Goal: Browse casually: Explore the website without a specific task or goal

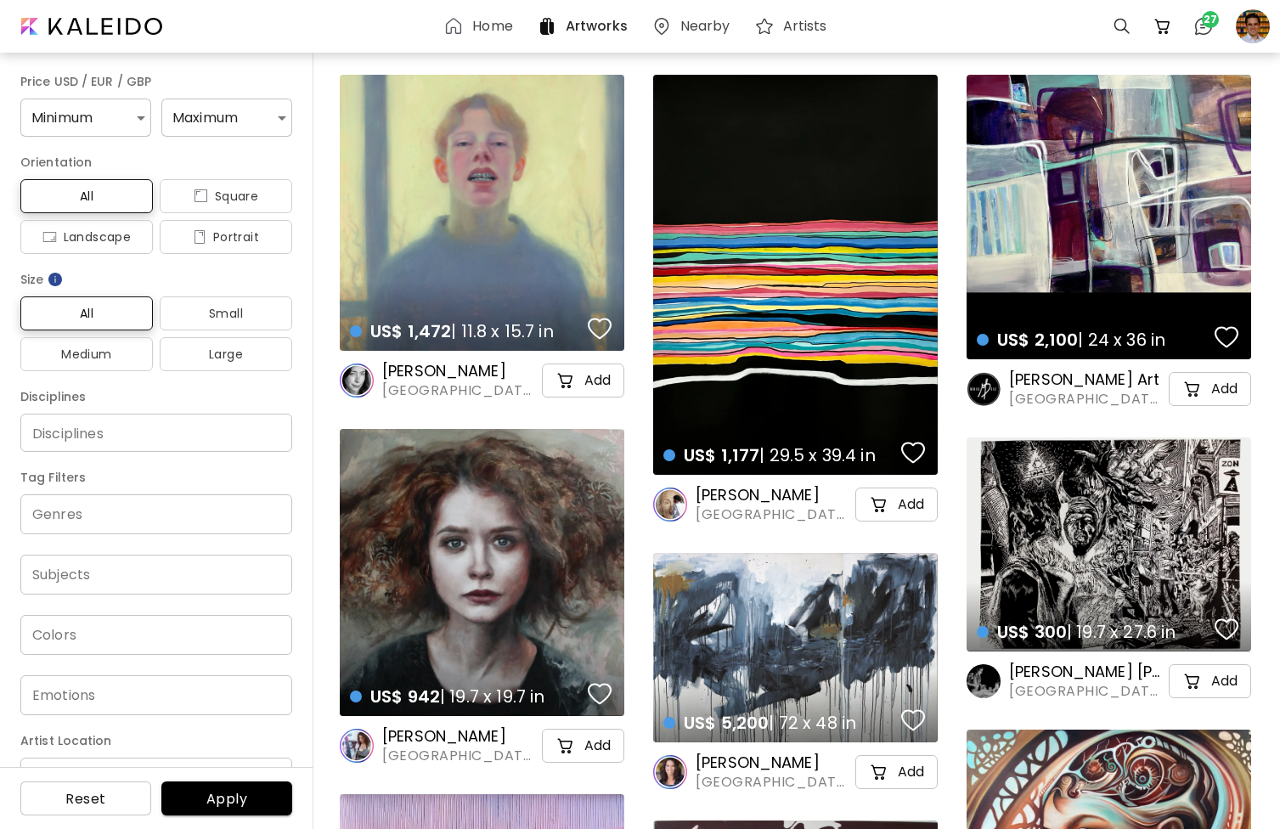
click at [794, 23] on h6 "Artists" at bounding box center [805, 27] width 44 height 14
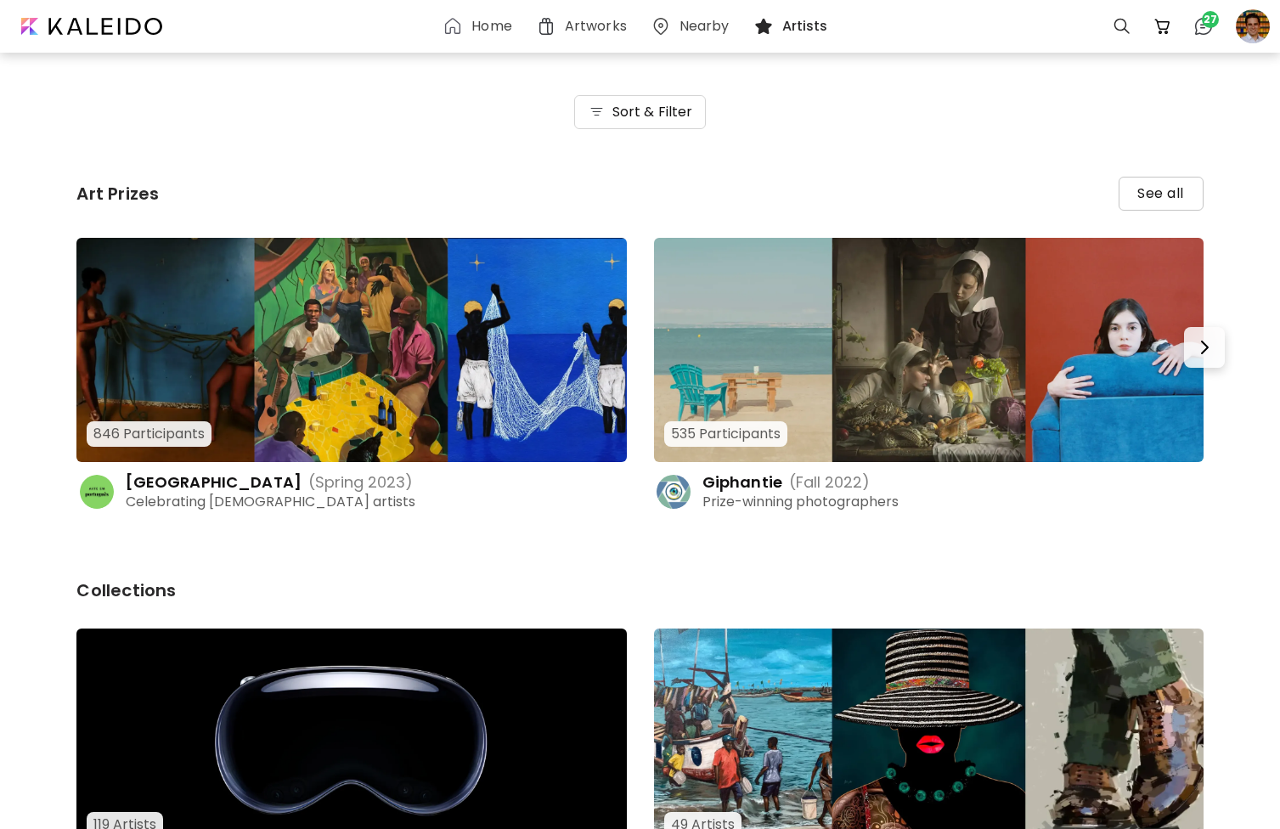
click at [795, 303] on img at bounding box center [929, 350] width 550 height 224
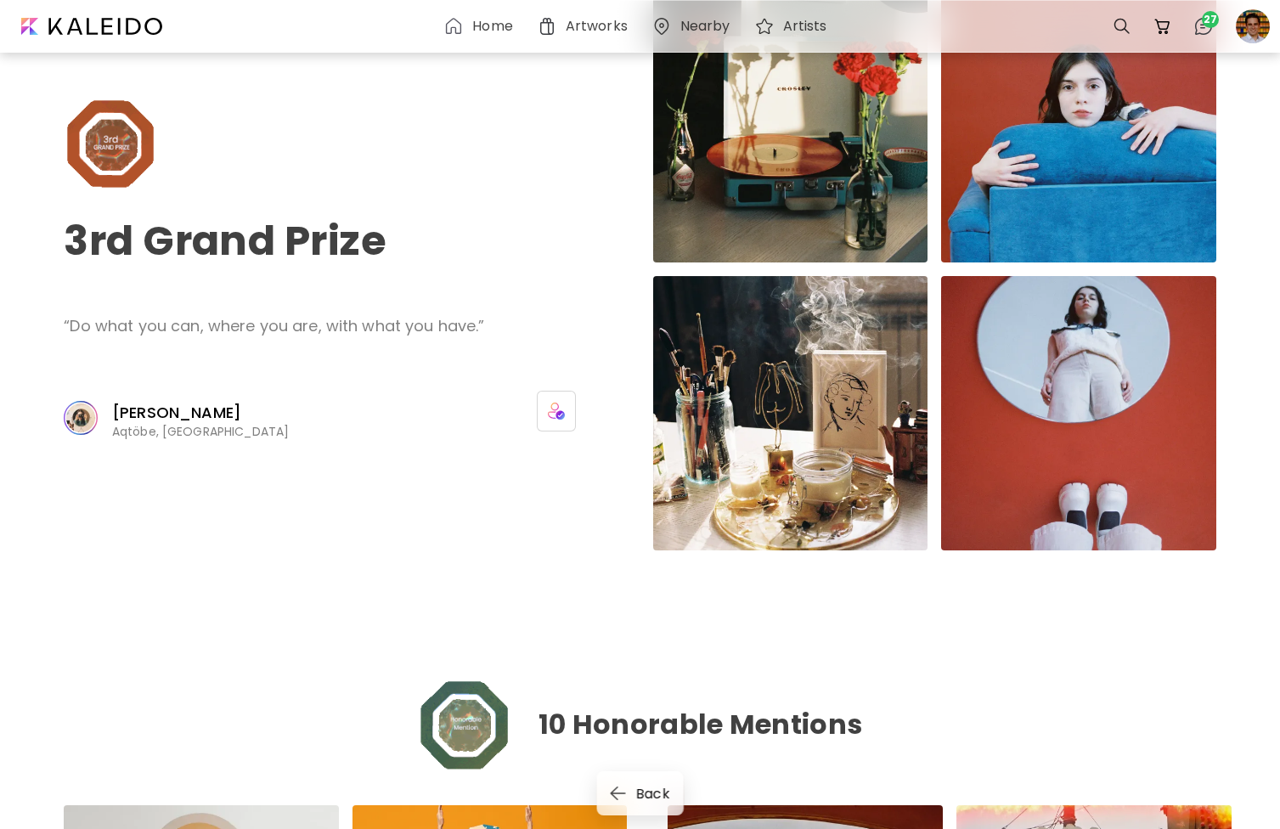
scroll to position [1844, 0]
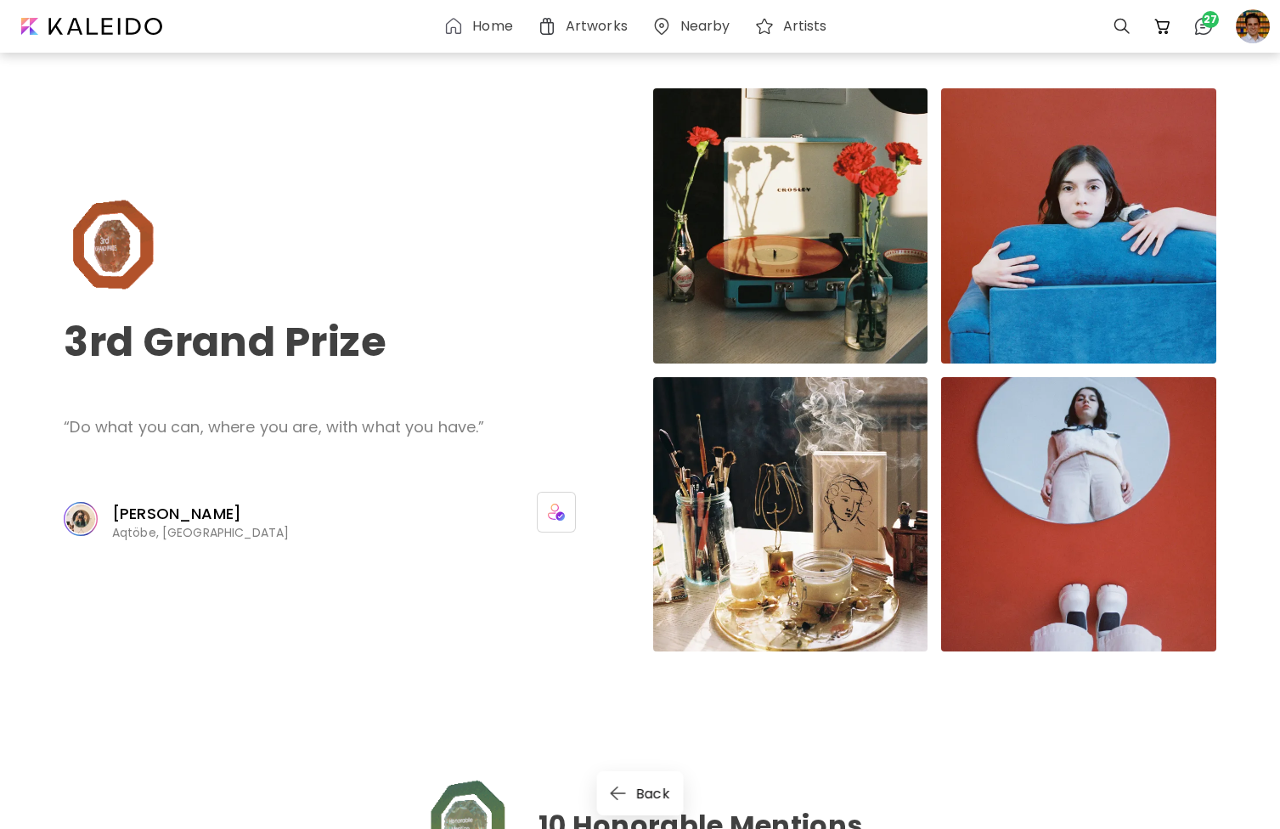
click at [191, 512] on p "[PERSON_NAME]" at bounding box center [202, 514] width 180 height 20
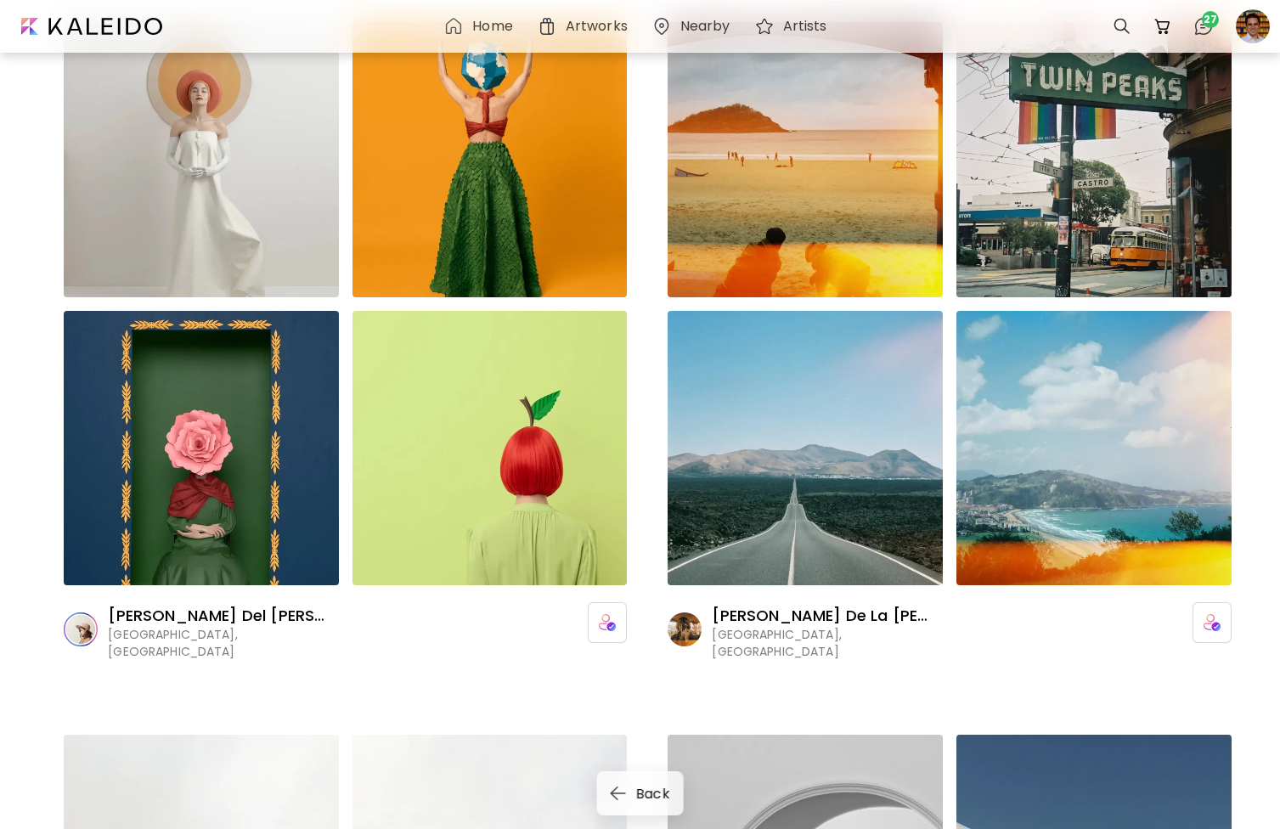
scroll to position [2730, 0]
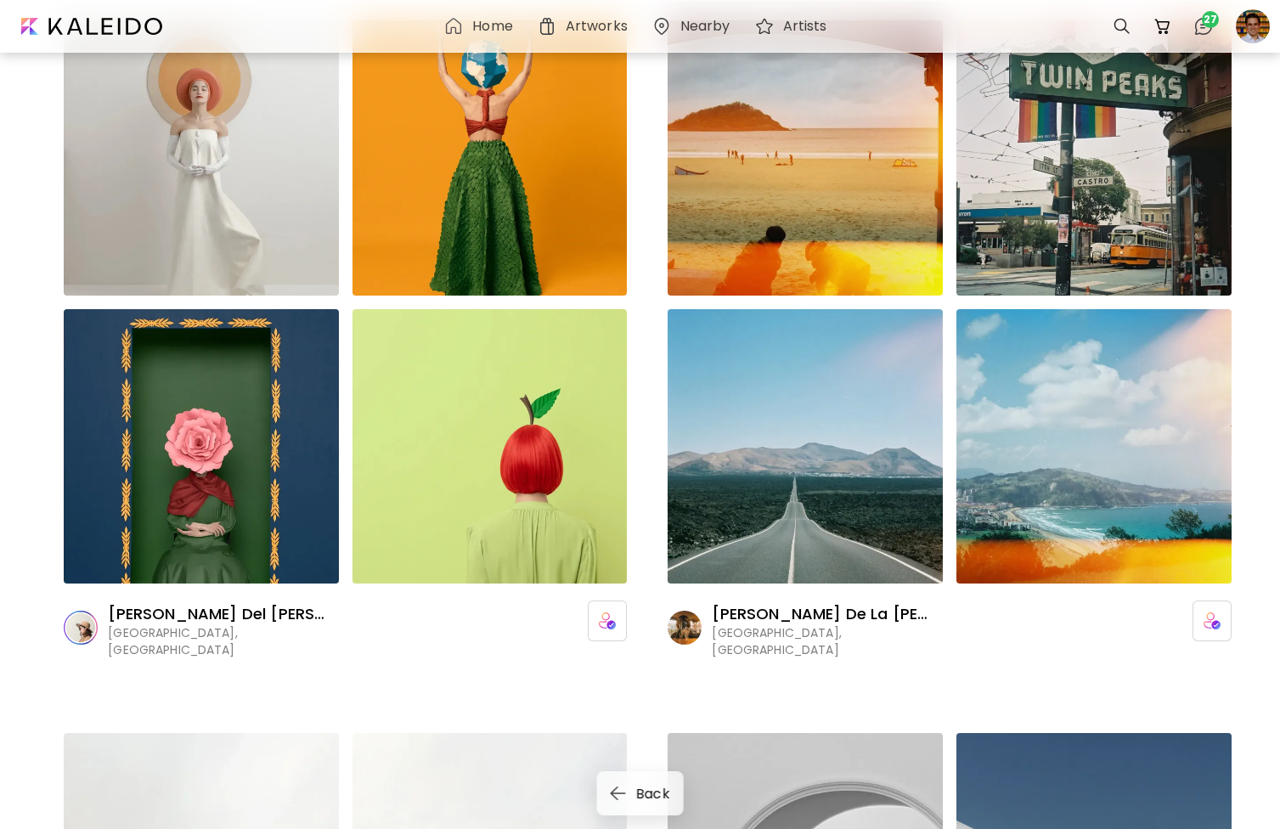
click at [760, 613] on p "[PERSON_NAME] De La [PERSON_NAME]" at bounding box center [821, 614] width 218 height 20
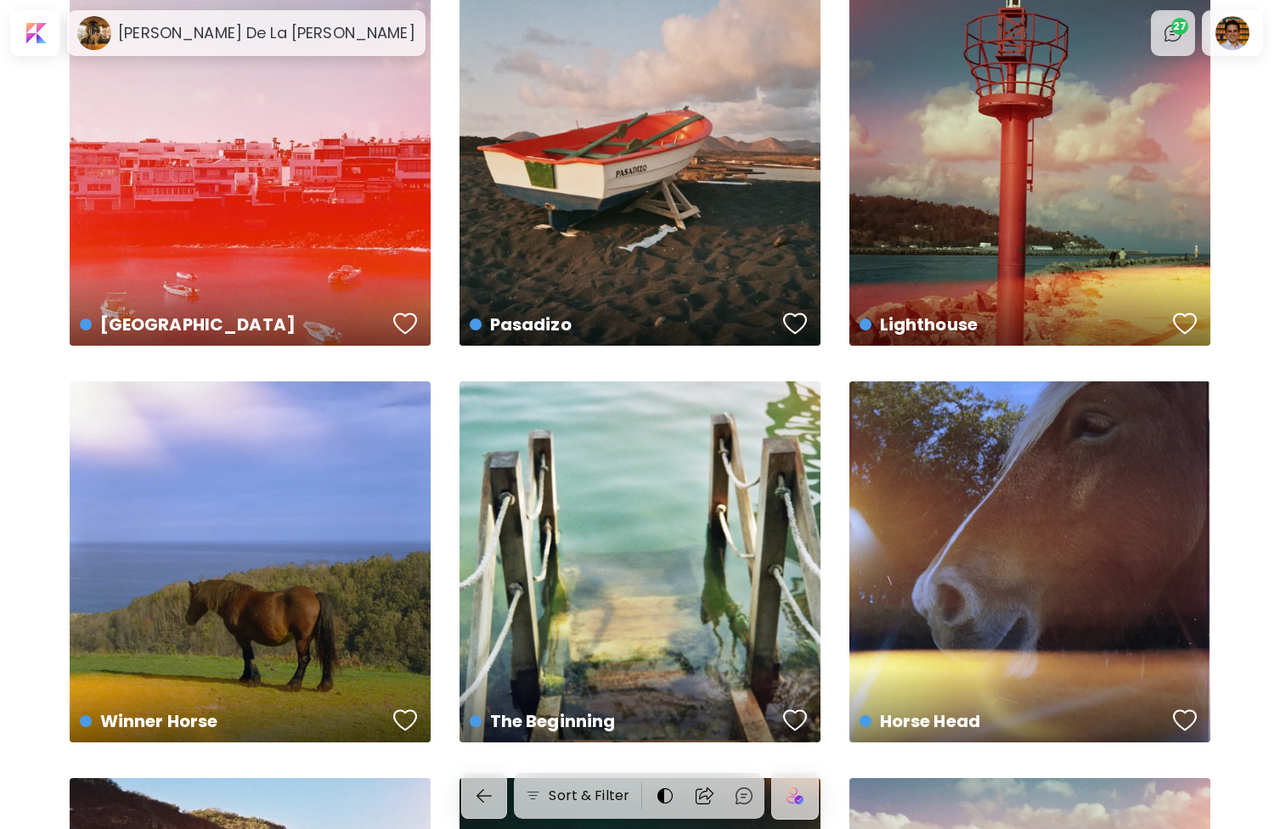
scroll to position [1279, 0]
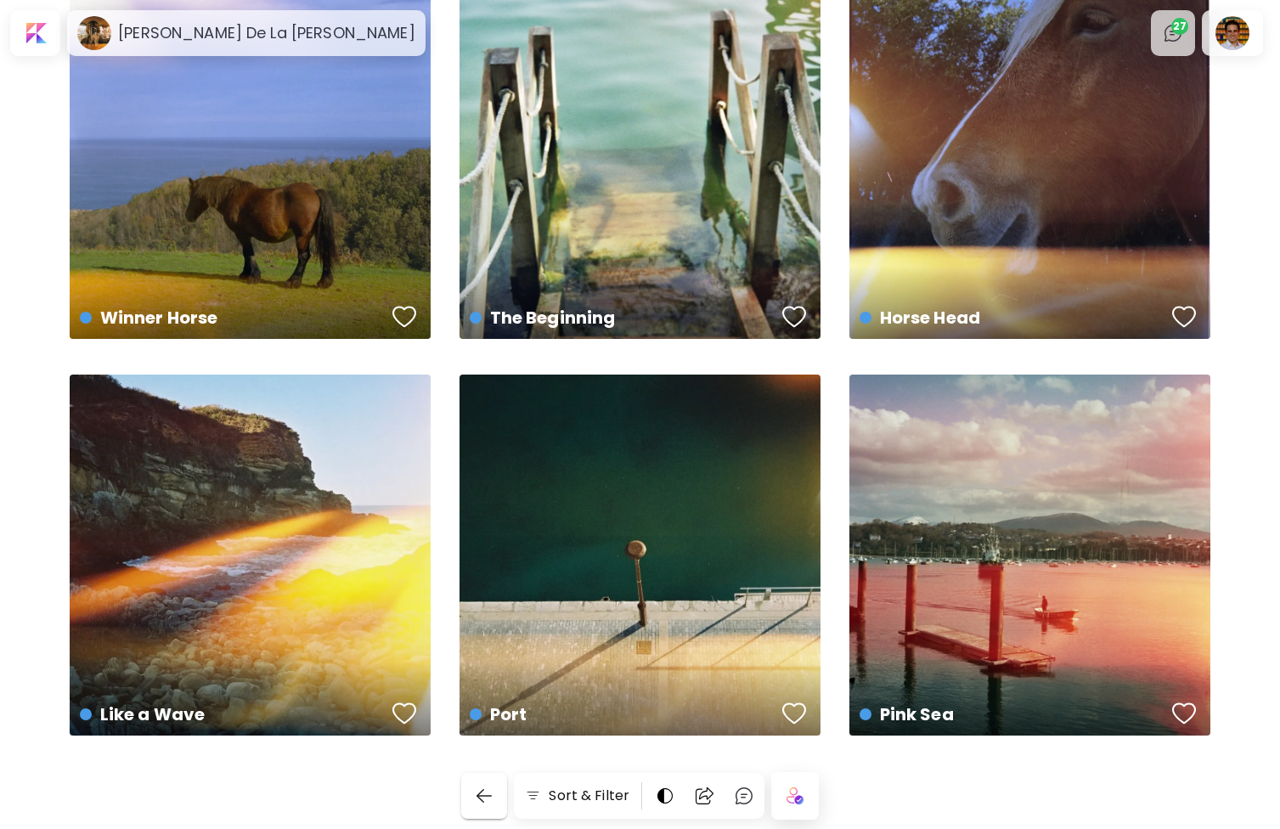
click at [481, 793] on img "button" at bounding box center [484, 796] width 20 height 20
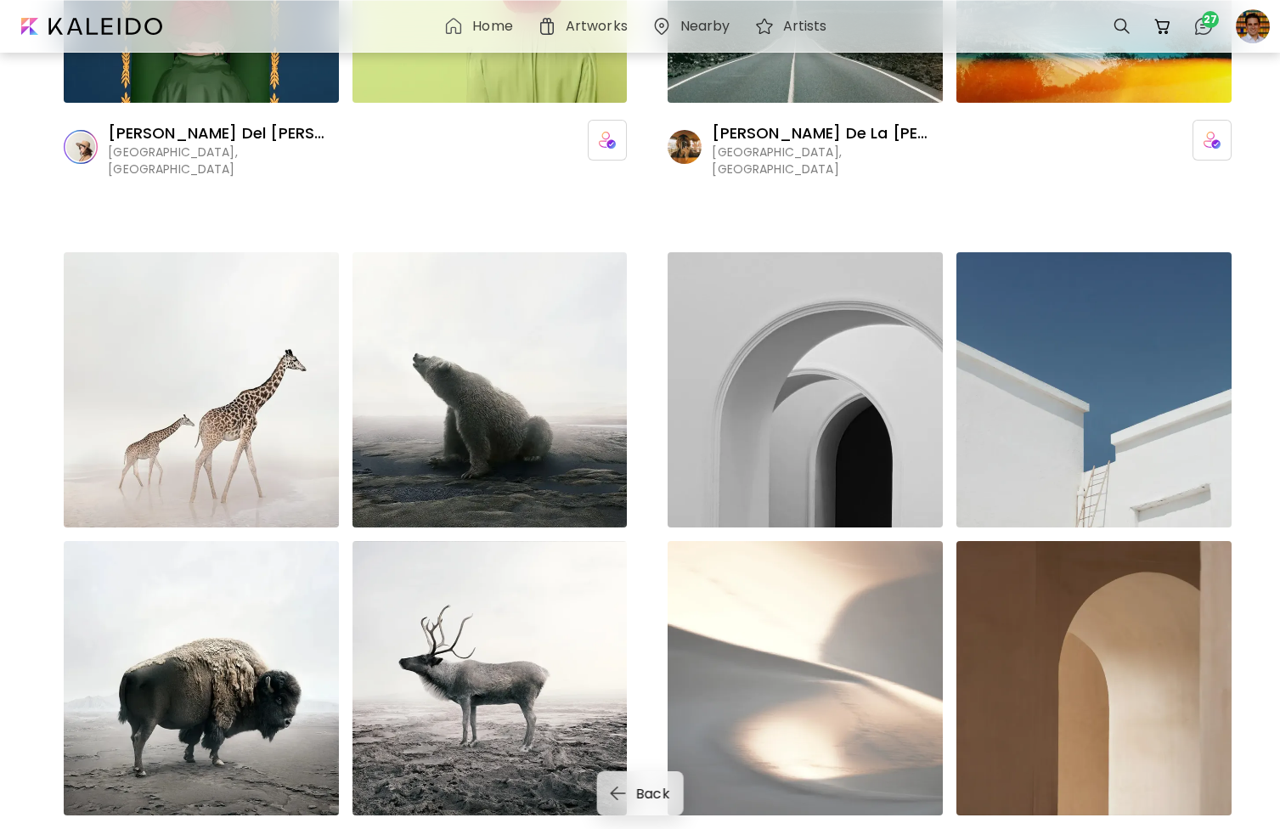
scroll to position [3472, 0]
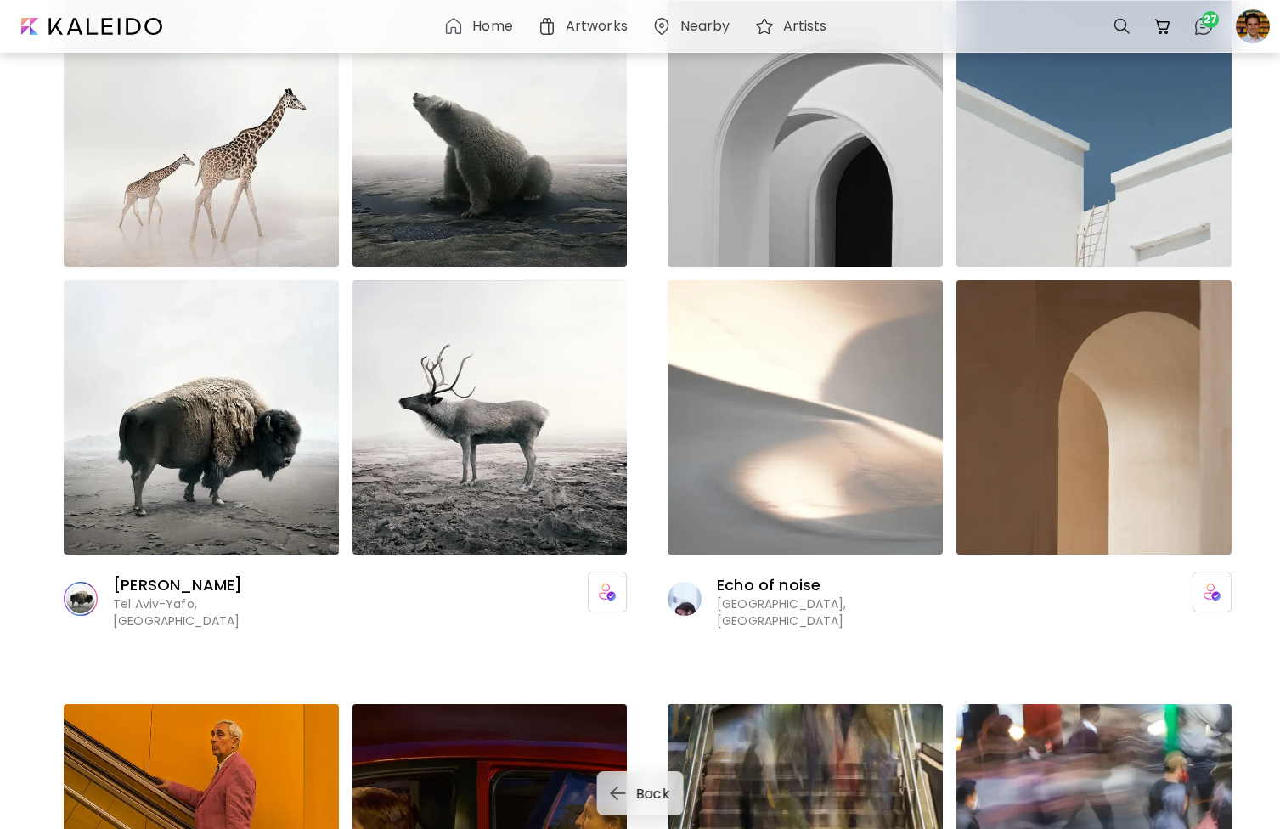
click at [687, 590] on image at bounding box center [685, 599] width 34 height 34
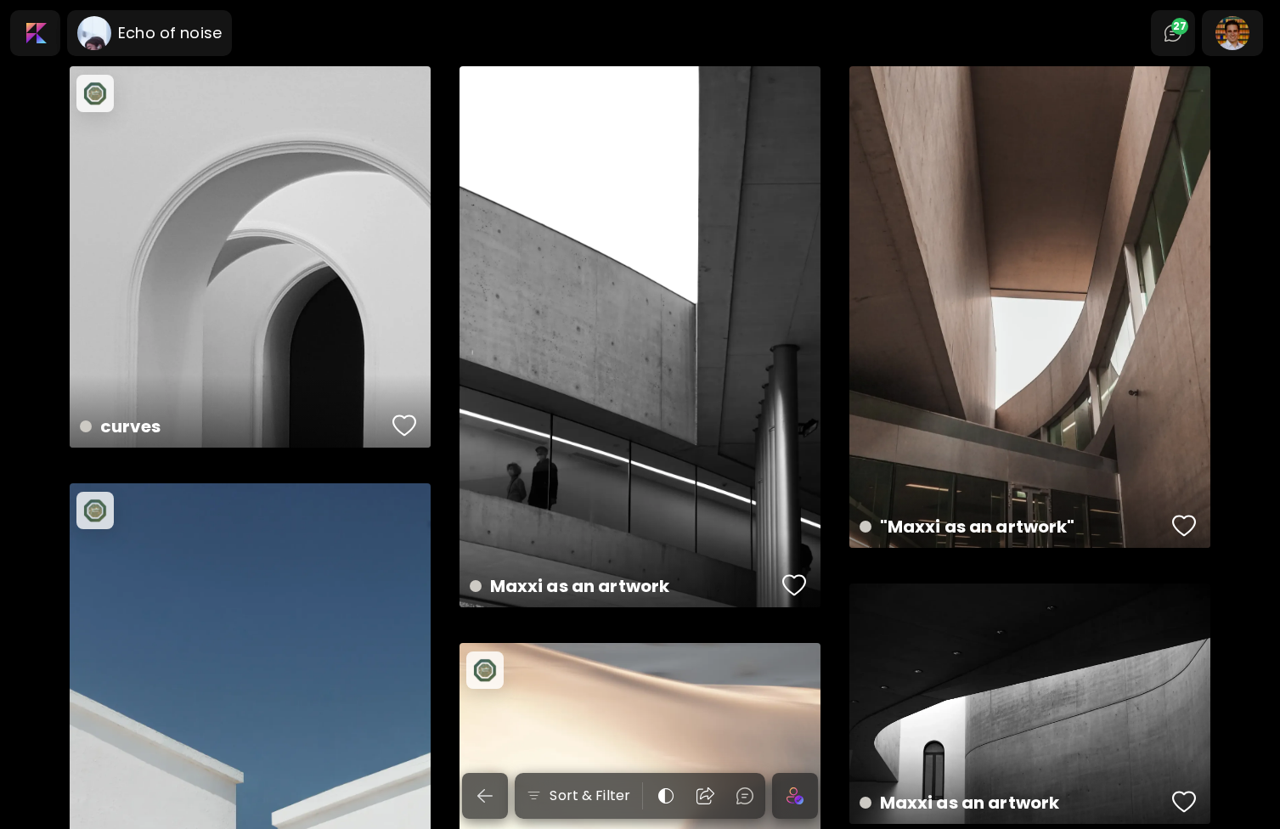
scroll to position [566, 0]
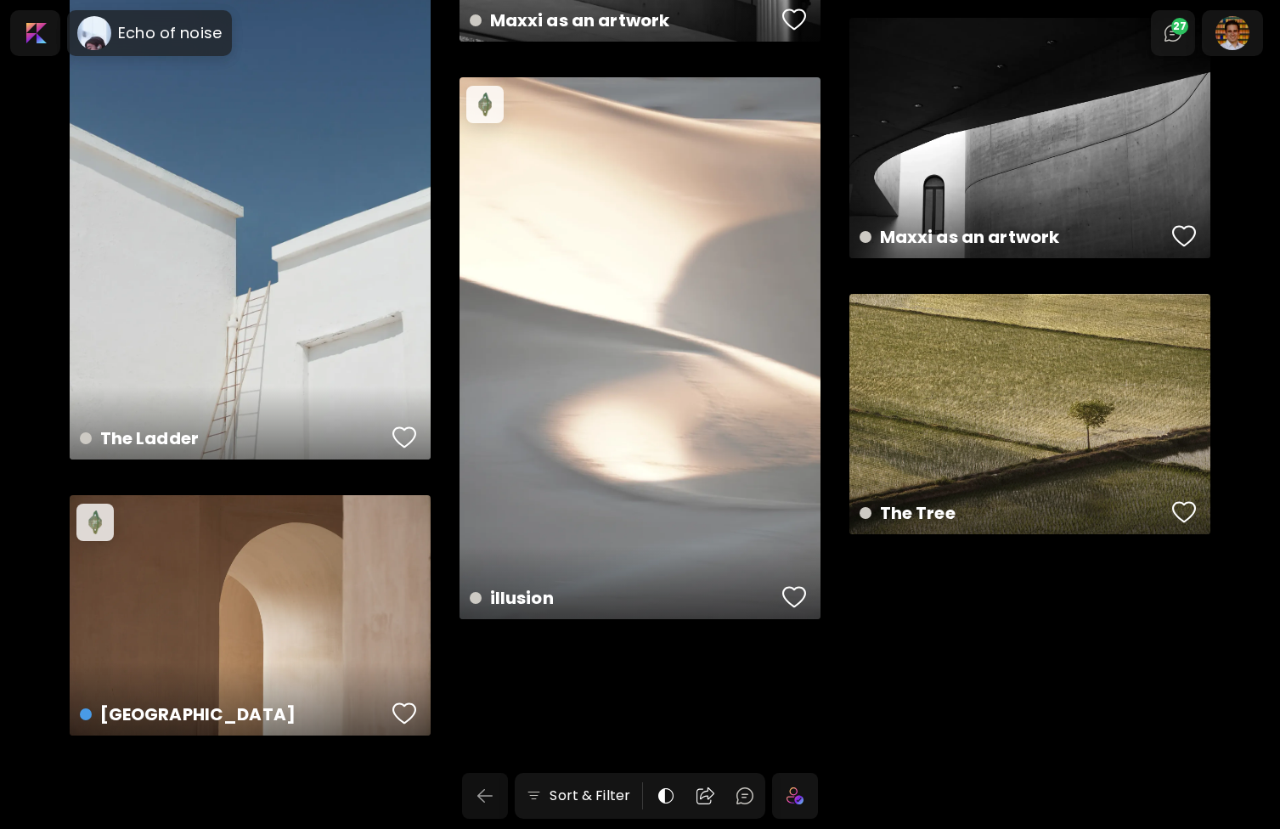
click at [477, 789] on img "button" at bounding box center [485, 796] width 20 height 20
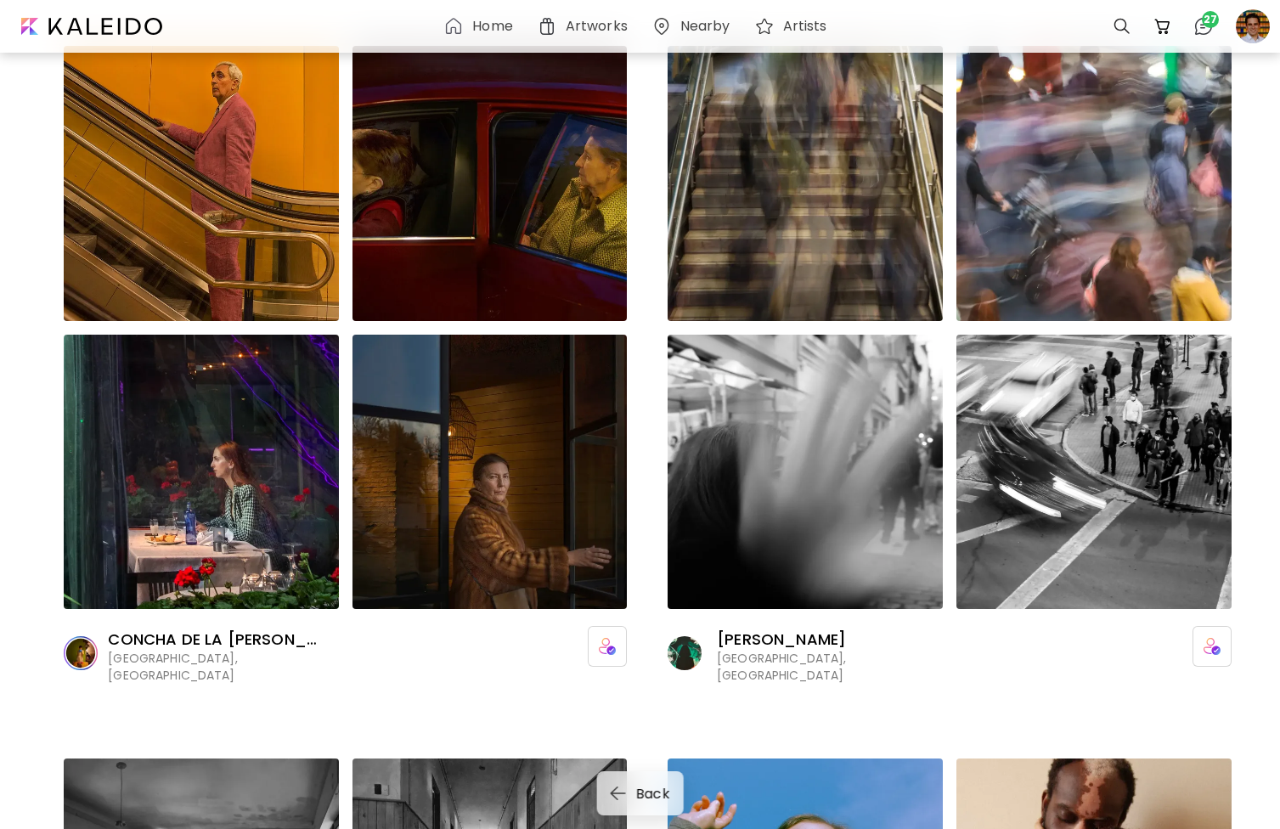
scroll to position [4145, 0]
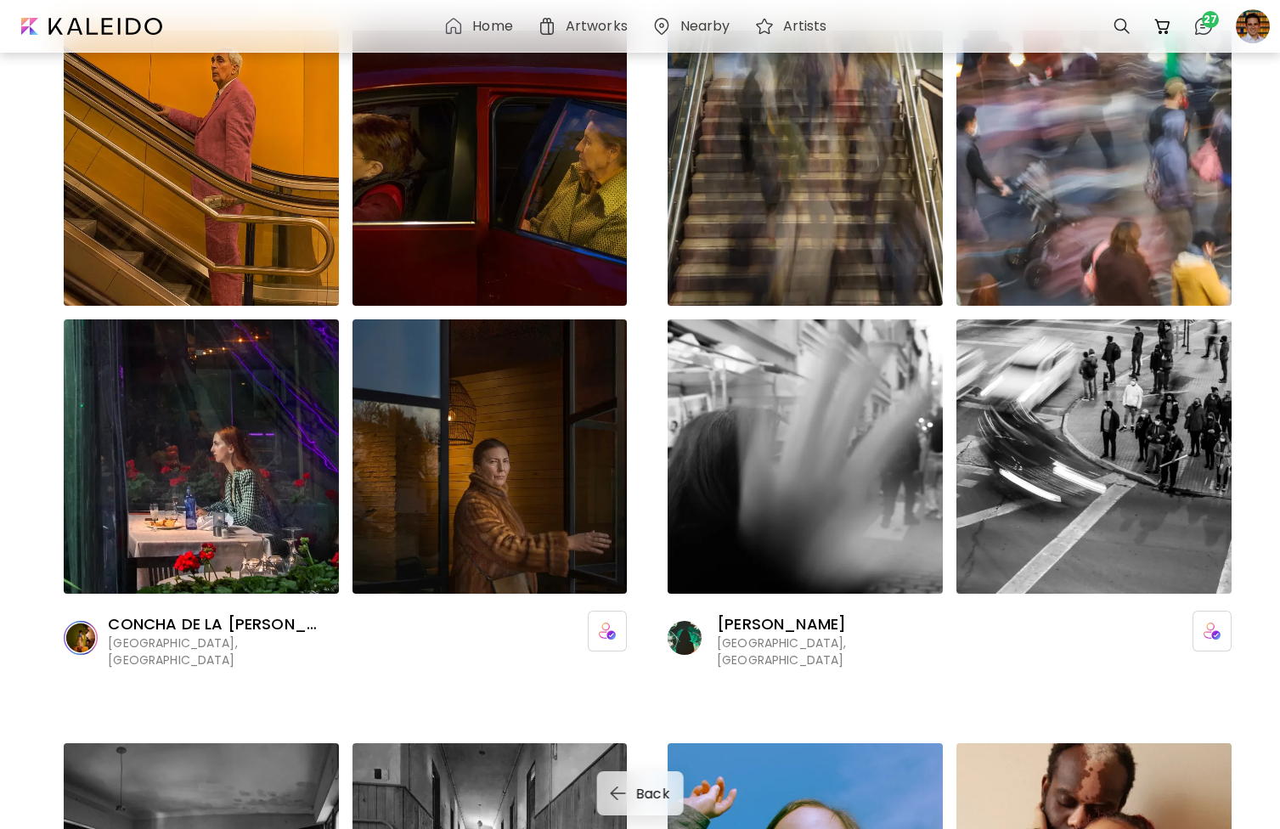
click at [732, 614] on p "[PERSON_NAME]" at bounding box center [820, 624] width 207 height 20
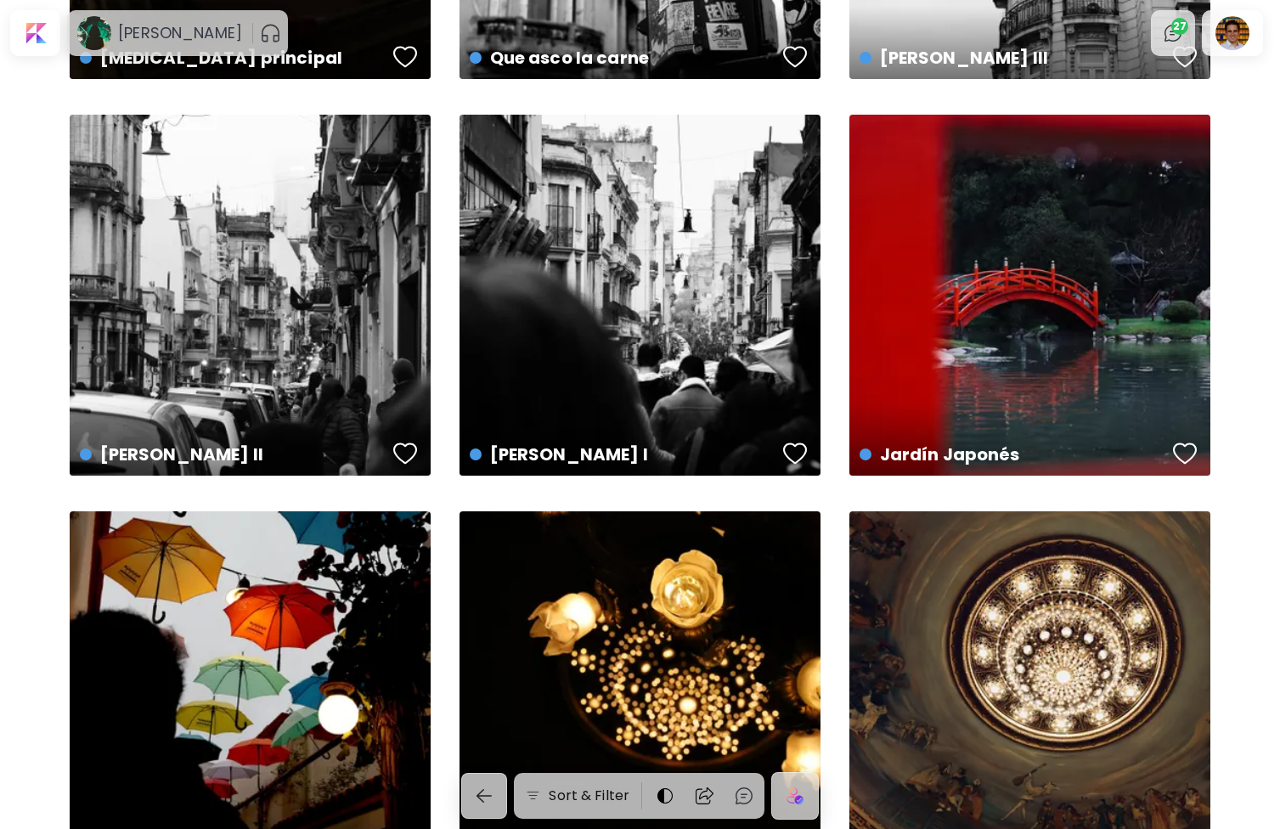
scroll to position [7810, 0]
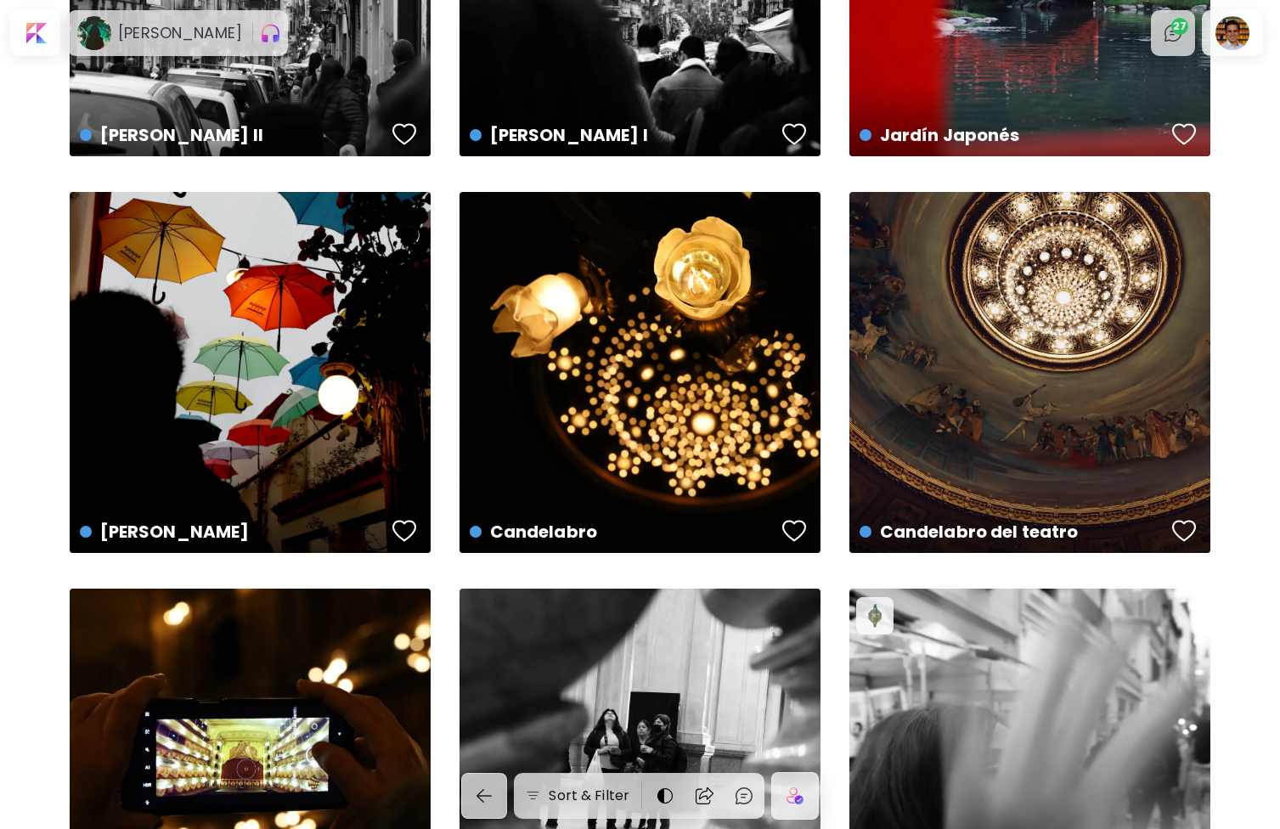
click at [480, 789] on img "button" at bounding box center [484, 796] width 20 height 20
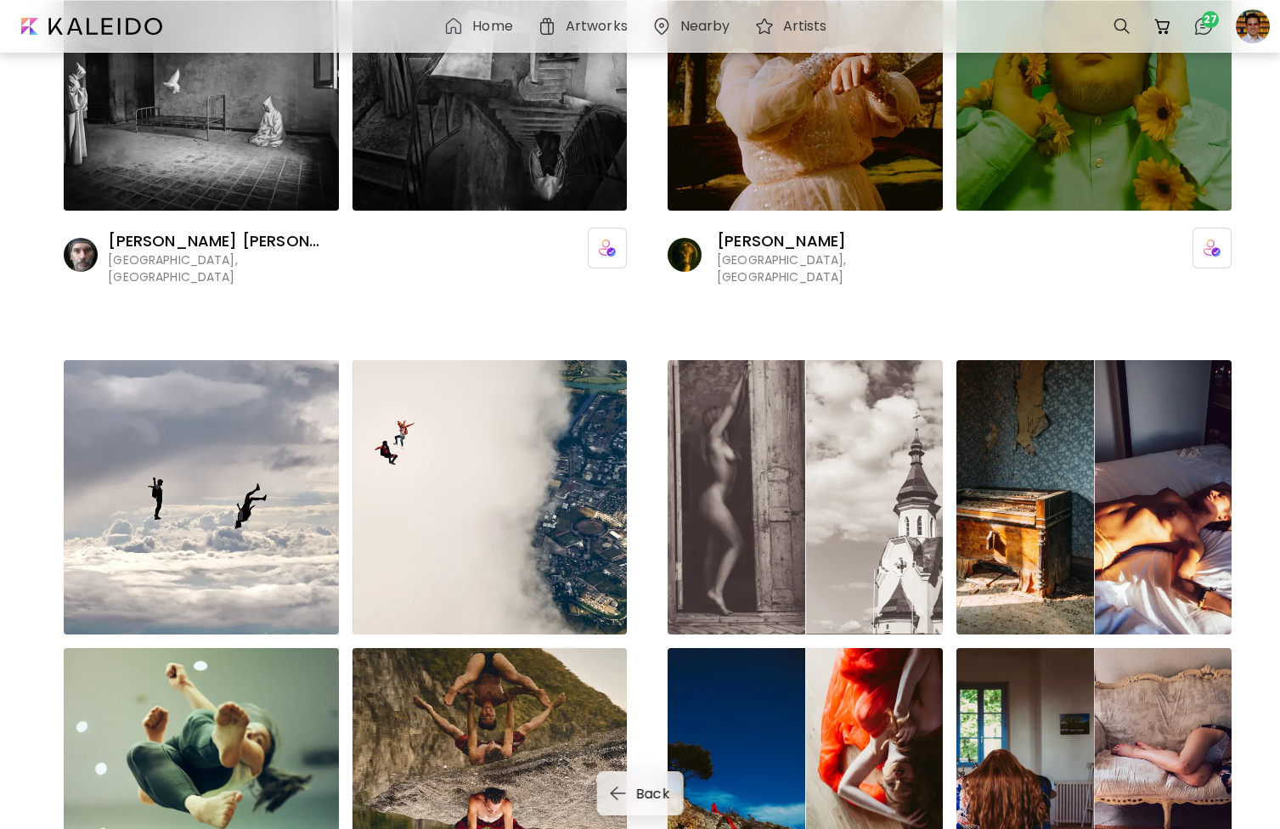
scroll to position [5438, 0]
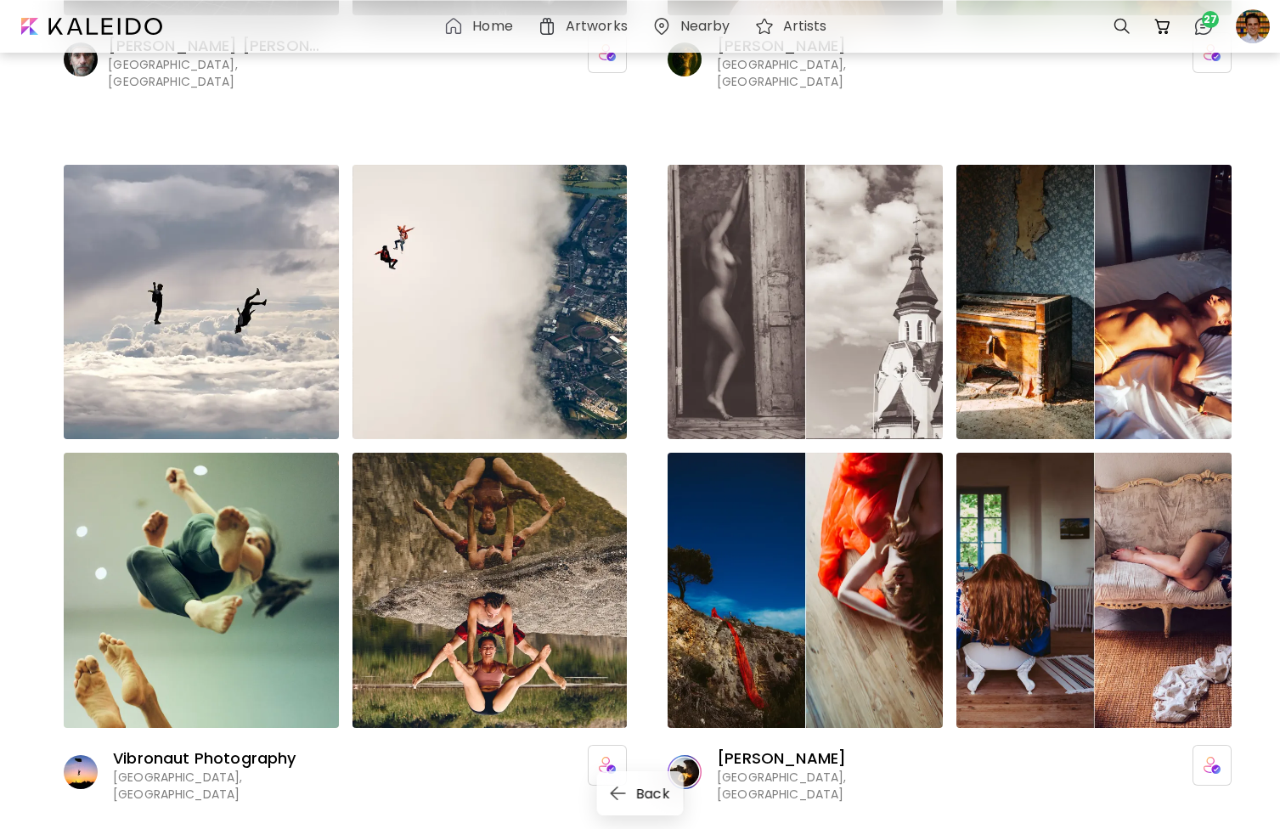
click at [210, 749] on p "Vibronaut Photography" at bounding box center [216, 759] width 207 height 20
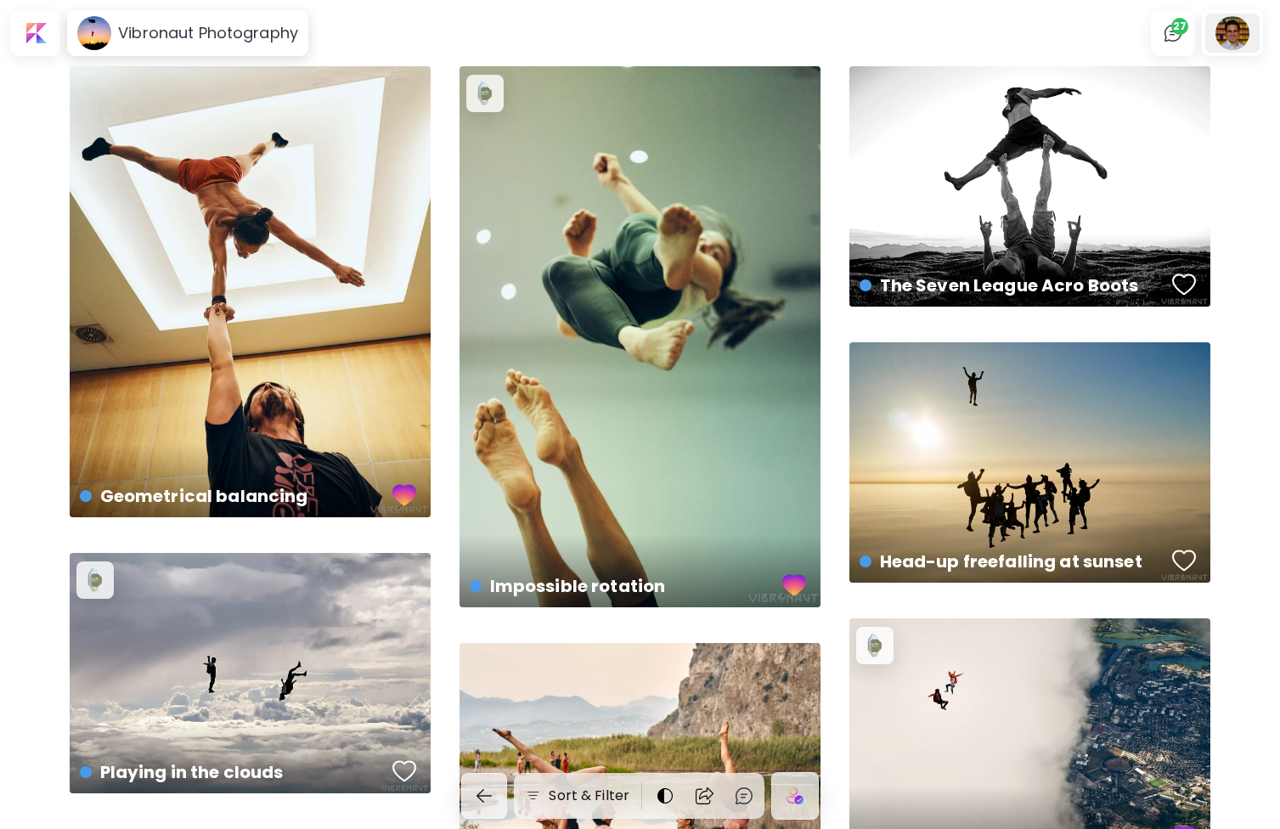
click at [1239, 42] on div at bounding box center [1233, 33] width 54 height 39
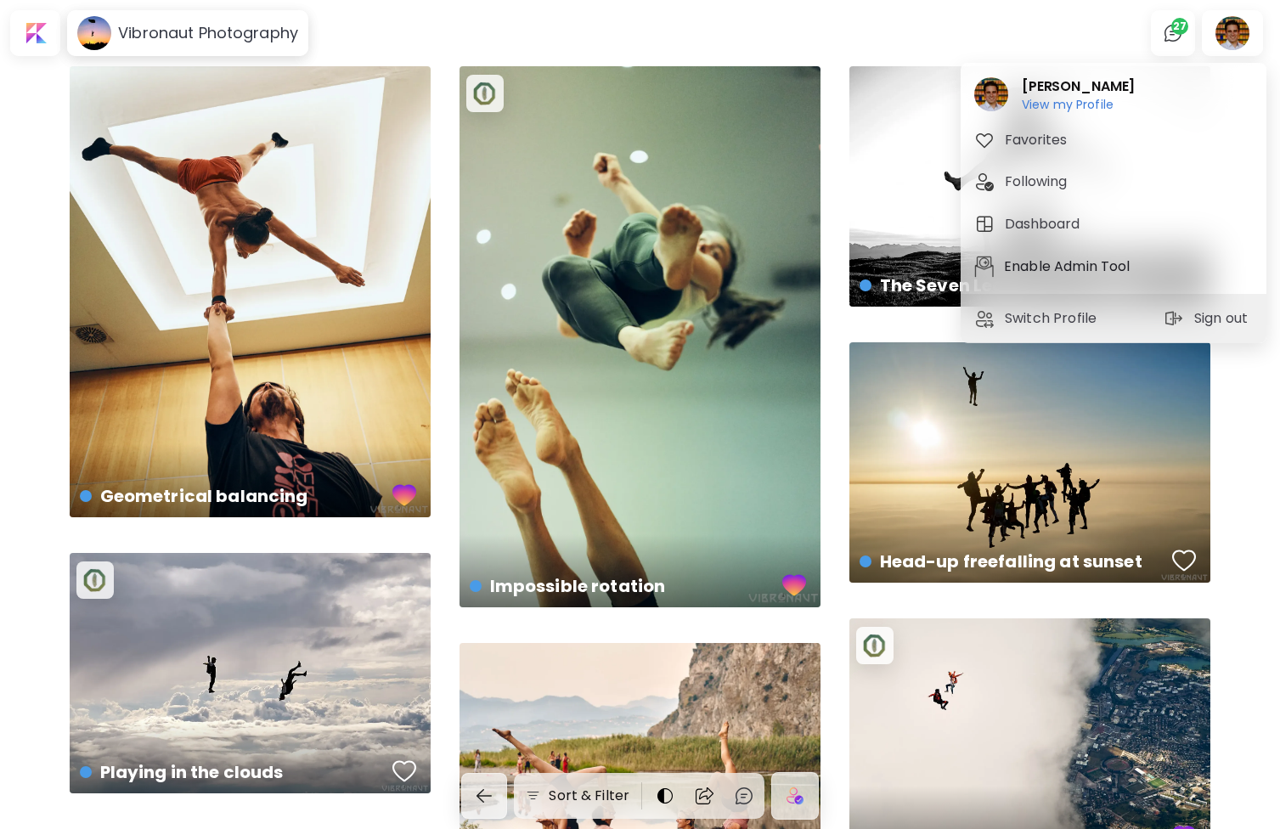
click at [1048, 265] on p "Enable Admin Tool" at bounding box center [1070, 267] width 132 height 20
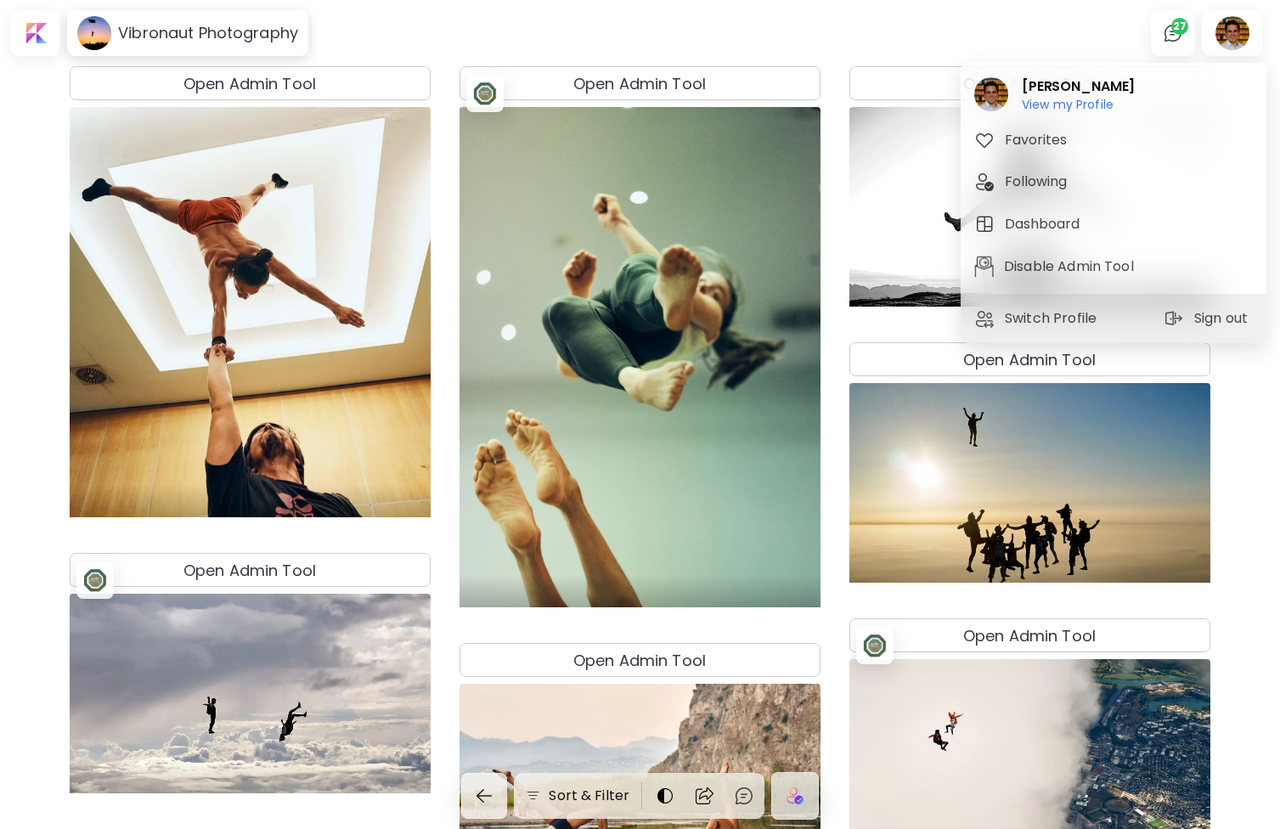
click at [797, 269] on div at bounding box center [640, 414] width 1280 height 829
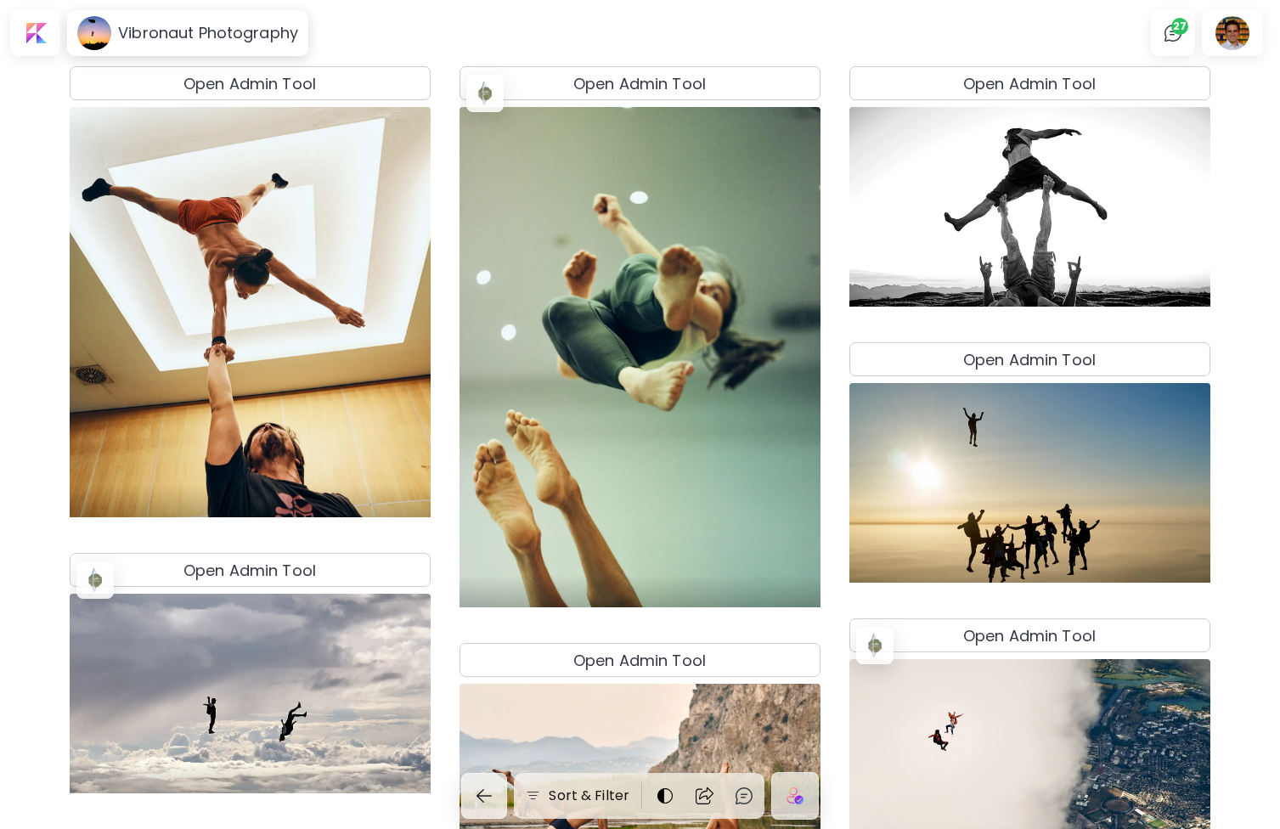
click at [653, 81] on h4 "Open Admin Tool" at bounding box center [640, 83] width 133 height 23
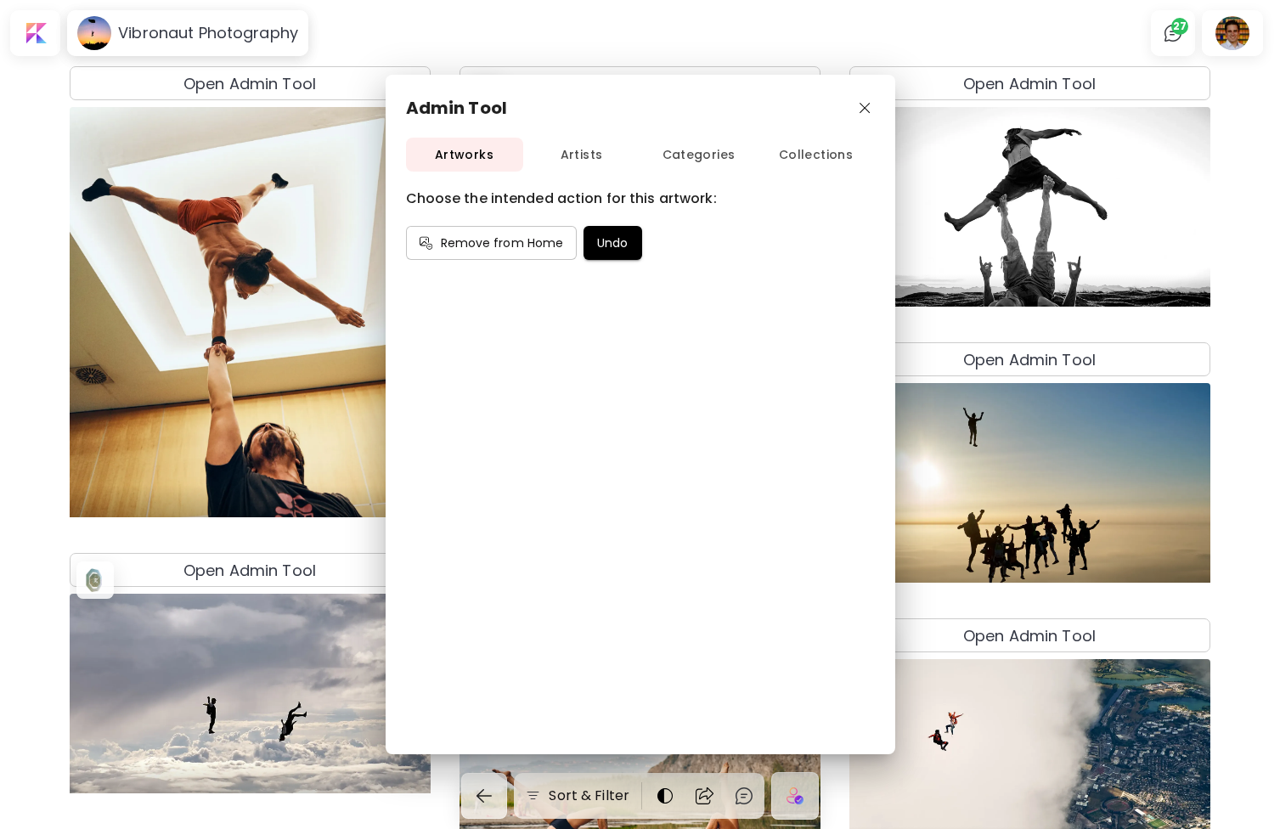
click at [591, 145] on span "Artists" at bounding box center [581, 154] width 117 height 21
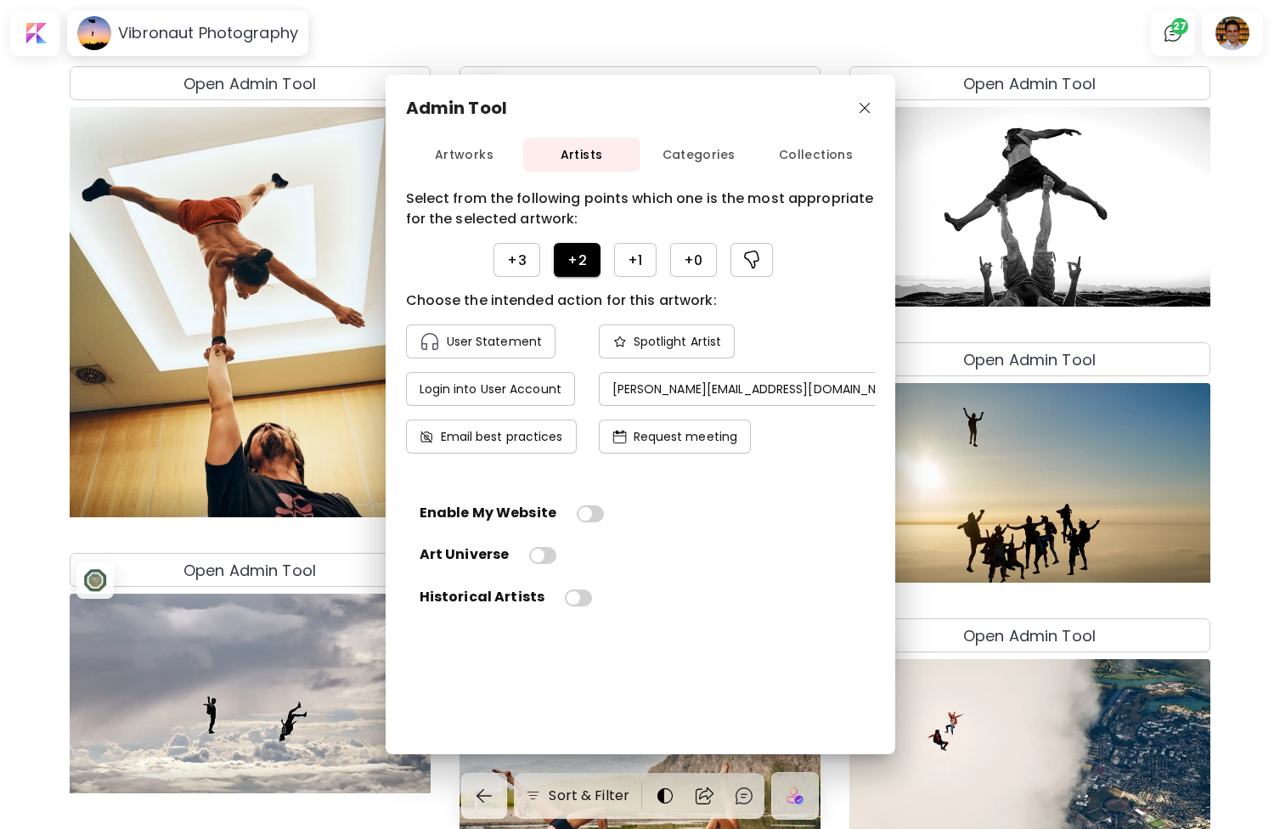
click at [936, 390] on h4 "Copy email" at bounding box center [970, 388] width 69 height 15
click at [863, 104] on img "button" at bounding box center [865, 108] width 11 height 11
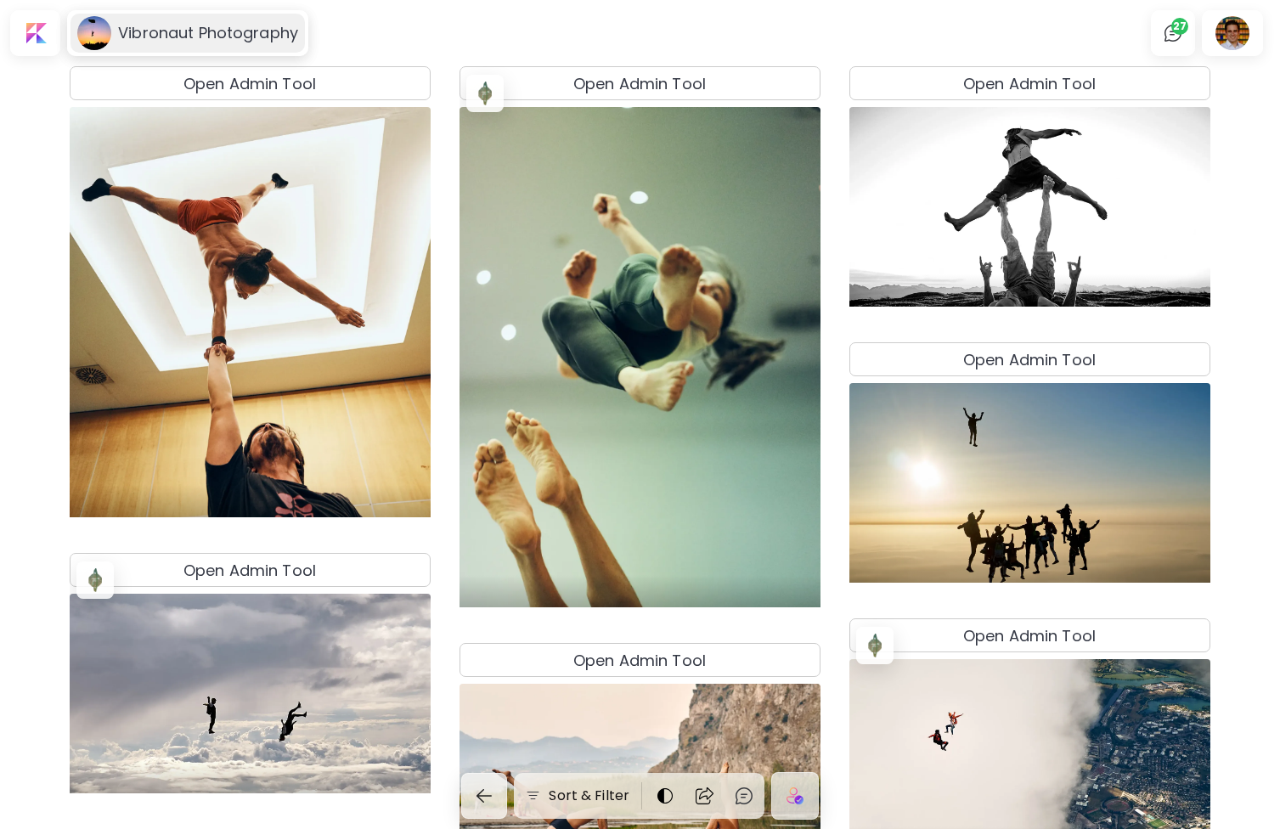
click at [268, 37] on h6 "Vibronaut Photography" at bounding box center [208, 33] width 180 height 20
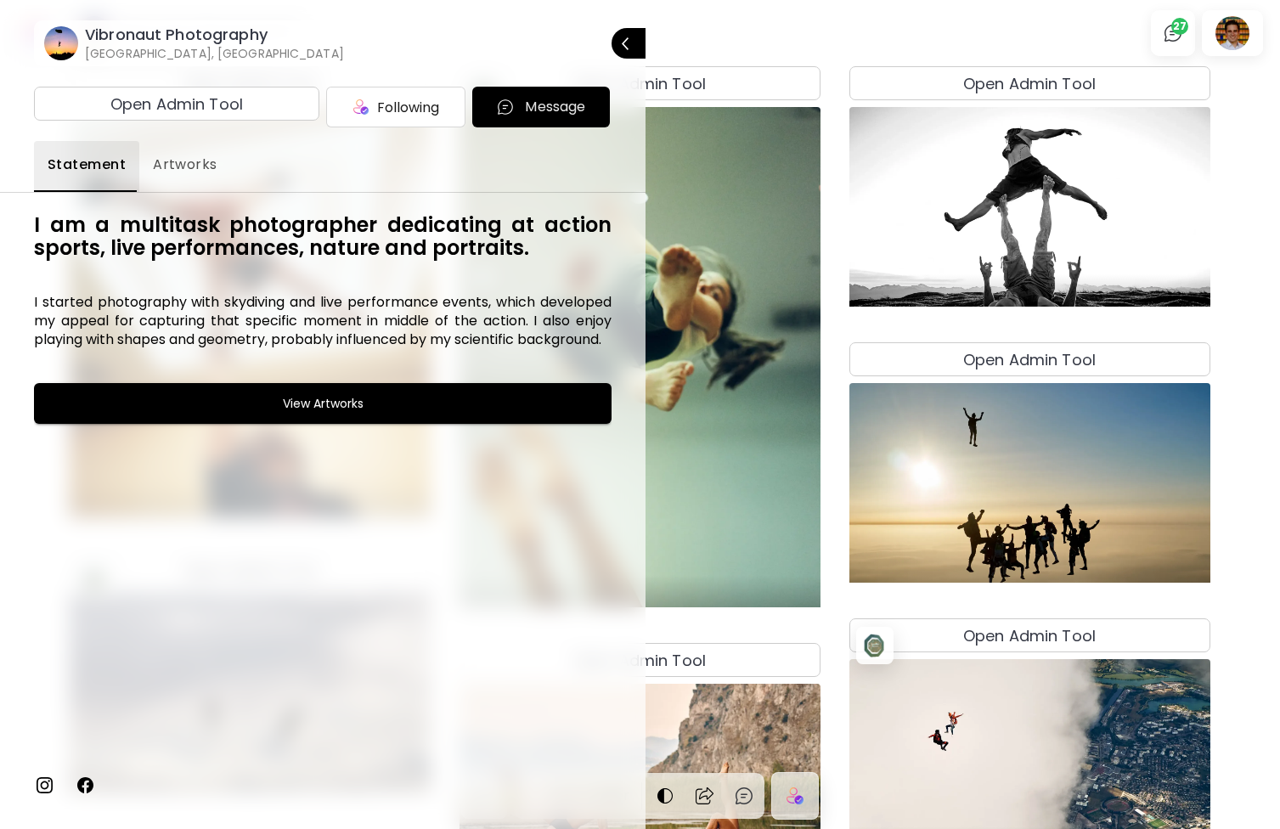
click at [40, 786] on img at bounding box center [44, 785] width 20 height 20
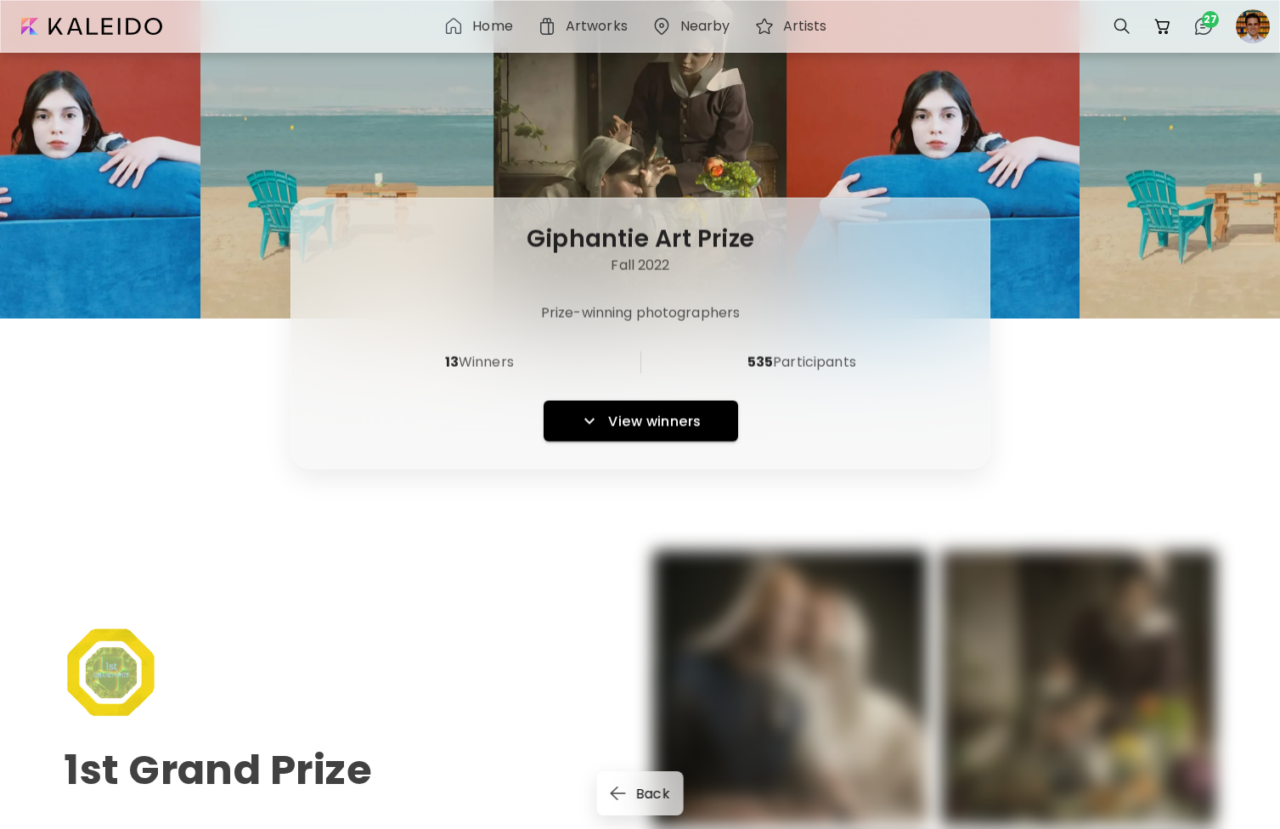
scroll to position [5438, 0]
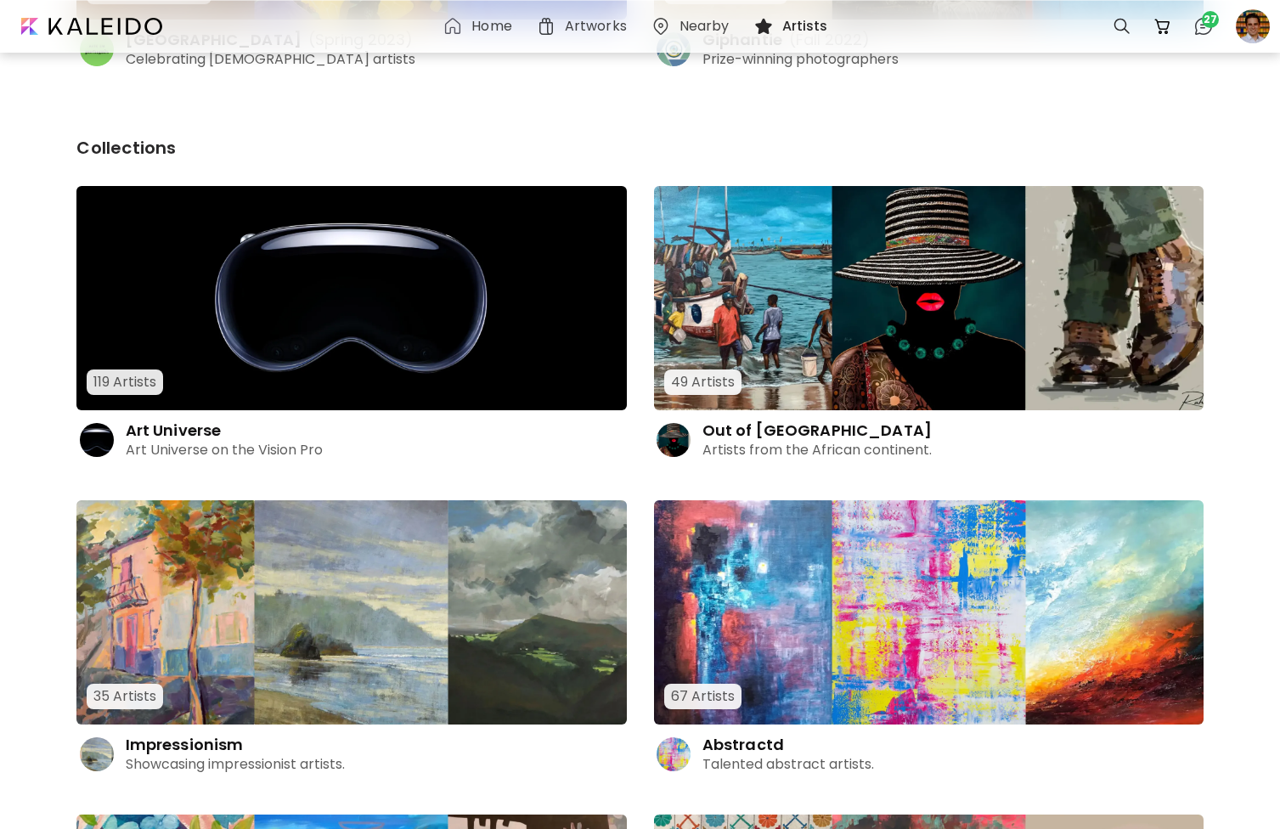
scroll to position [477, 0]
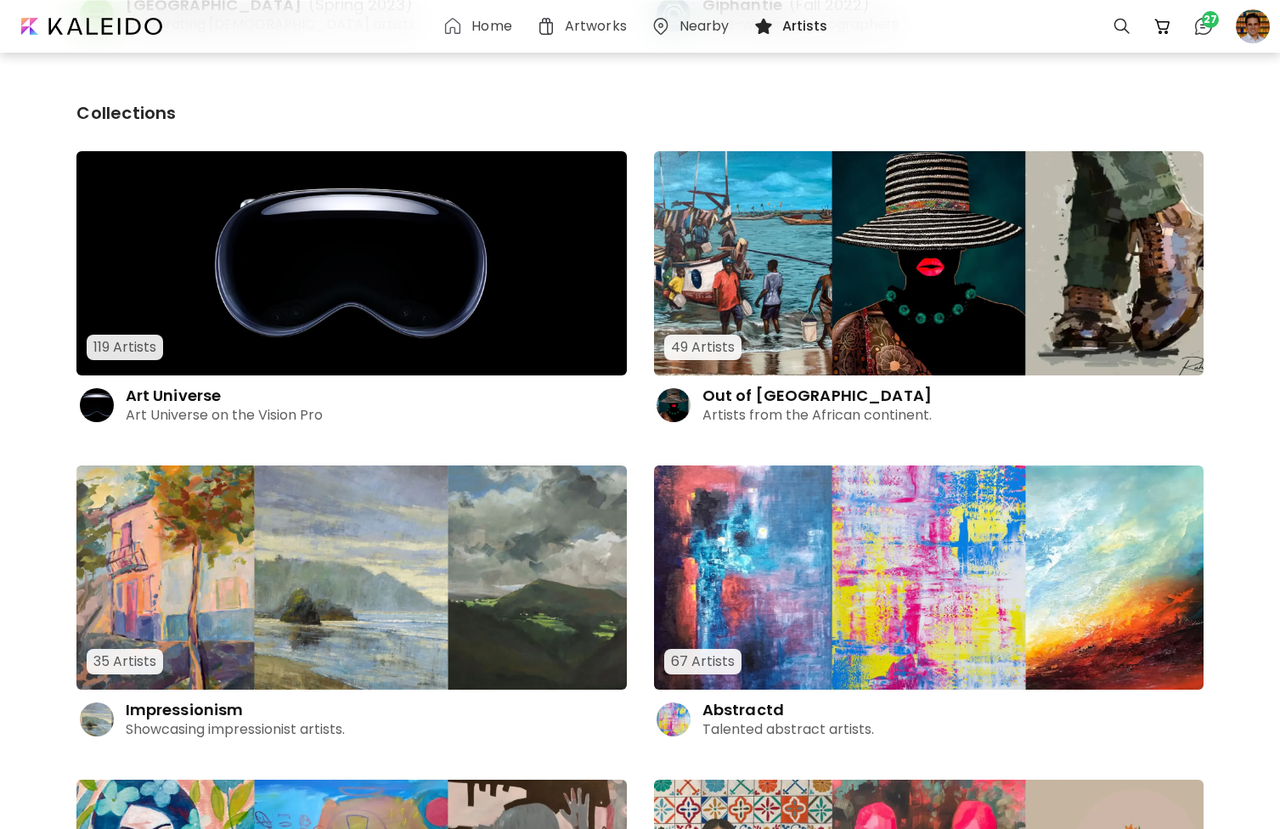
click at [855, 303] on img at bounding box center [929, 263] width 550 height 224
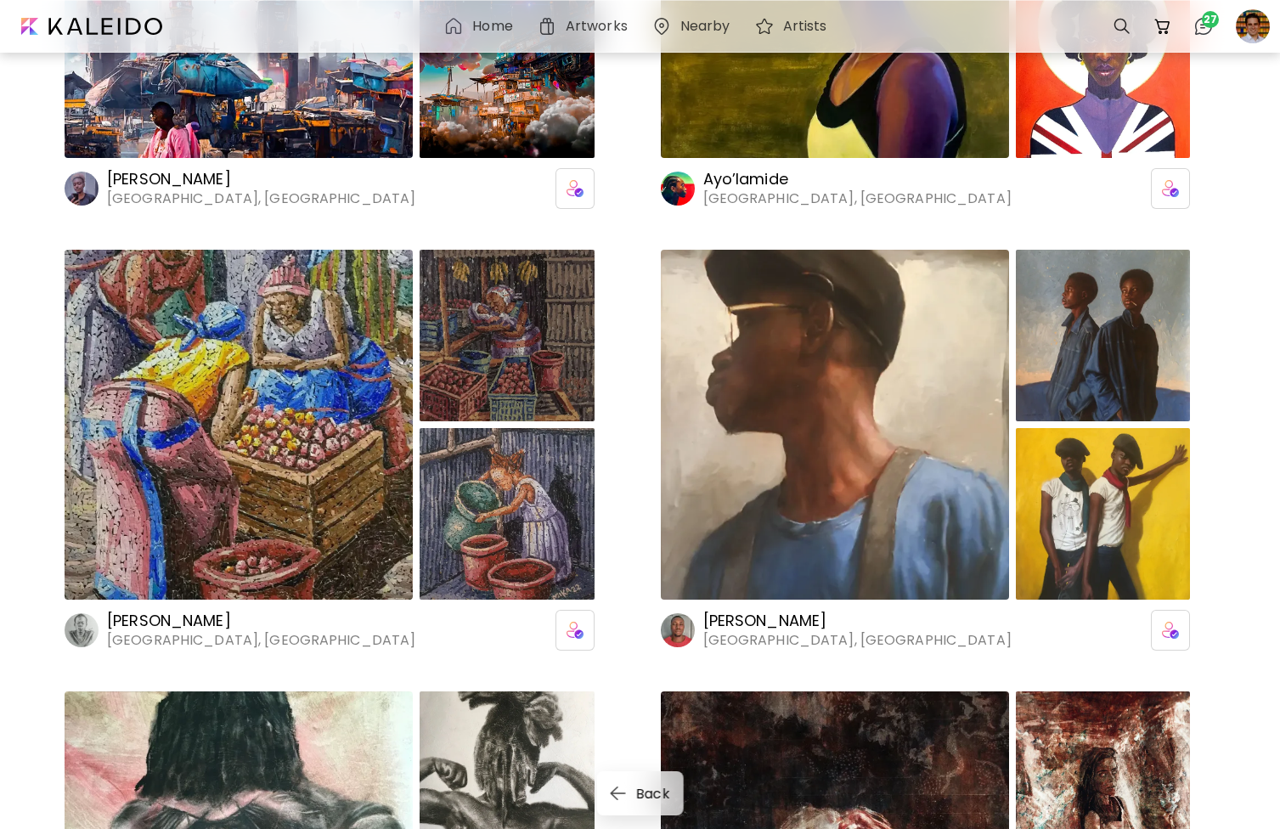
scroll to position [1167, 0]
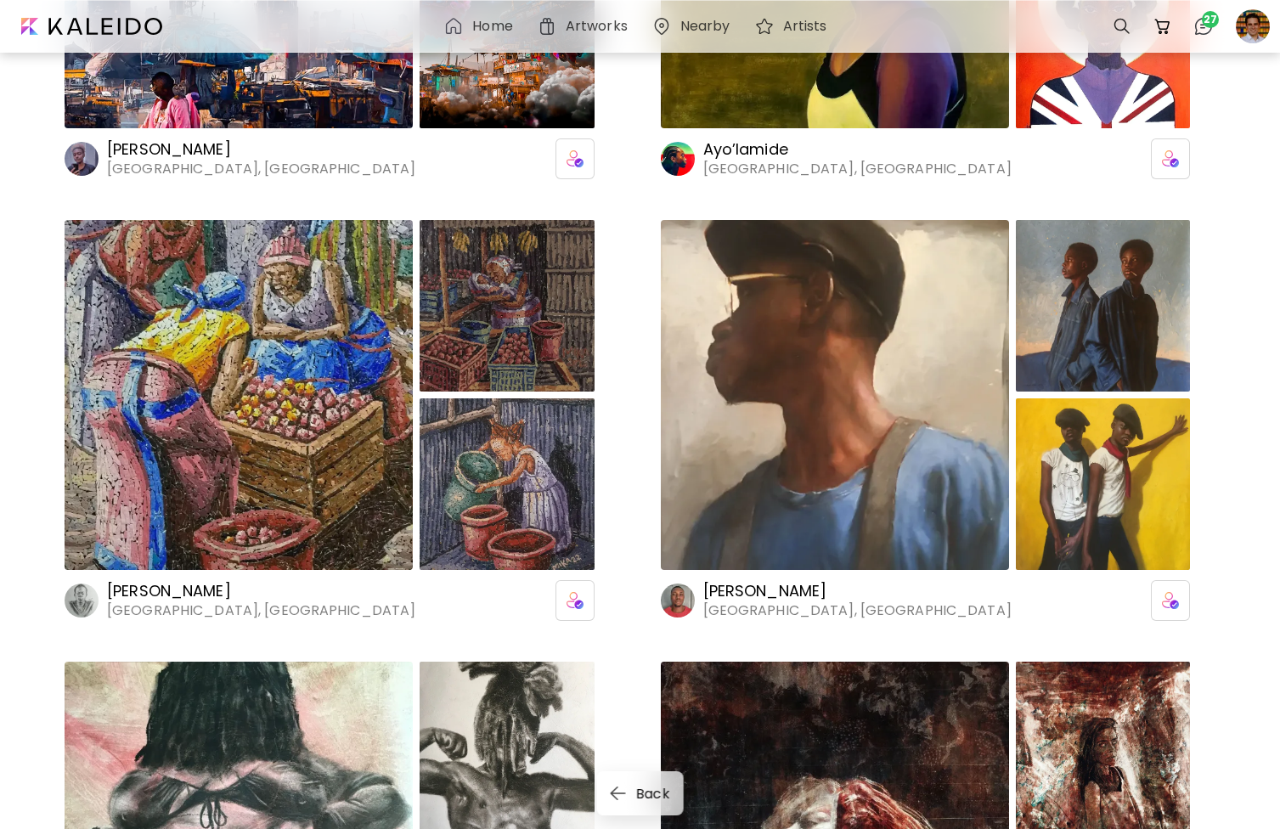
click at [754, 606] on h6 "[GEOGRAPHIC_DATA], [GEOGRAPHIC_DATA]" at bounding box center [858, 611] width 308 height 19
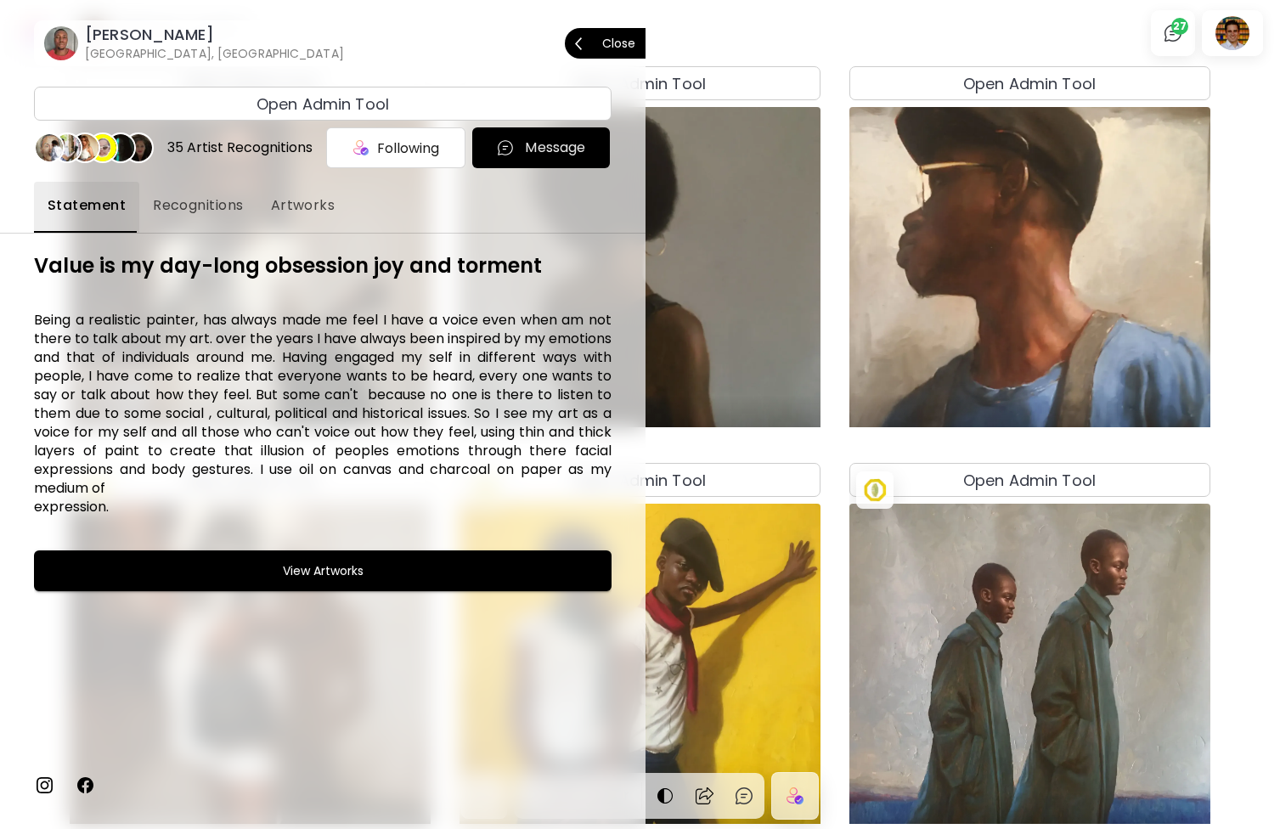
click at [612, 43] on p "Close" at bounding box center [618, 43] width 33 height 12
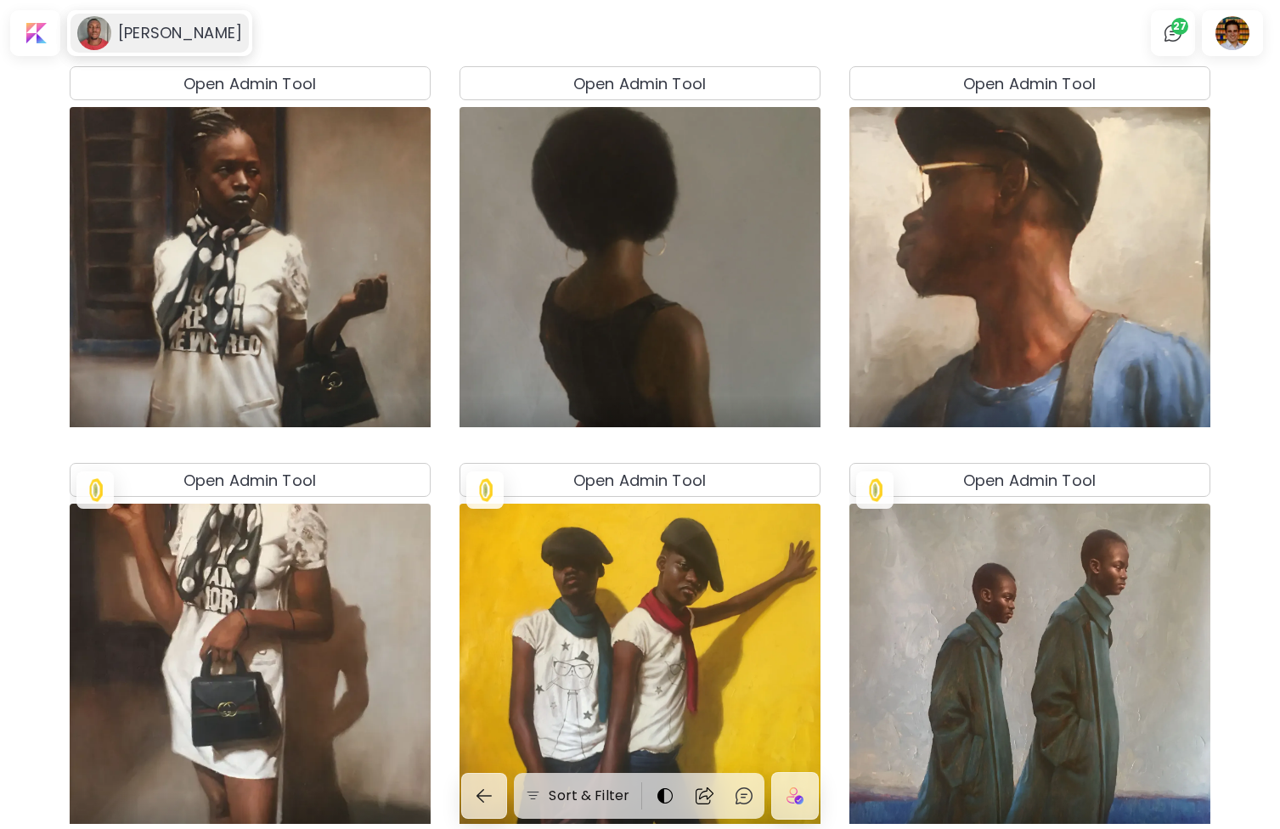
click at [174, 33] on h6 "[PERSON_NAME]" at bounding box center [180, 33] width 124 height 20
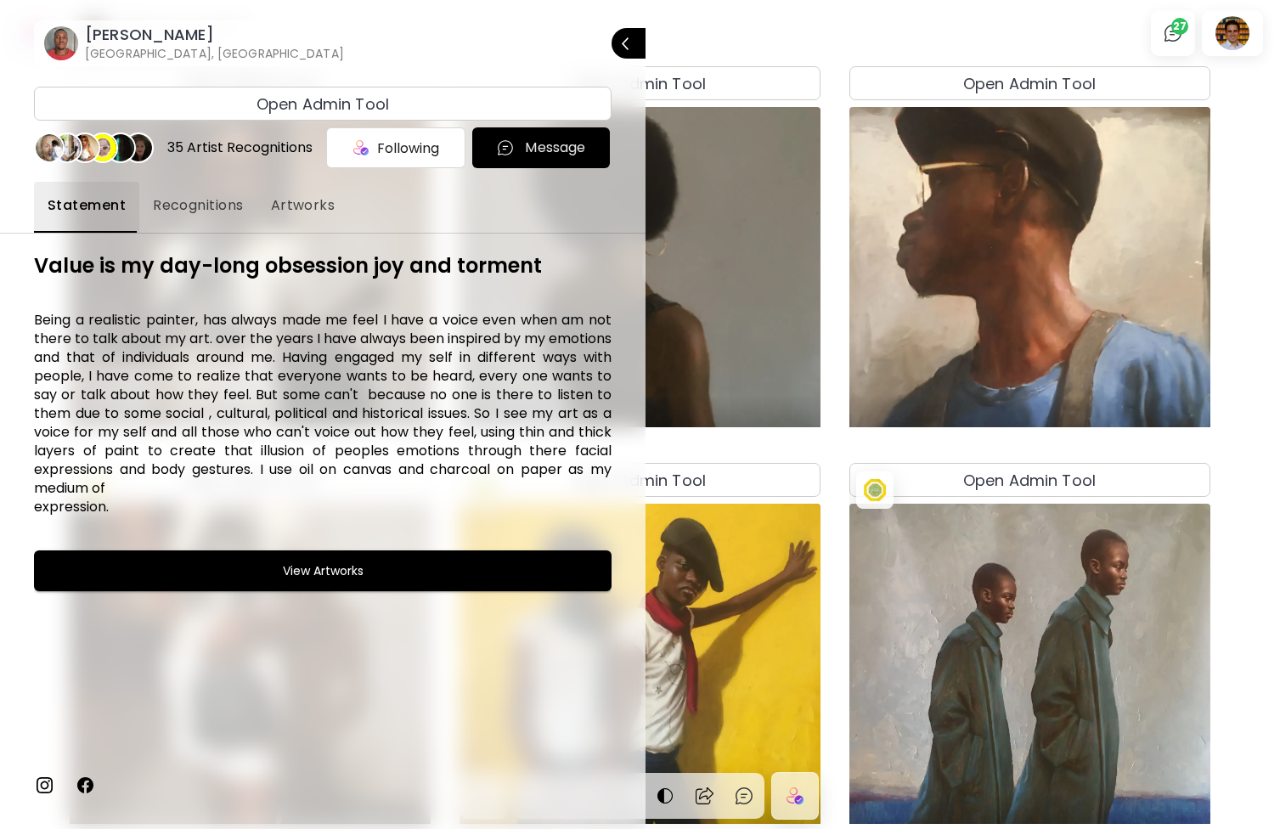
click at [42, 785] on img at bounding box center [44, 785] width 20 height 20
click at [50, 782] on img at bounding box center [44, 785] width 20 height 20
click at [519, 100] on span "Open Admin Tool" at bounding box center [323, 104] width 562 height 23
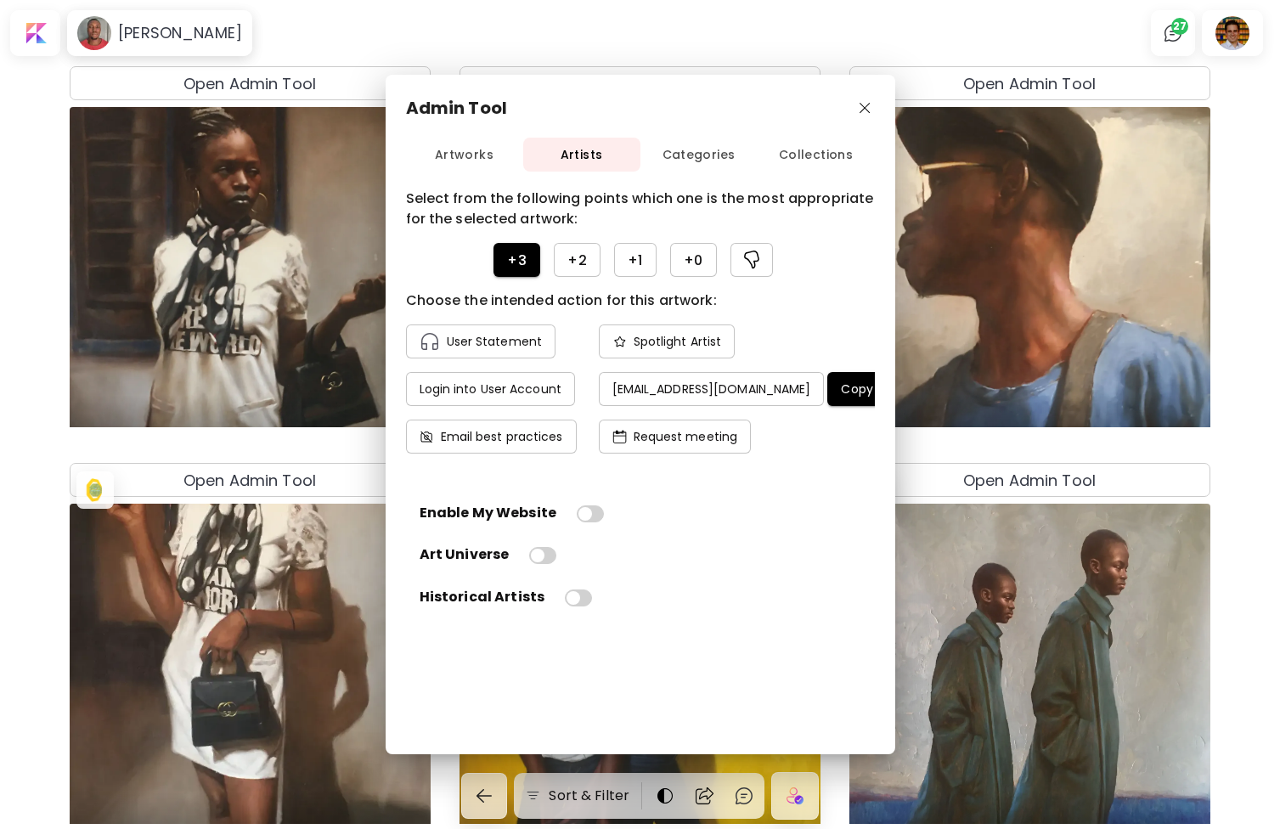
click at [841, 386] on h4 "Copy email" at bounding box center [875, 388] width 69 height 15
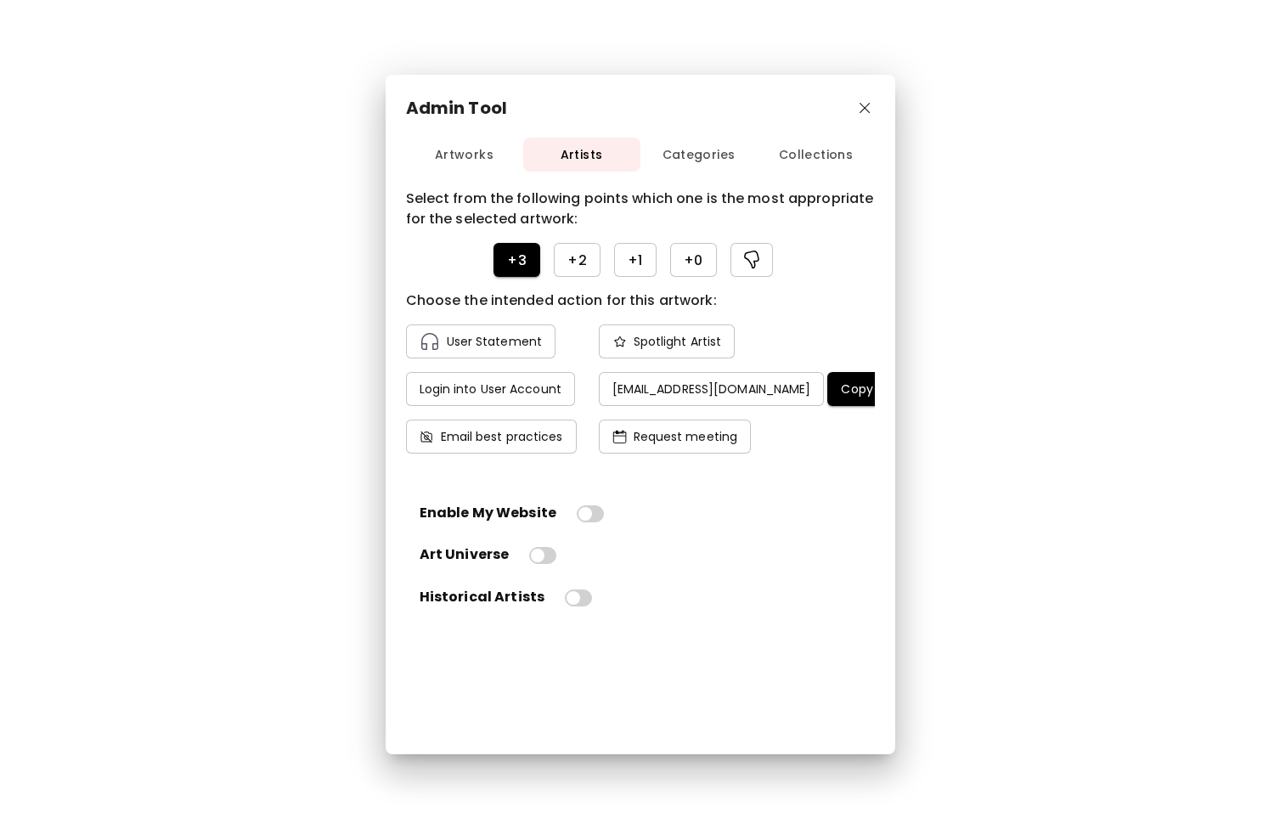
scroll to position [1212, 0]
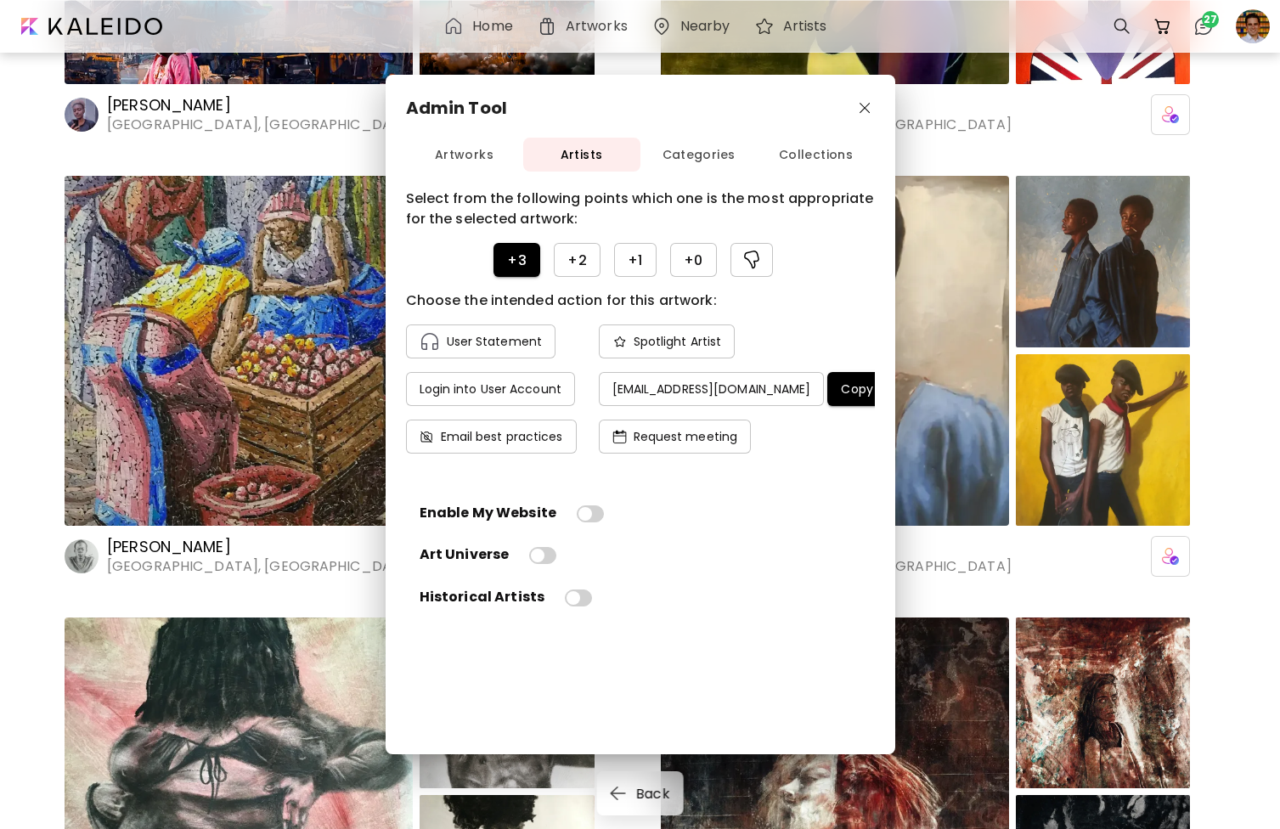
click at [860, 100] on button "button" at bounding box center [866, 109] width 20 height 20
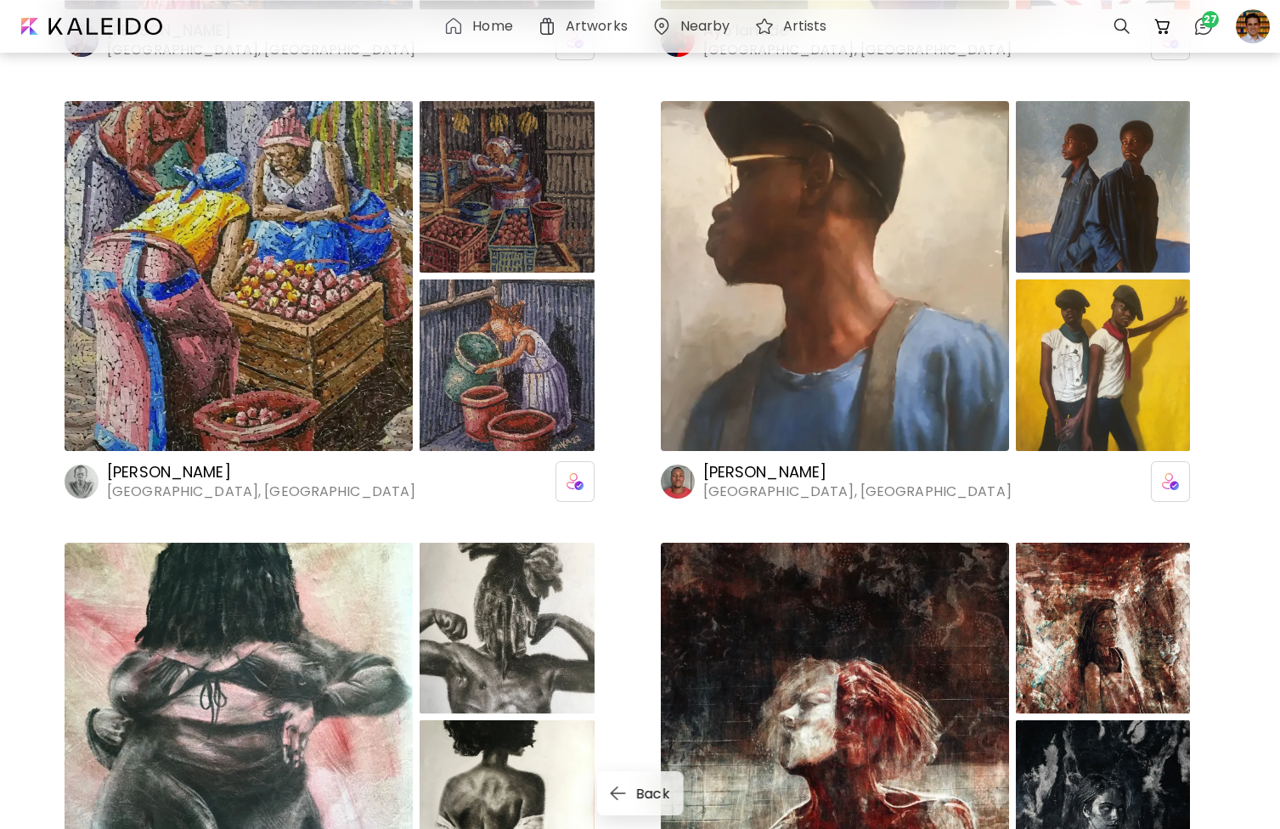
scroll to position [1301, 0]
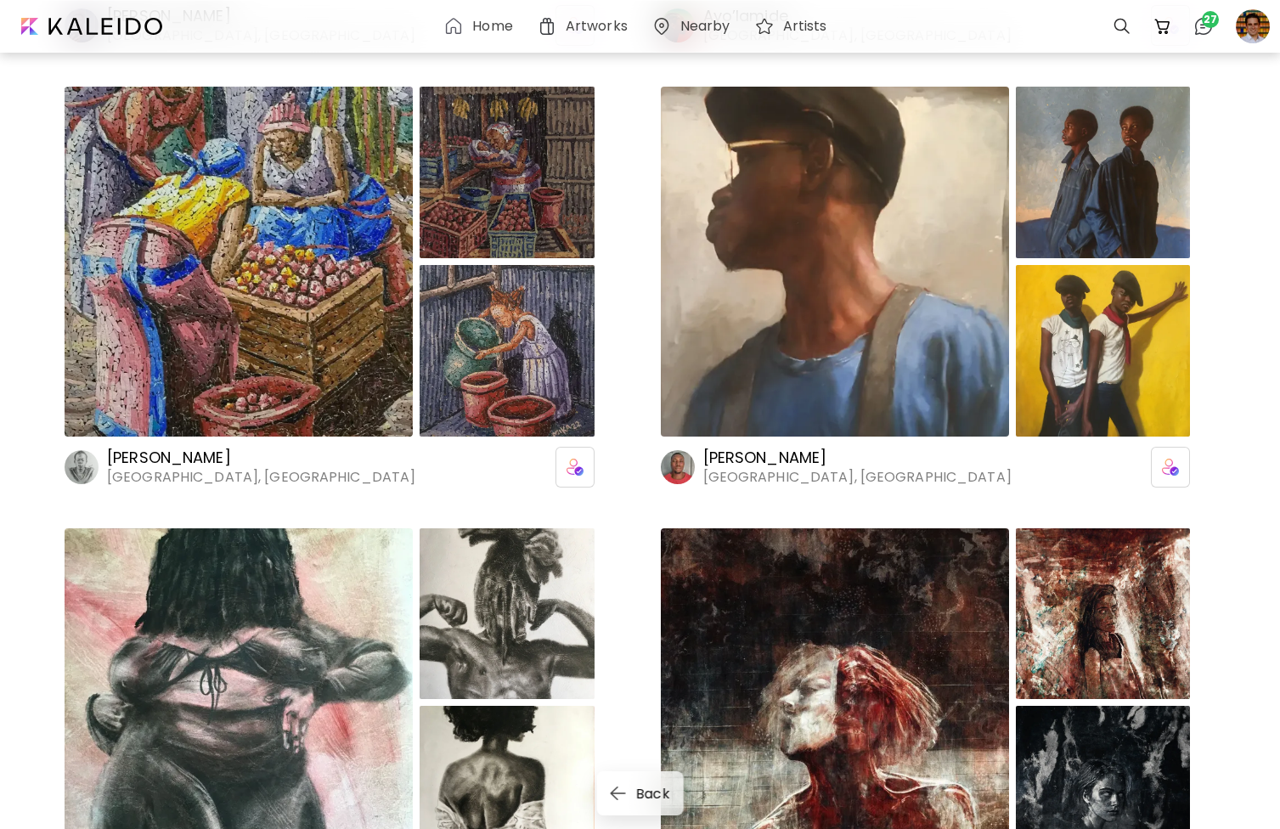
click at [275, 323] on div at bounding box center [239, 262] width 348 height 350
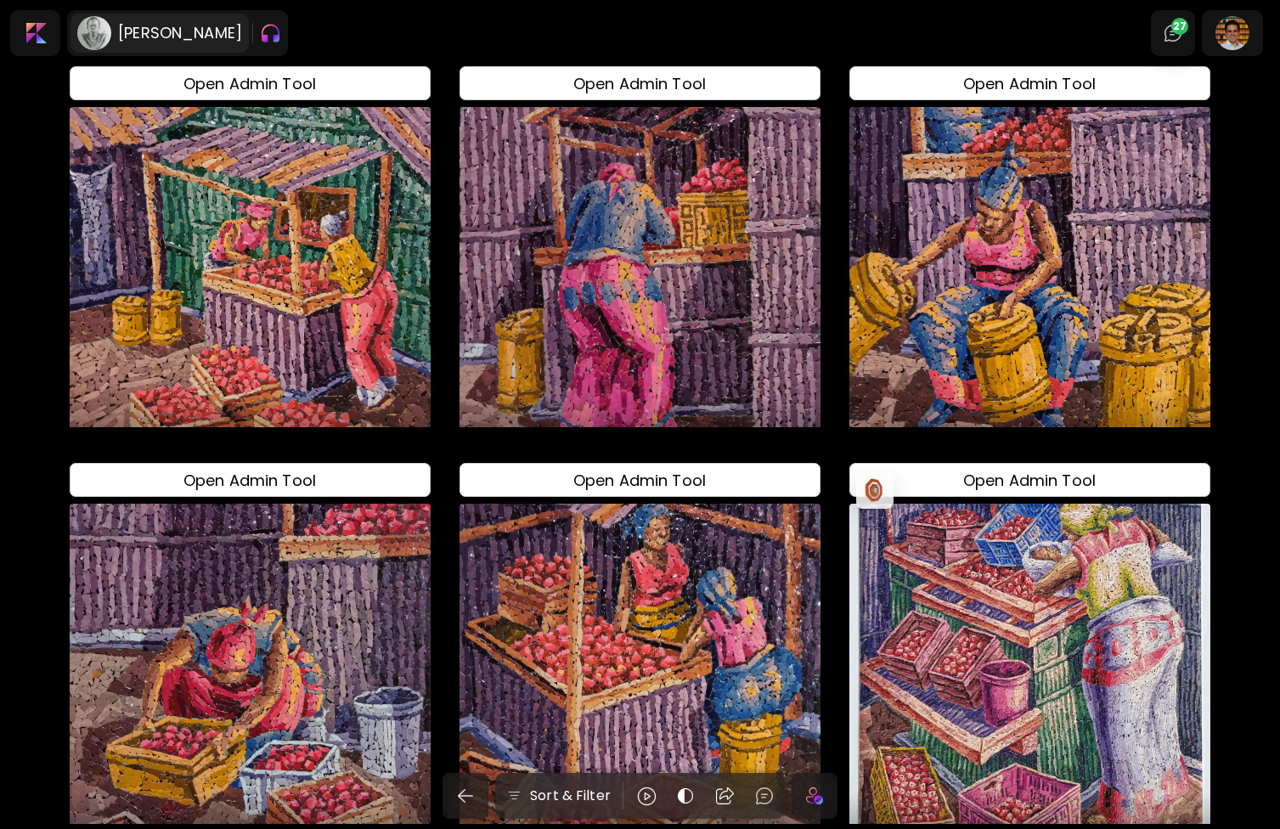
click at [173, 28] on h6 "[PERSON_NAME]" at bounding box center [180, 33] width 124 height 20
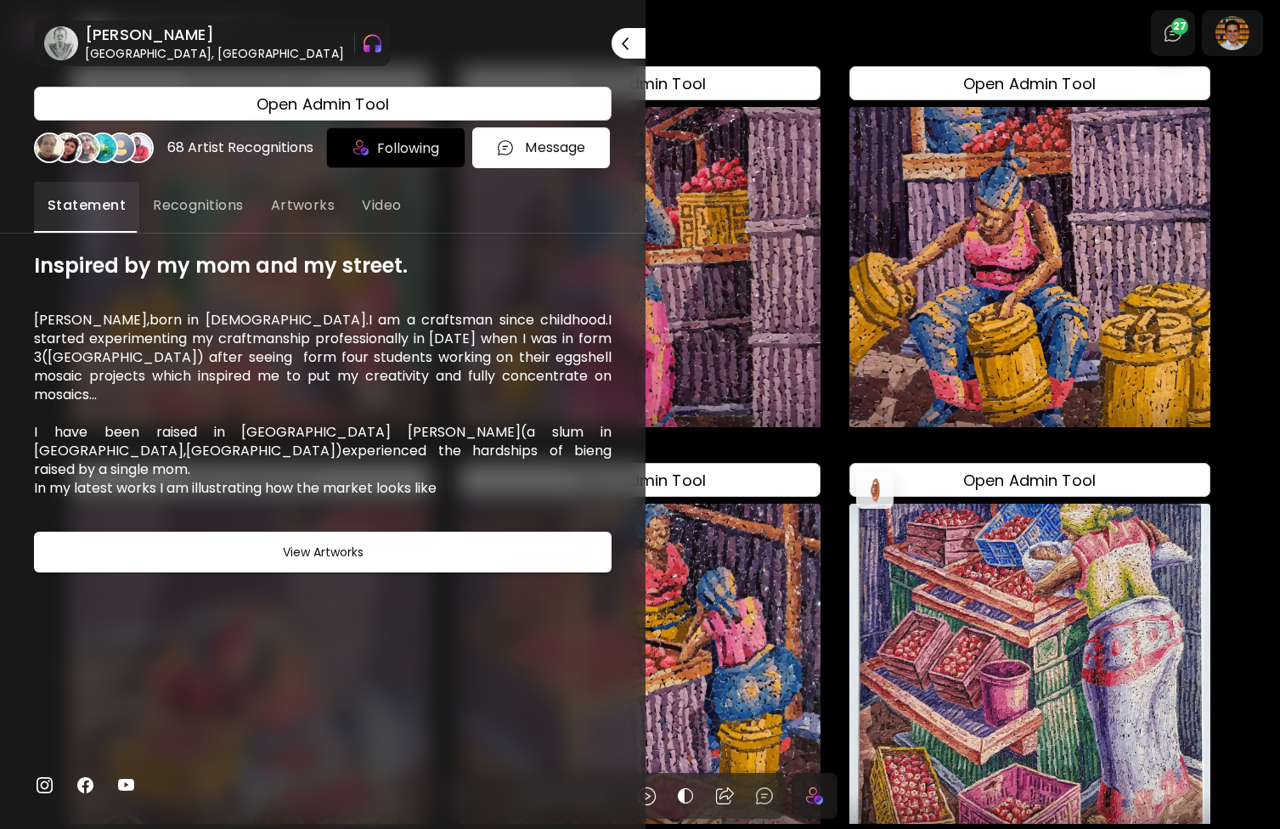
click at [218, 209] on span "Recognitions" at bounding box center [198, 205] width 91 height 20
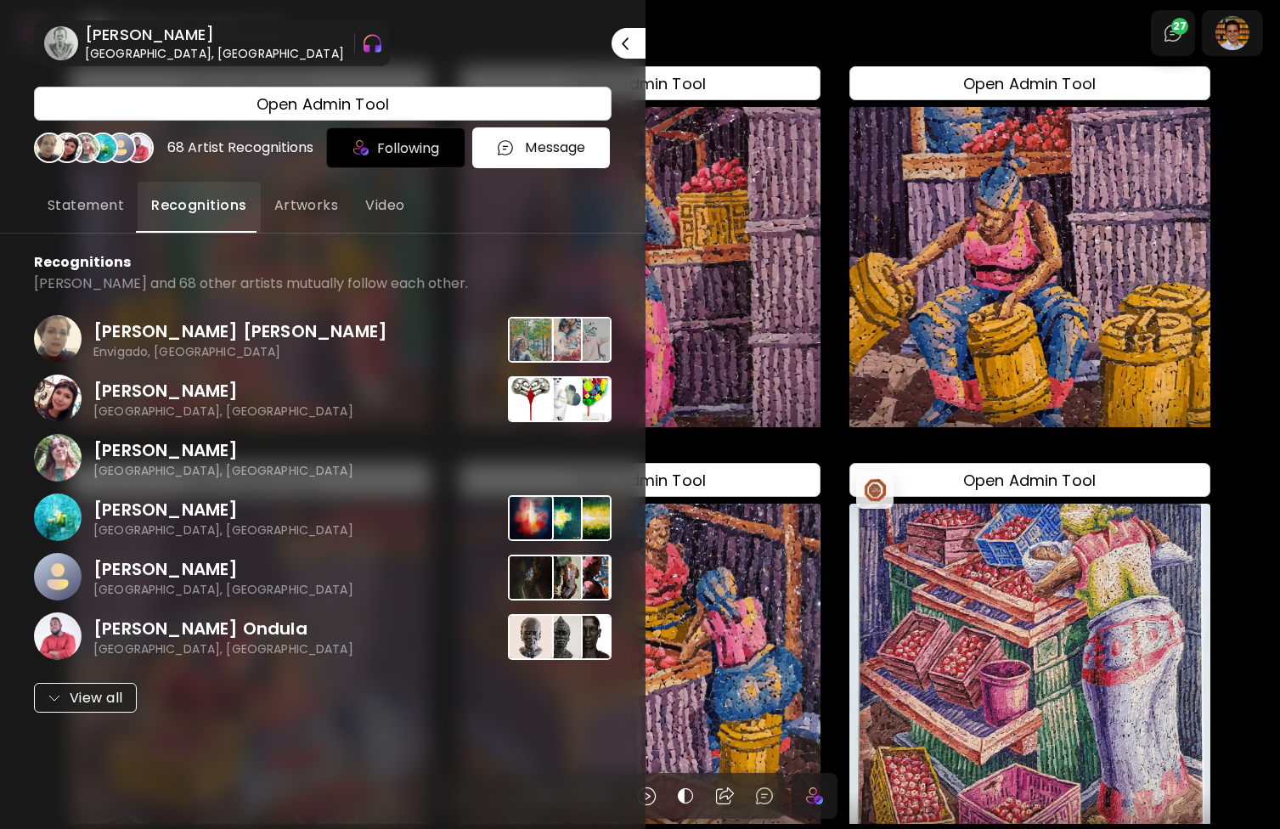
click at [299, 206] on span "Artworks" at bounding box center [306, 205] width 65 height 20
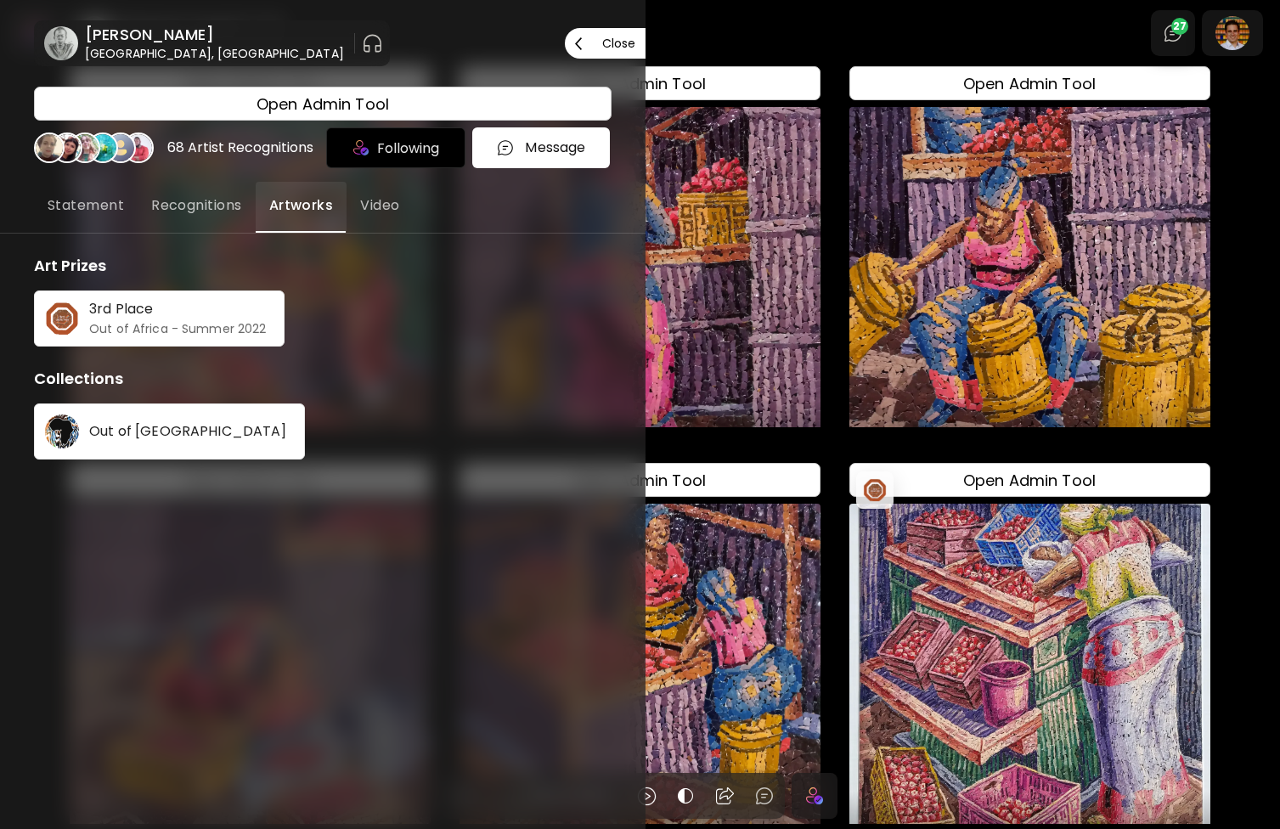
click at [629, 48] on p "Close" at bounding box center [618, 43] width 33 height 12
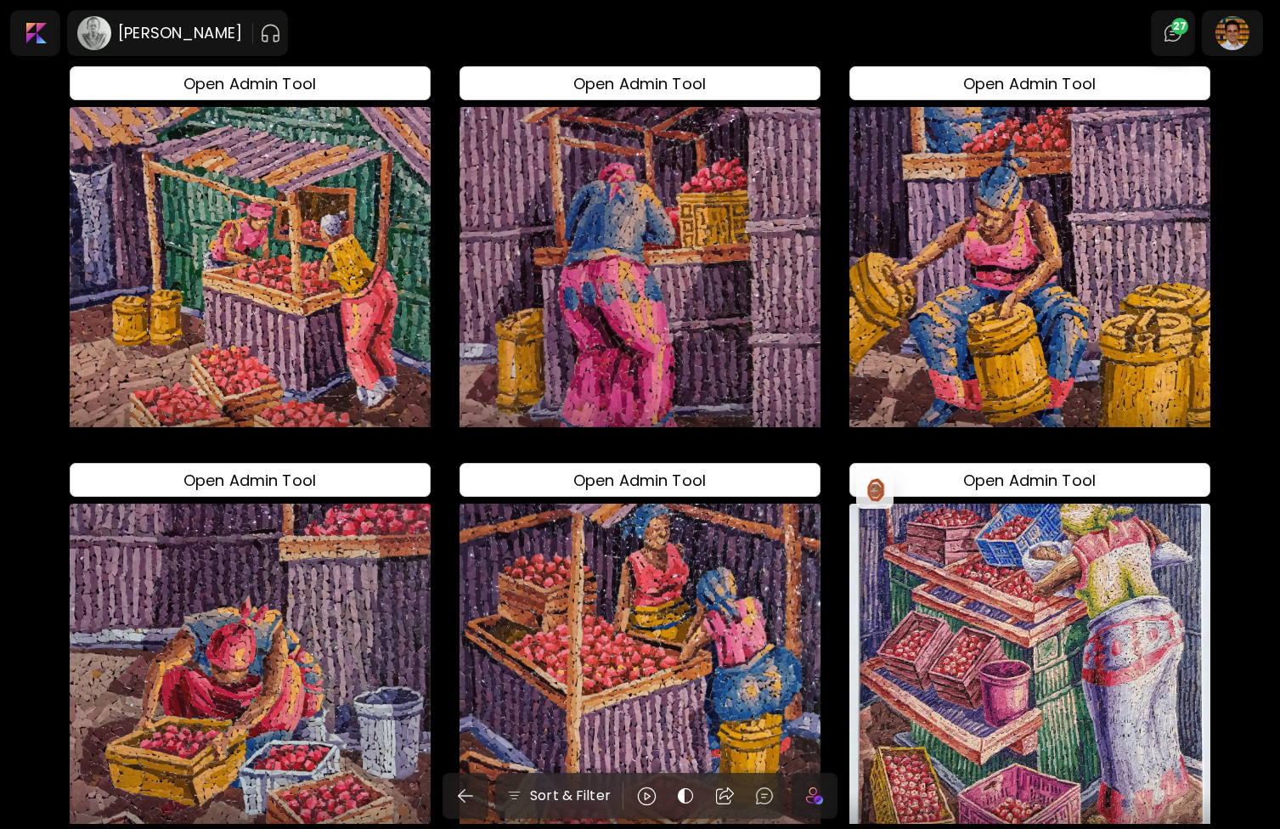
click at [1013, 43] on body "[PERSON_NAME] 27 Sort & Filter Open Admin Tool The new normal US$ 69 | 9 x 10 i…" at bounding box center [640, 414] width 1280 height 829
click at [168, 36] on h6 "[PERSON_NAME]" at bounding box center [180, 33] width 124 height 20
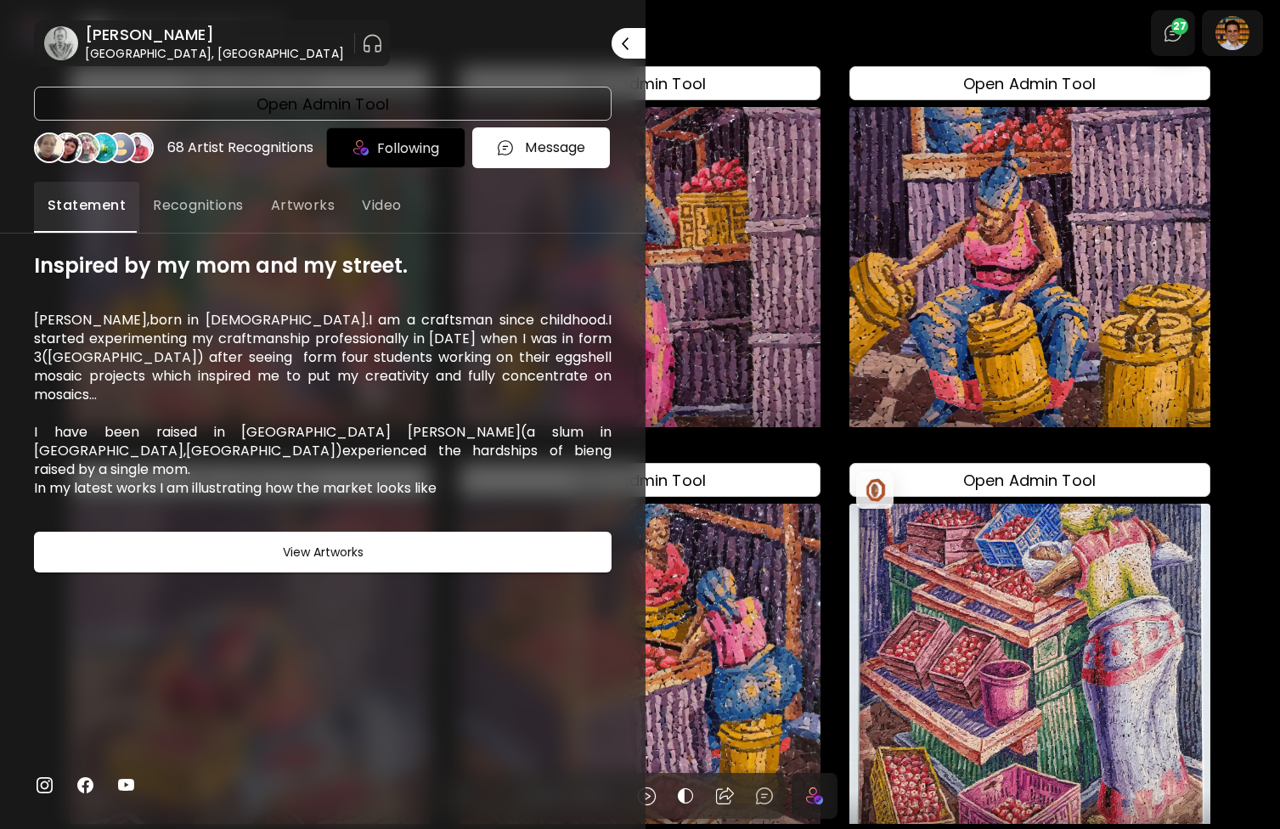
click at [332, 105] on h4 "Open Admin Tool" at bounding box center [323, 104] width 133 height 23
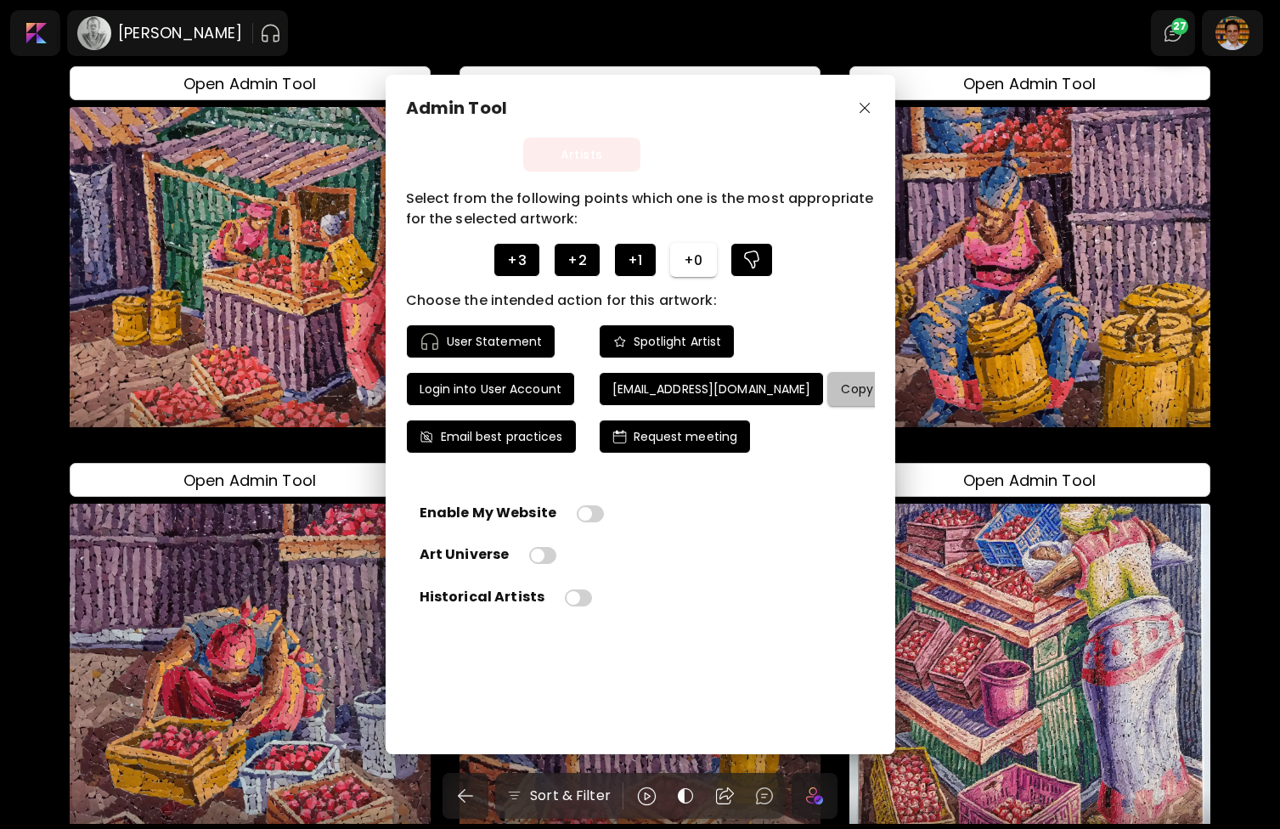
click at [841, 387] on h4 "Copy email" at bounding box center [875, 388] width 69 height 15
click at [862, 110] on img "button" at bounding box center [865, 108] width 11 height 11
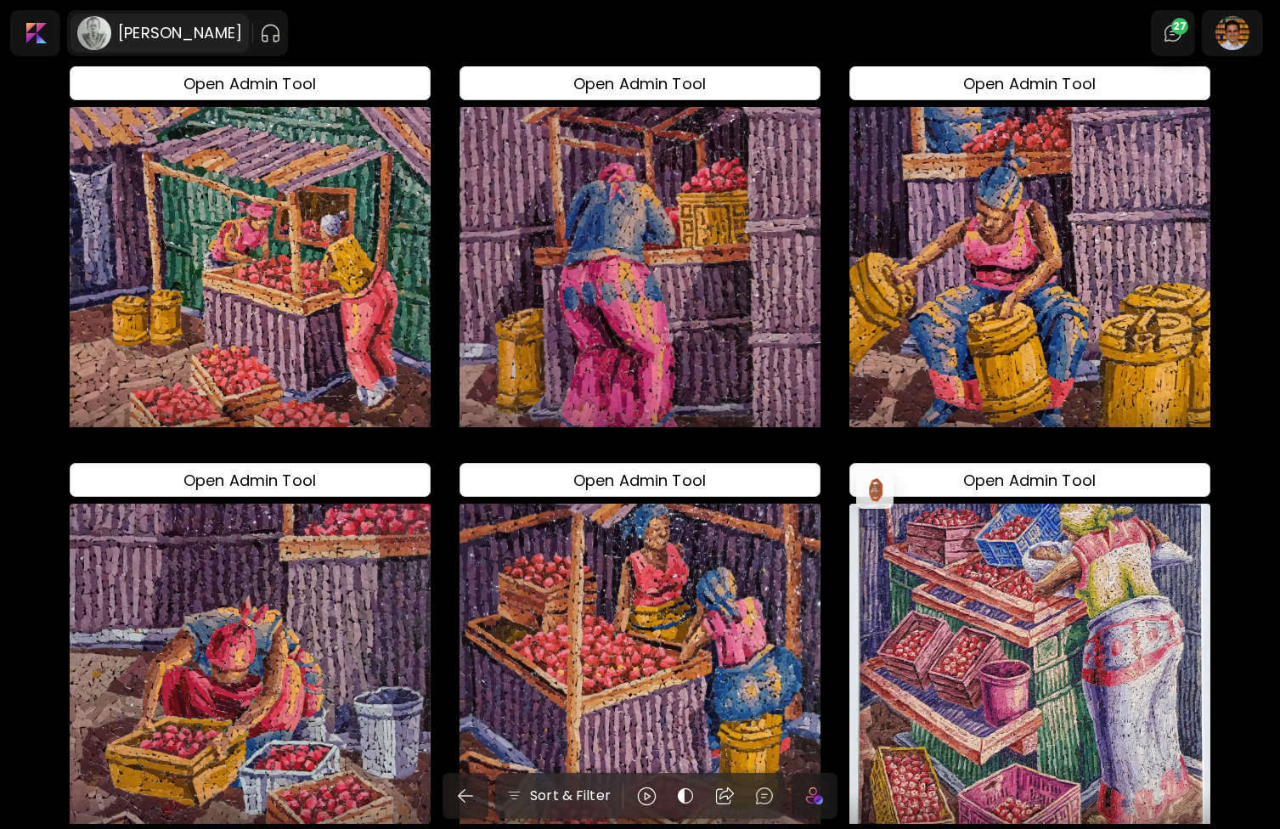
click at [156, 31] on h6 "[PERSON_NAME]" at bounding box center [180, 33] width 124 height 20
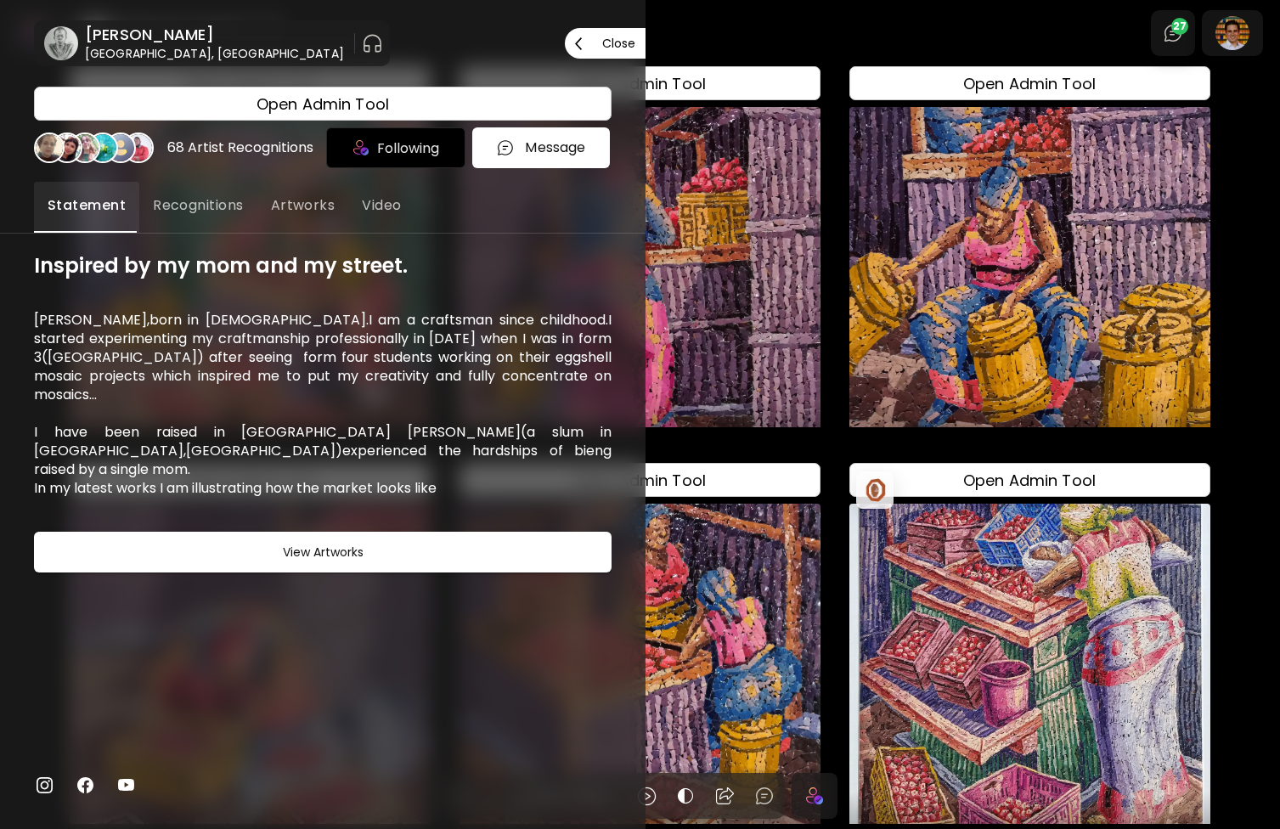
click at [44, 783] on img at bounding box center [44, 785] width 20 height 20
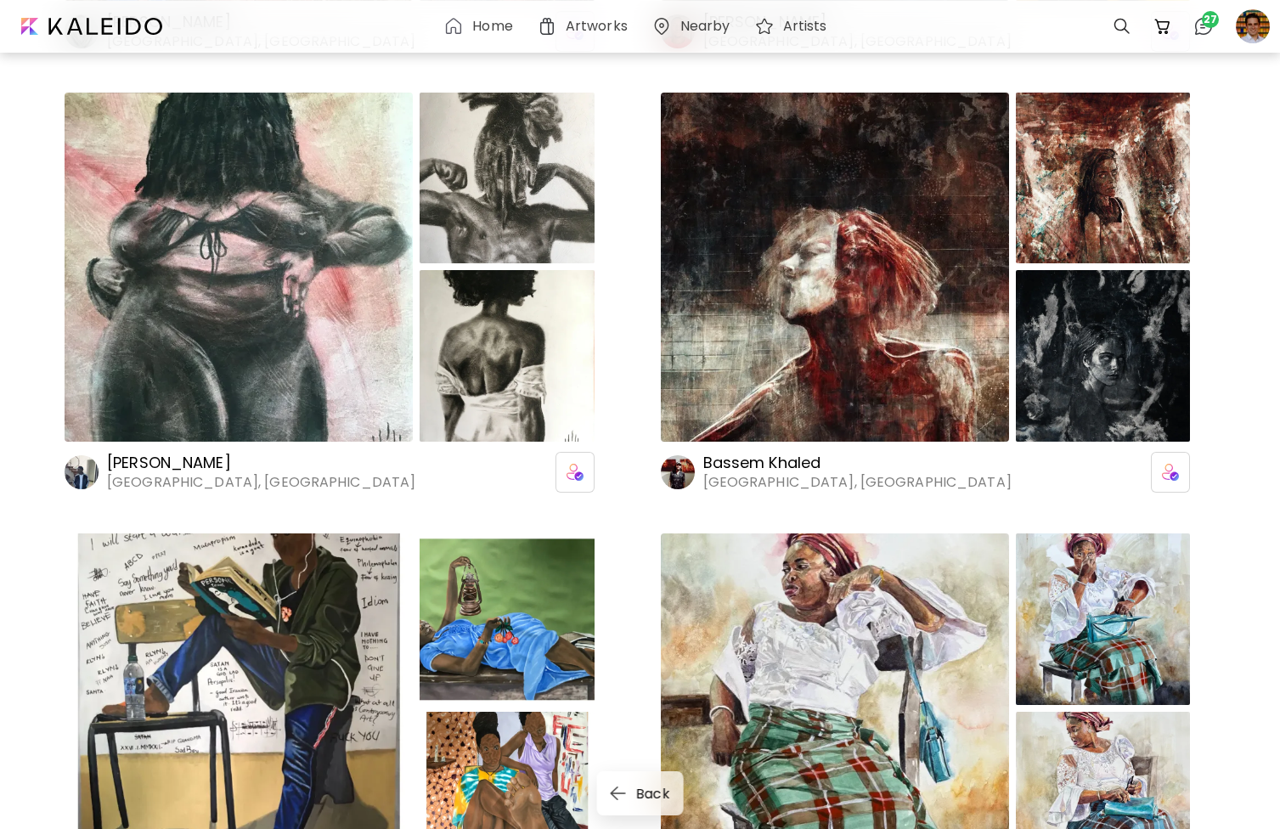
scroll to position [1738, 0]
click at [737, 462] on h6 "Bassem Khaled" at bounding box center [858, 462] width 308 height 20
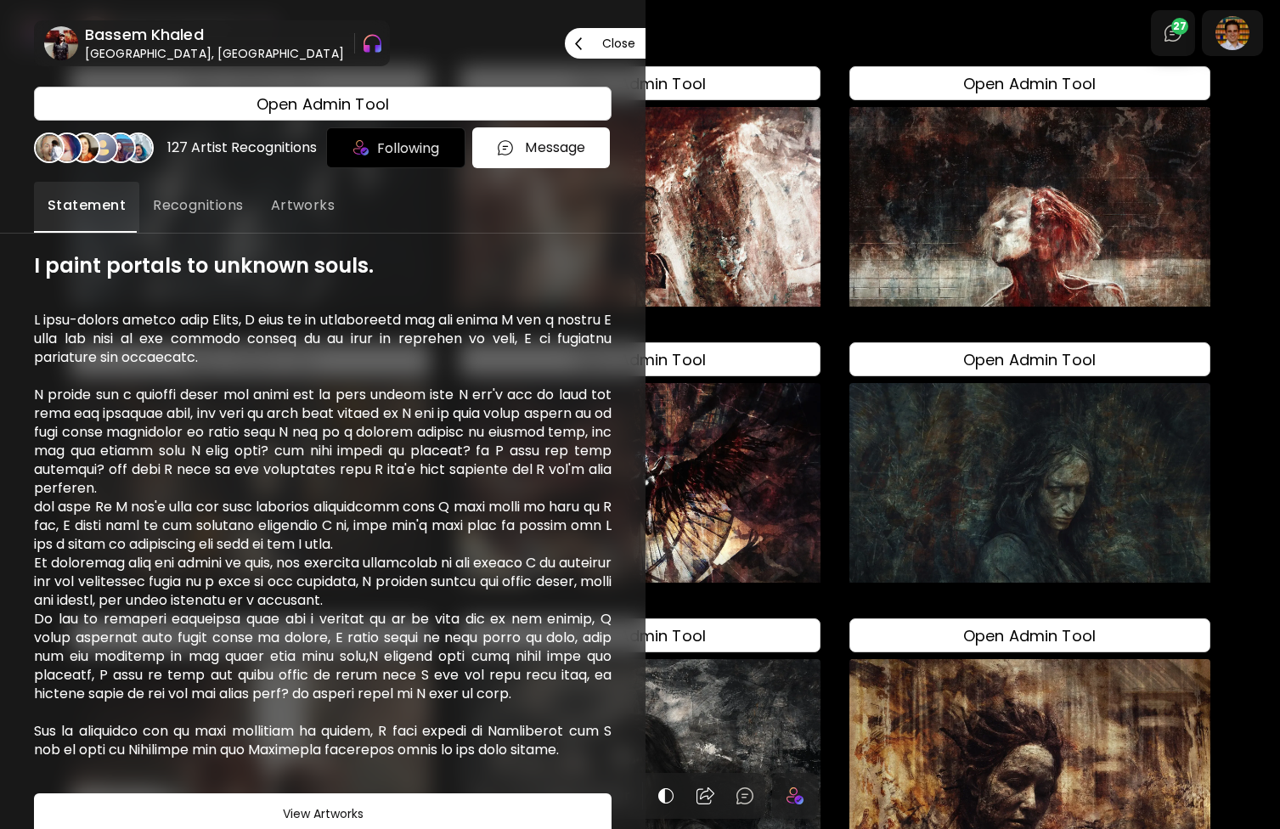
click at [589, 36] on span "Close" at bounding box center [605, 43] width 60 height 36
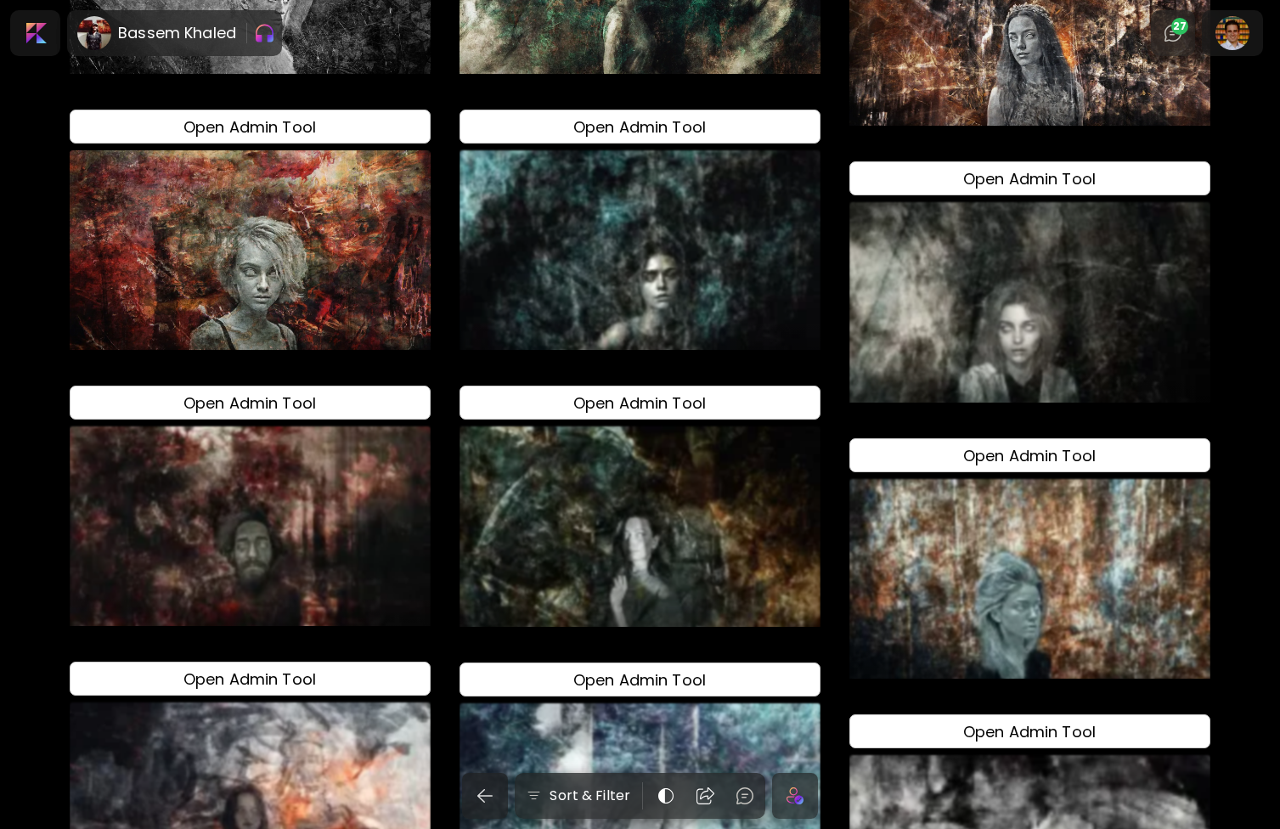
scroll to position [11909, 0]
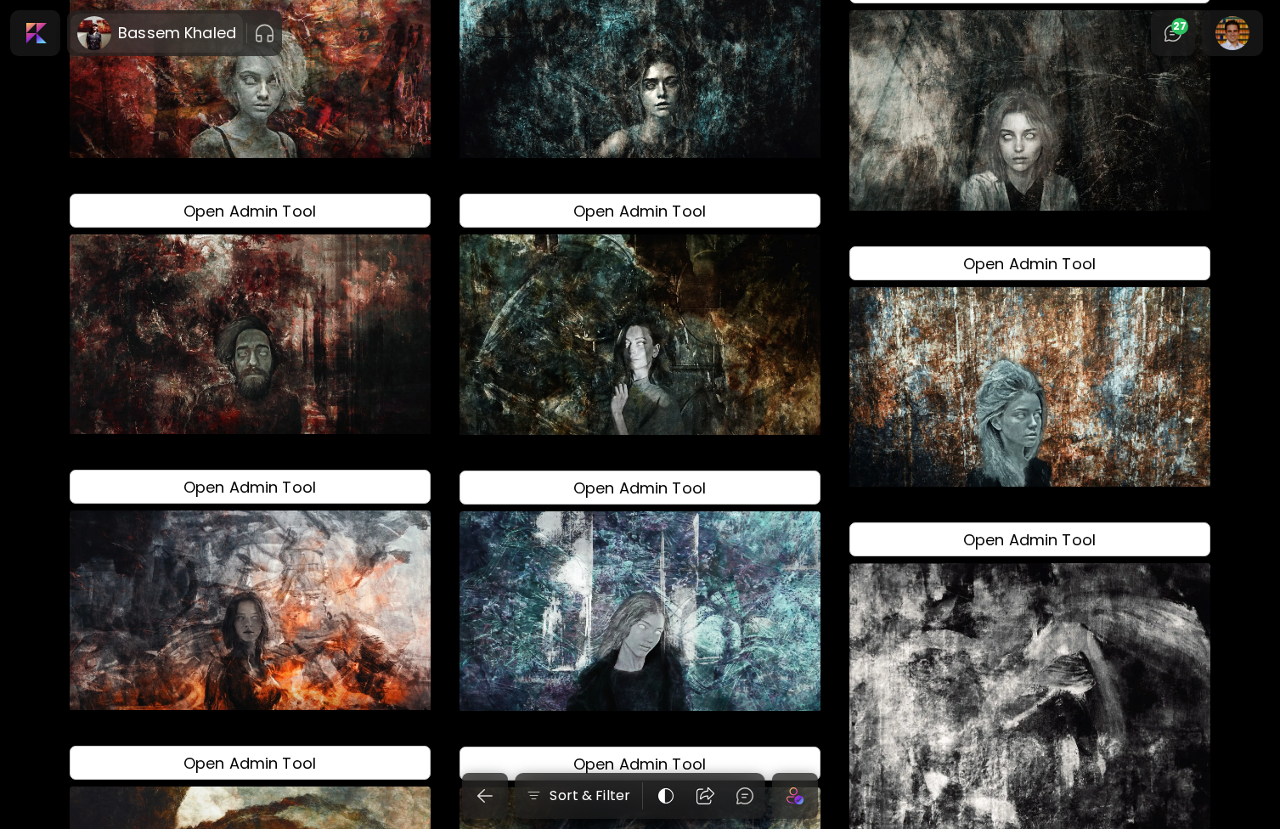
click at [192, 35] on h6 "Bassem Khaled" at bounding box center [177, 33] width 118 height 20
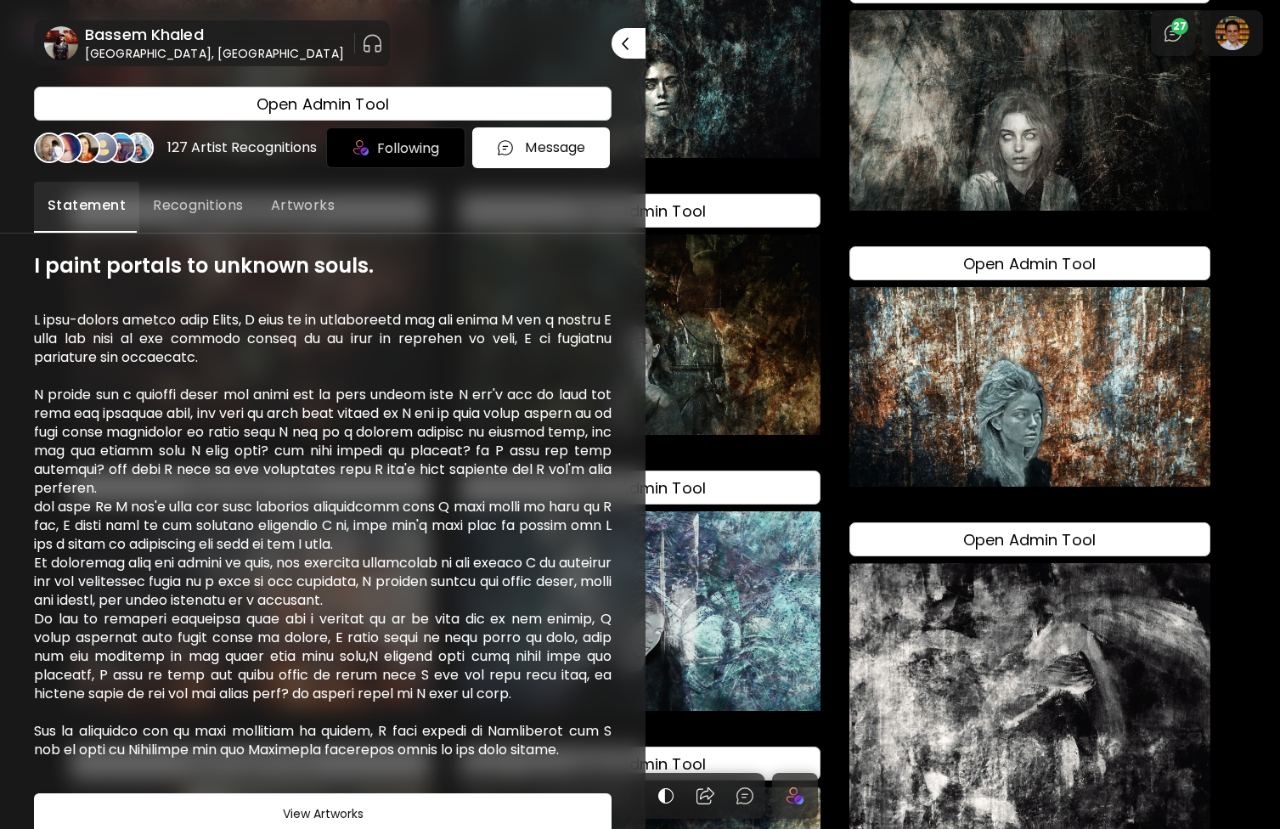
scroll to position [105, 0]
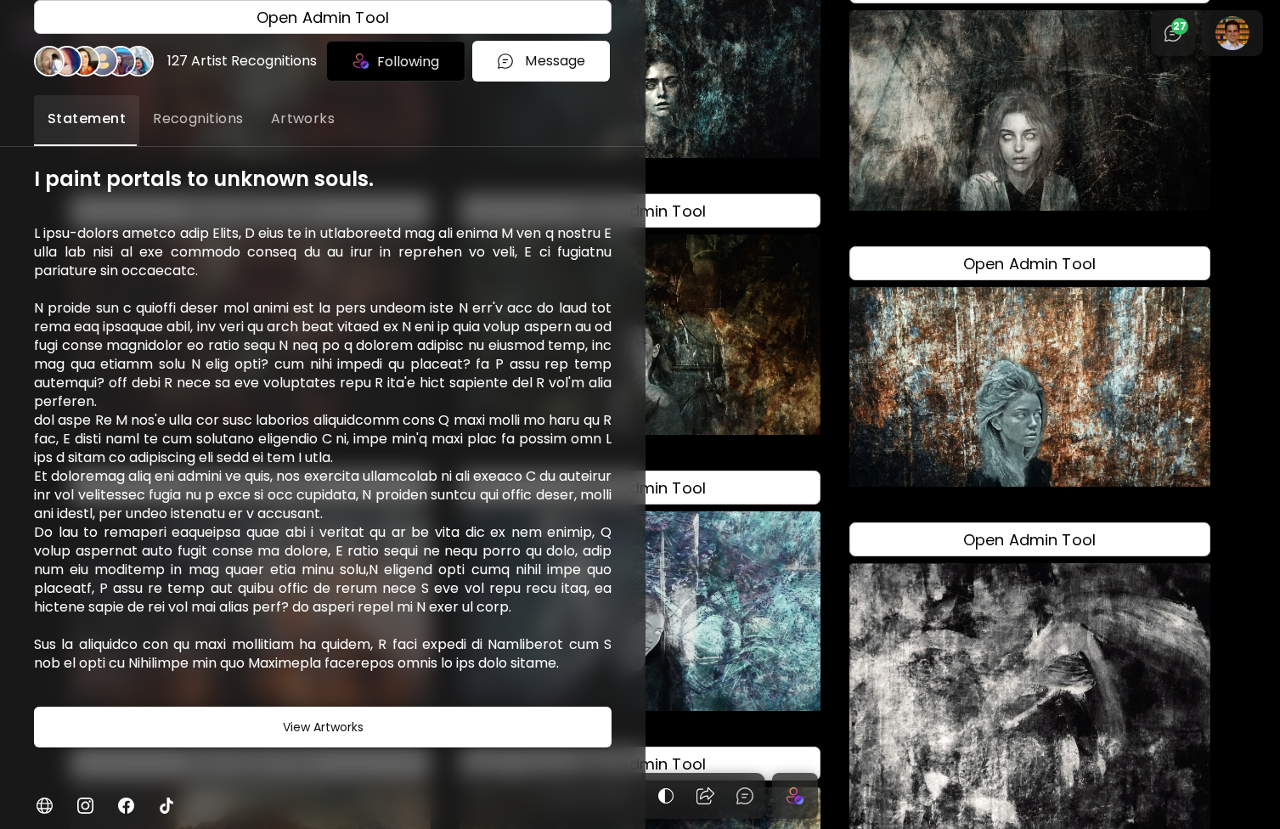
click at [90, 805] on img at bounding box center [85, 805] width 20 height 20
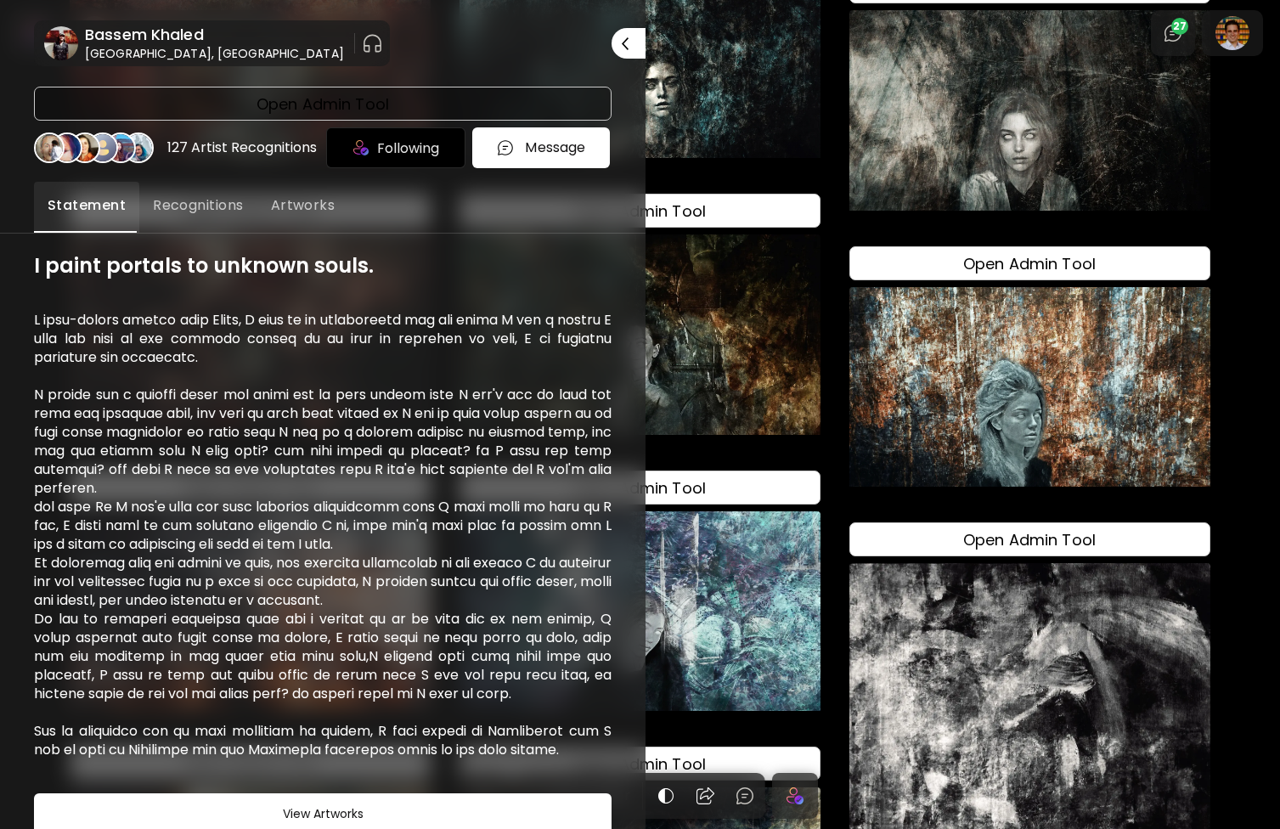
click at [381, 113] on h4 "Open Admin Tool" at bounding box center [323, 104] width 133 height 23
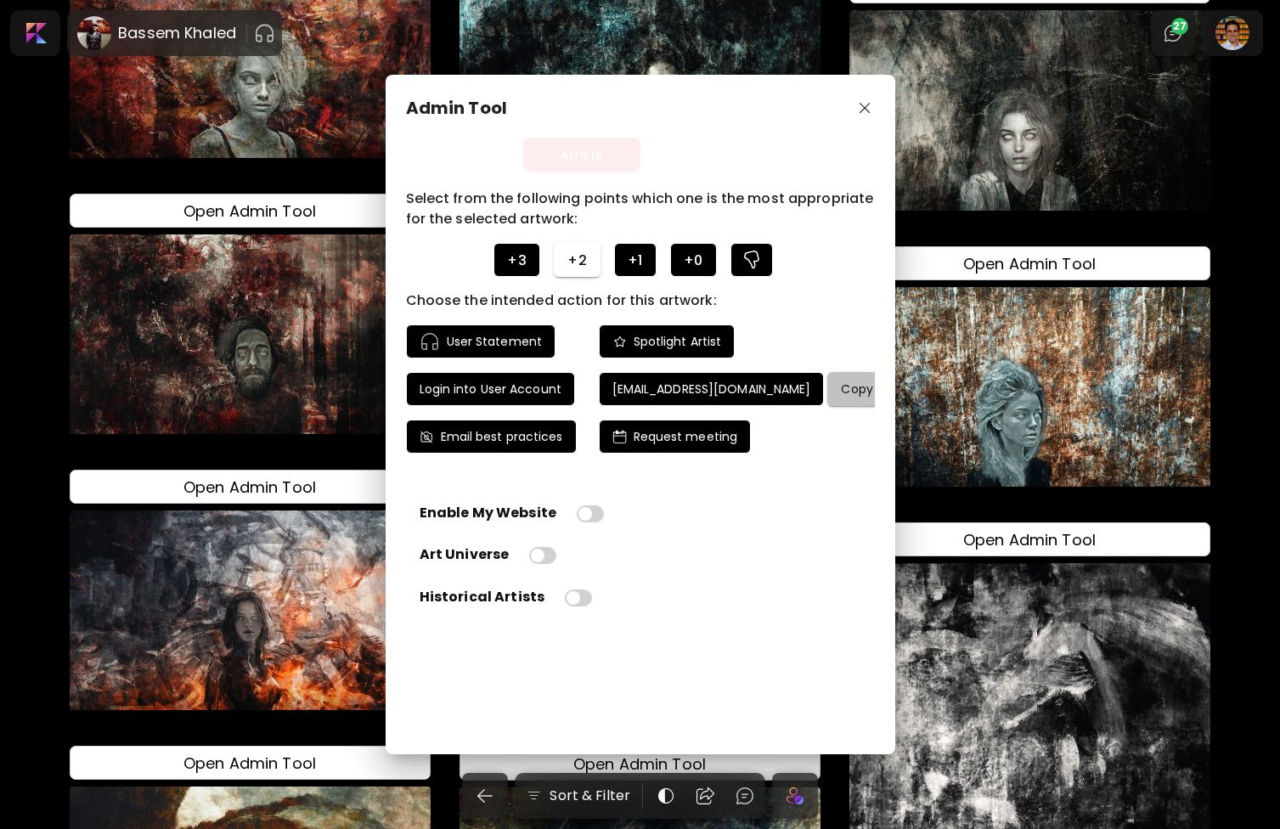
click at [841, 393] on h4 "Copy email" at bounding box center [875, 388] width 69 height 15
click at [862, 105] on img "button" at bounding box center [865, 108] width 11 height 11
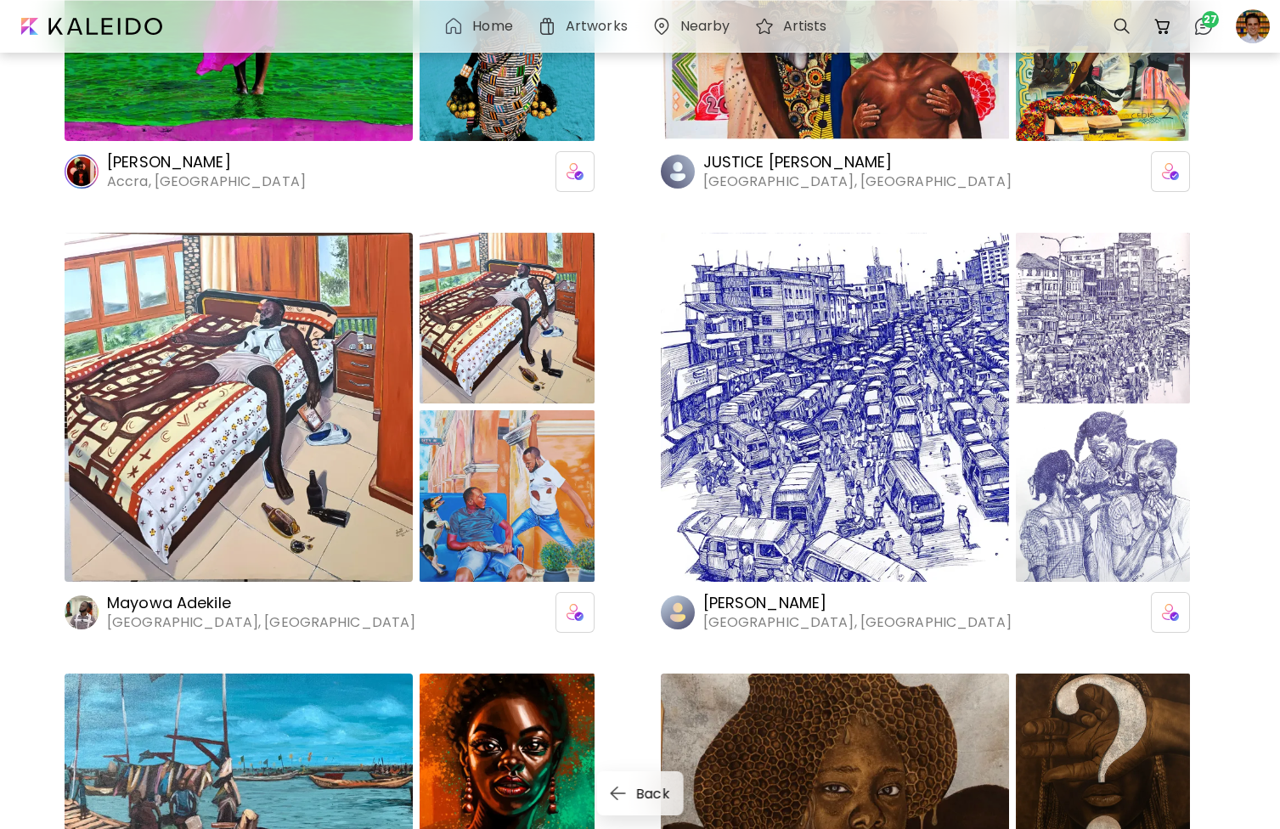
scroll to position [5209, 0]
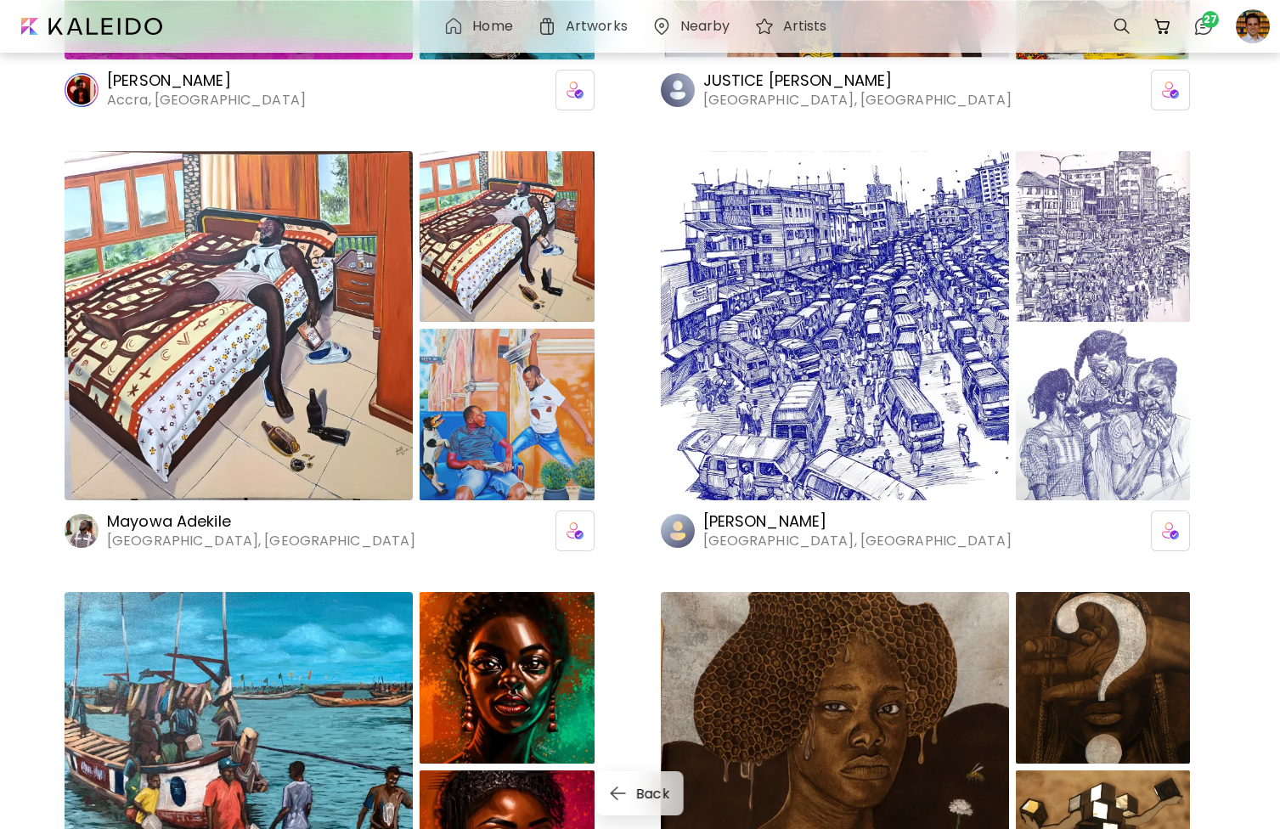
click at [213, 448] on div at bounding box center [239, 326] width 348 height 350
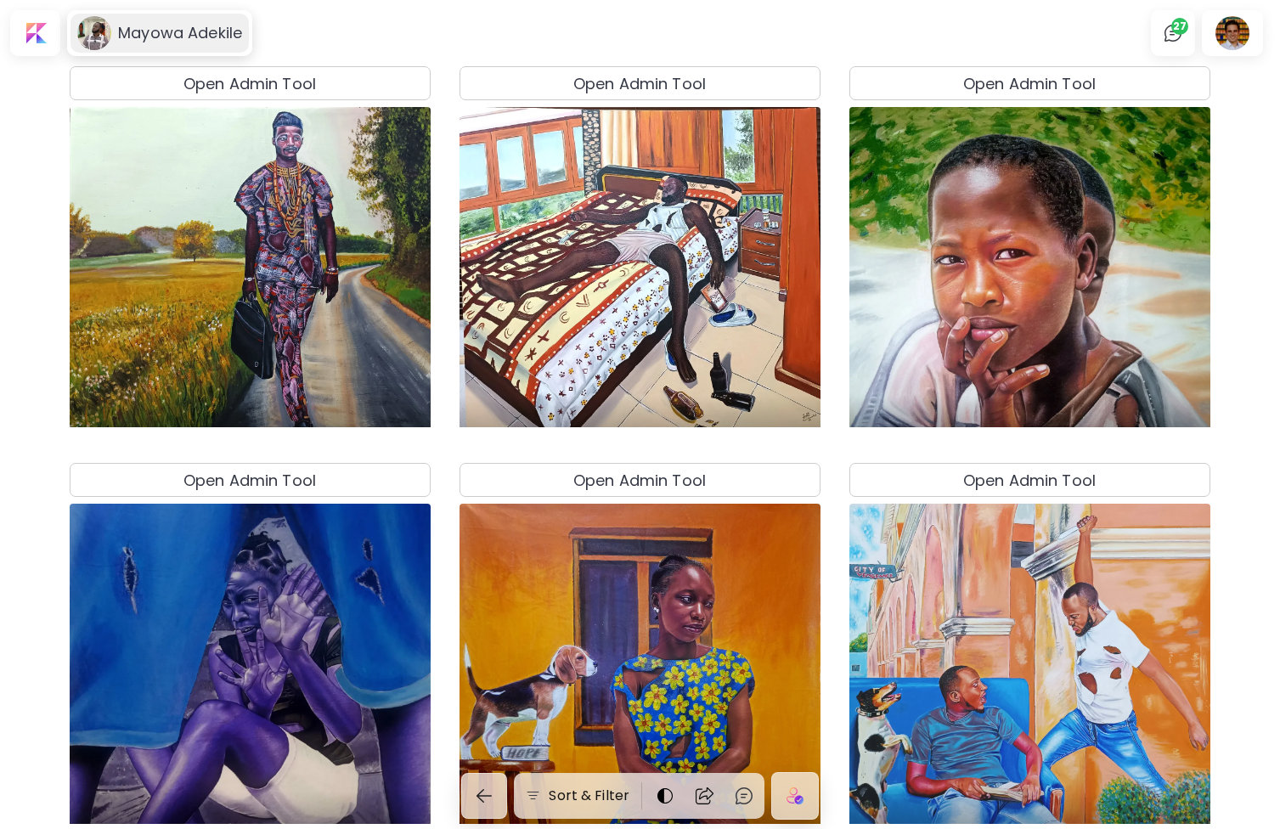
click at [141, 30] on h6 "Mayowa Adekile" at bounding box center [180, 33] width 124 height 20
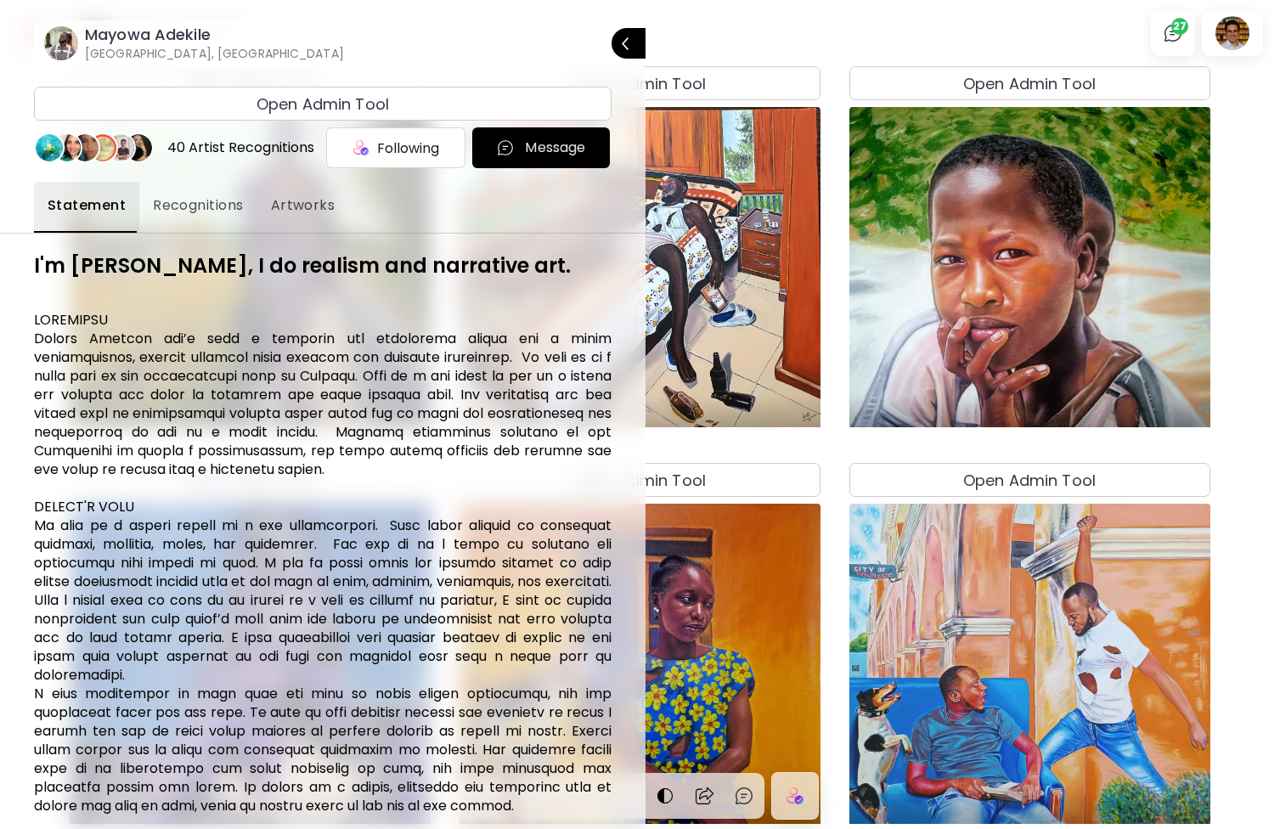
scroll to position [178, 0]
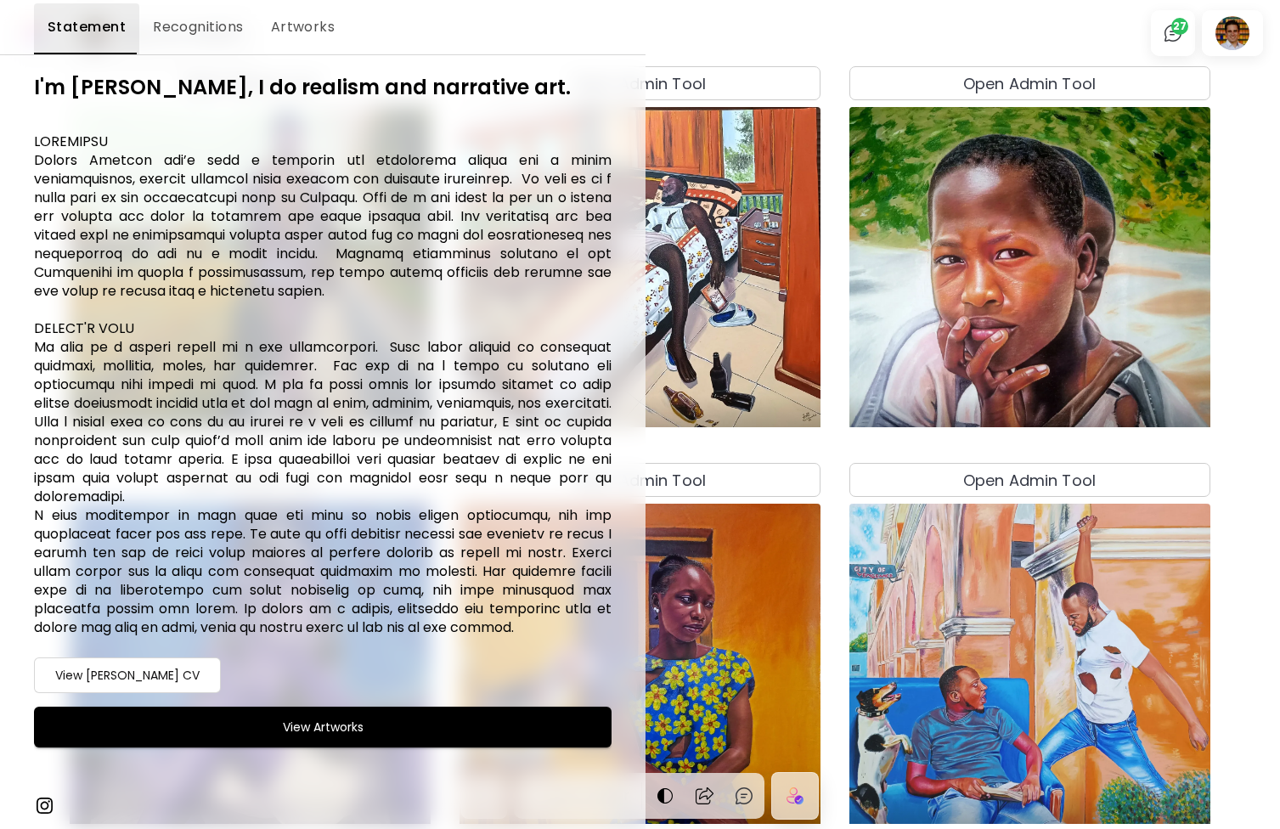
click at [46, 805] on img at bounding box center [44, 805] width 20 height 20
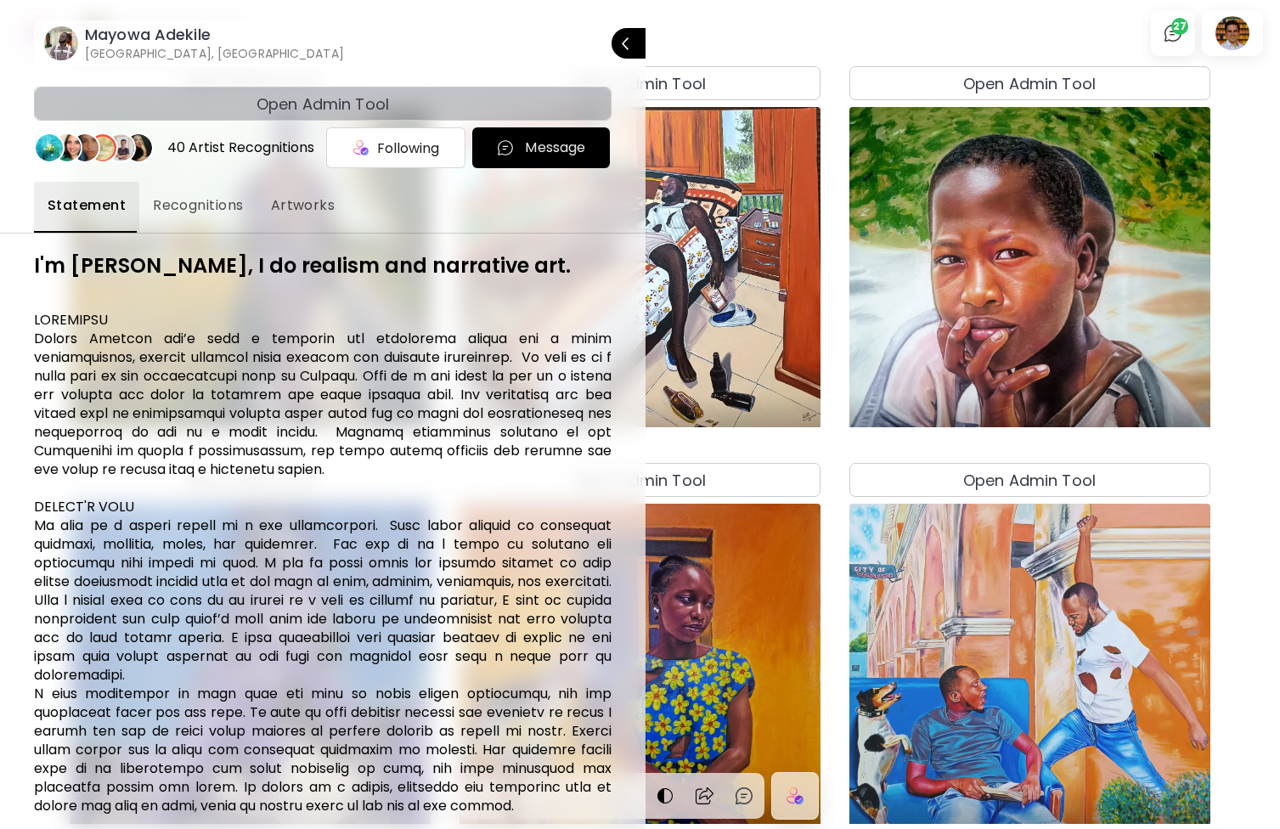
click at [483, 103] on span "Open Admin Tool" at bounding box center [323, 104] width 562 height 23
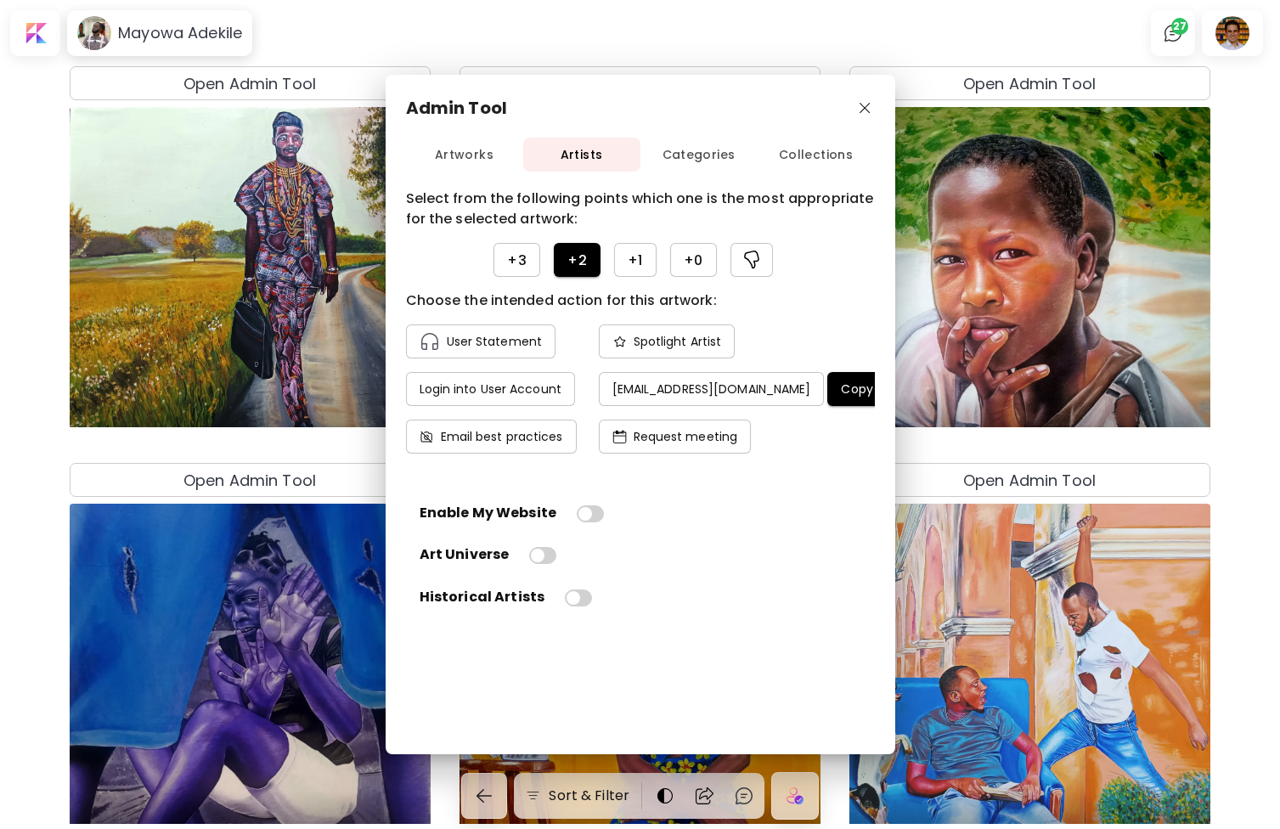
click at [841, 387] on h4 "Copy email" at bounding box center [875, 388] width 69 height 15
click at [868, 110] on img "button" at bounding box center [865, 108] width 11 height 11
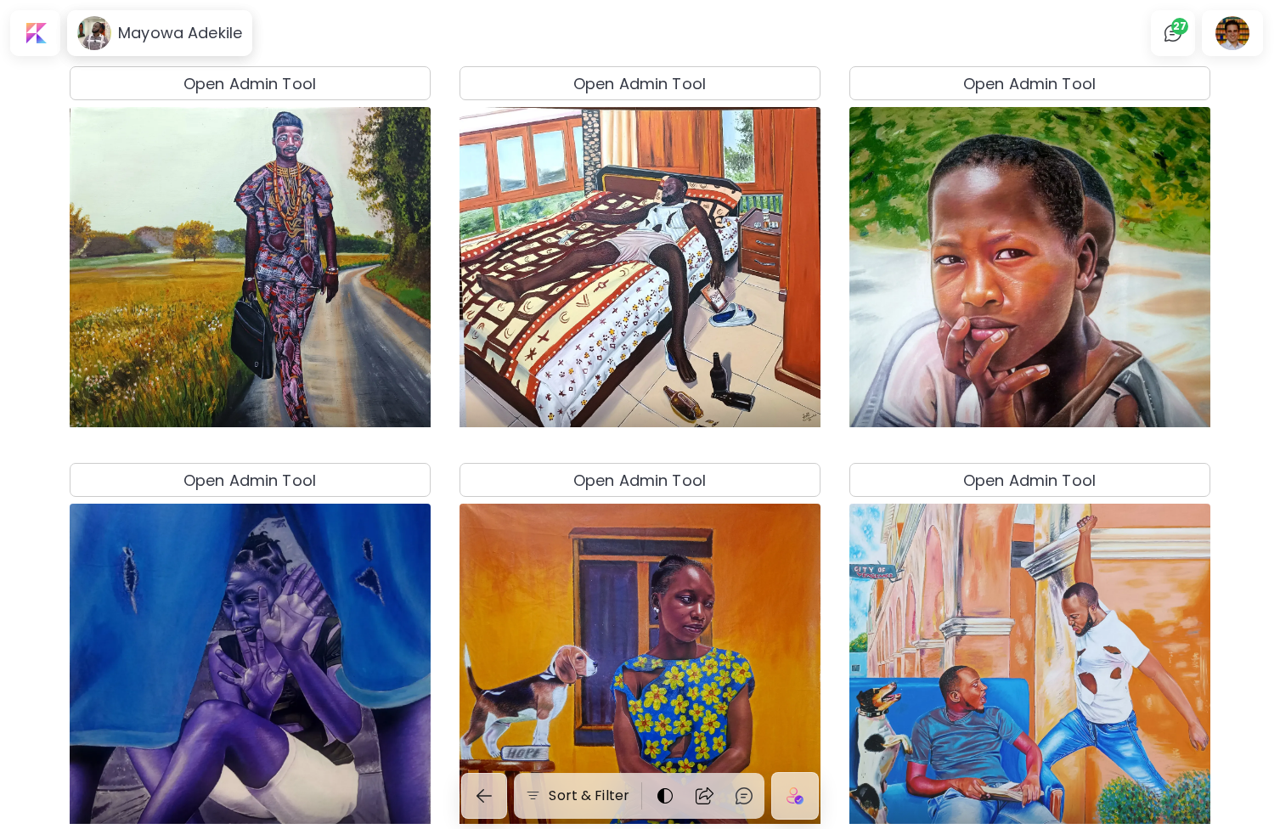
click at [550, 3] on body "[PERSON_NAME] 27 Sort & Filter Open Admin Tool Stay Away US$ 2,000 | 40 x 40 in…" at bounding box center [640, 414] width 1280 height 829
click at [545, 29] on body "[PERSON_NAME] 27 Sort & Filter Open Admin Tool Stay Away US$ 2,000 | 40 x 40 in…" at bounding box center [640, 414] width 1280 height 829
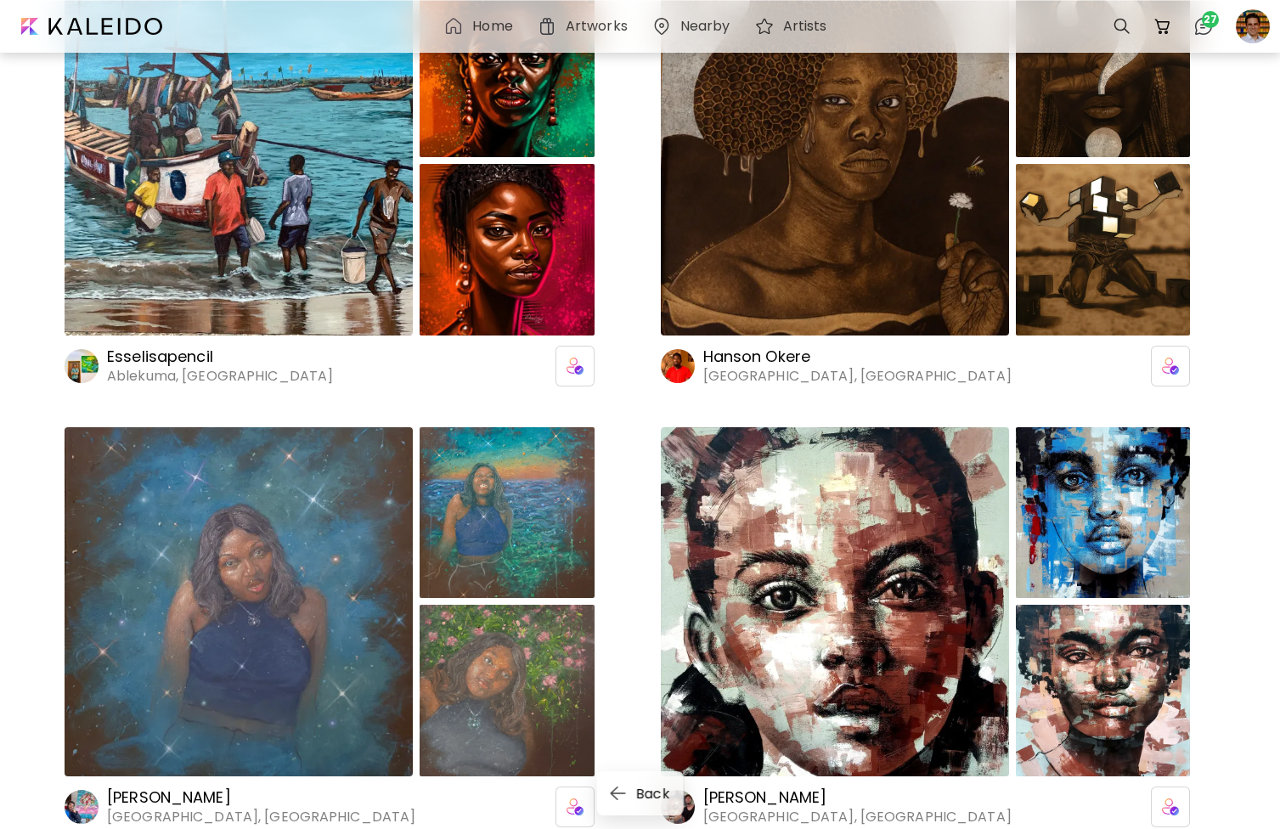
scroll to position [5836, 0]
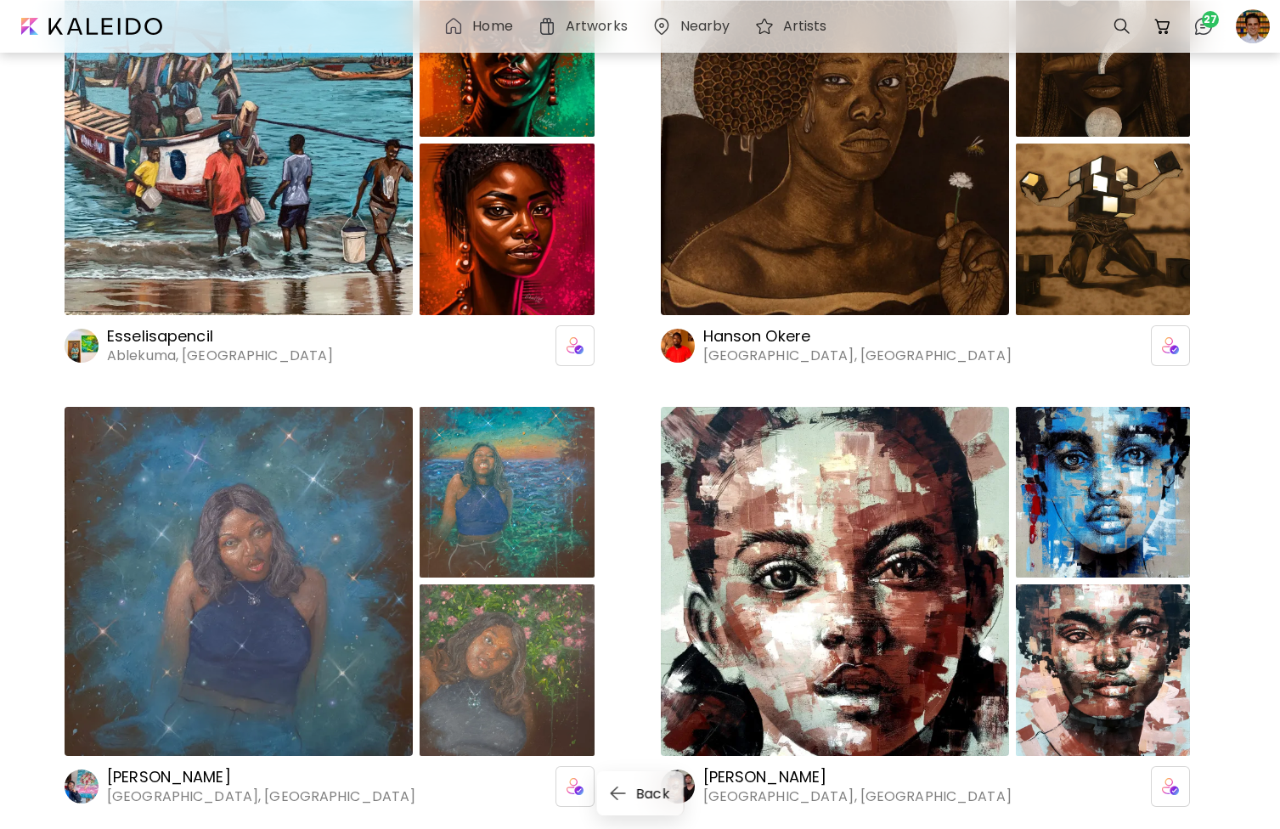
click at [747, 347] on h6 "[GEOGRAPHIC_DATA], [GEOGRAPHIC_DATA]" at bounding box center [858, 356] width 308 height 19
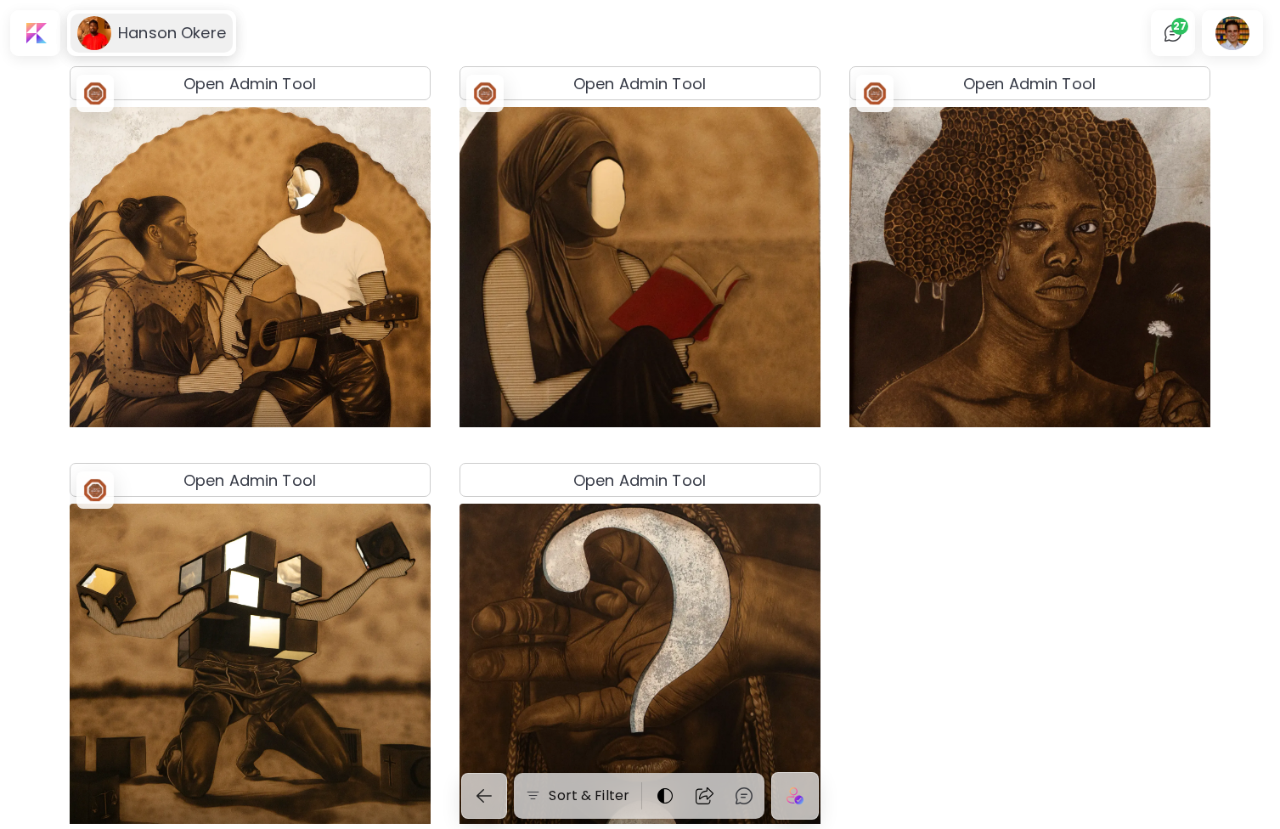
click at [184, 28] on h6 "Hanson Okere" at bounding box center [172, 33] width 108 height 20
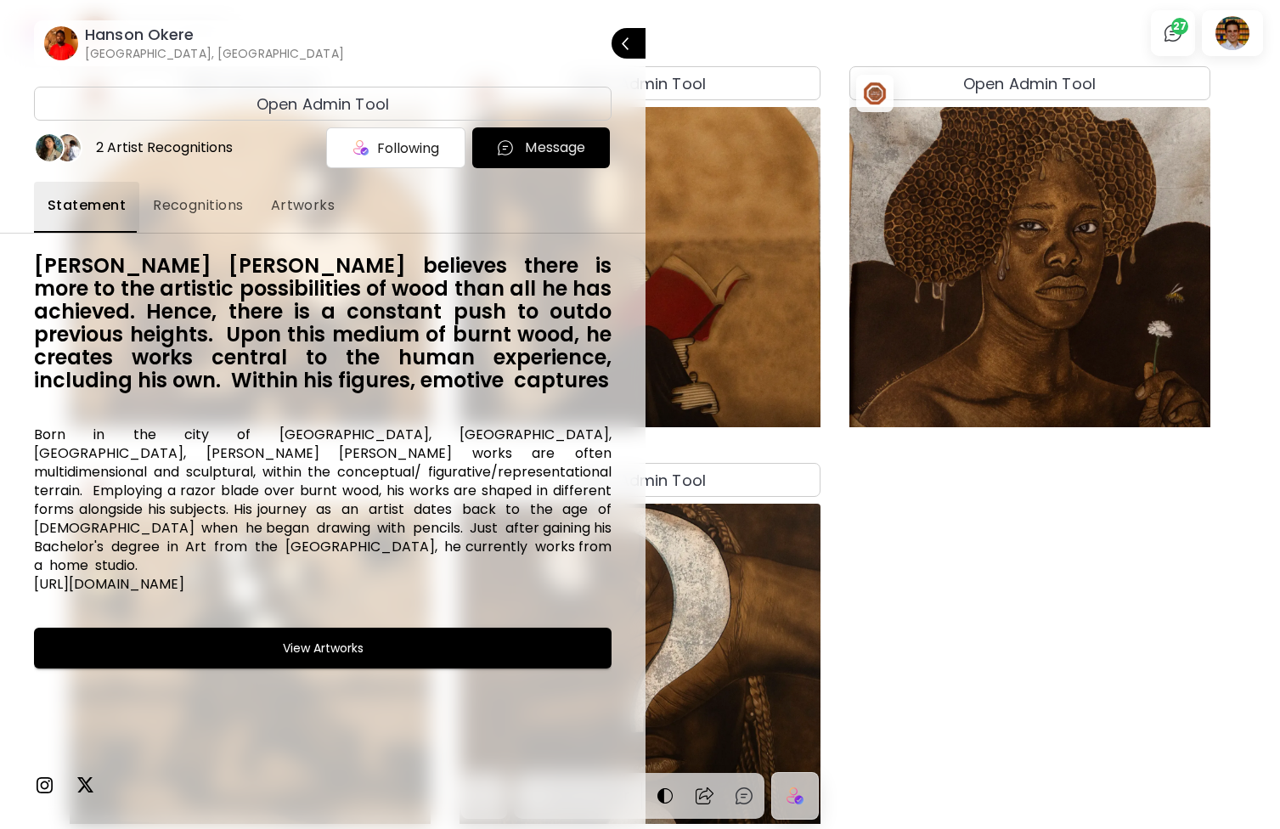
click at [226, 95] on span "Open Admin Tool" at bounding box center [323, 104] width 562 height 23
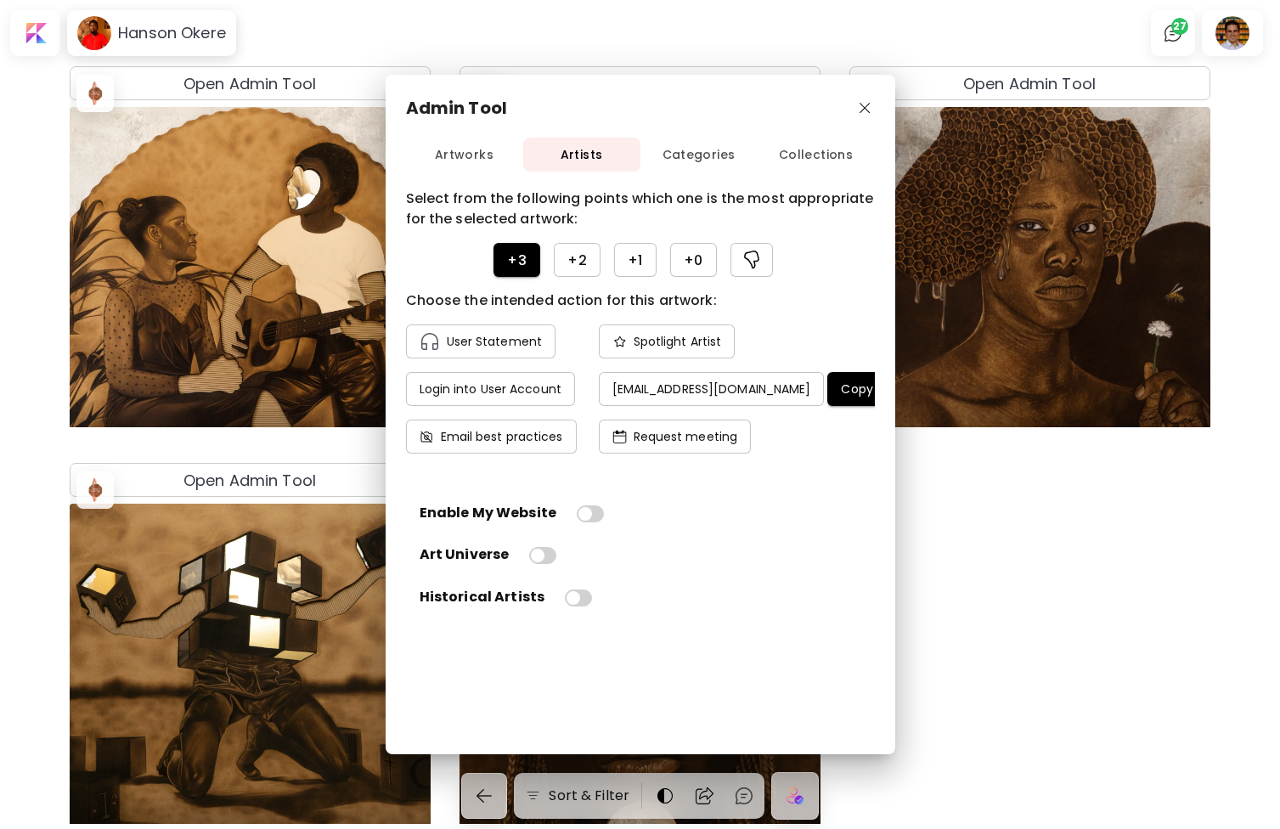
click at [845, 387] on h4 "Copy email" at bounding box center [875, 388] width 69 height 15
click at [174, 32] on div "Admin Tool Artworks Artists Categories Collections Choose the intended action f…" at bounding box center [640, 414] width 1280 height 829
click at [867, 110] on img "button" at bounding box center [865, 108] width 11 height 11
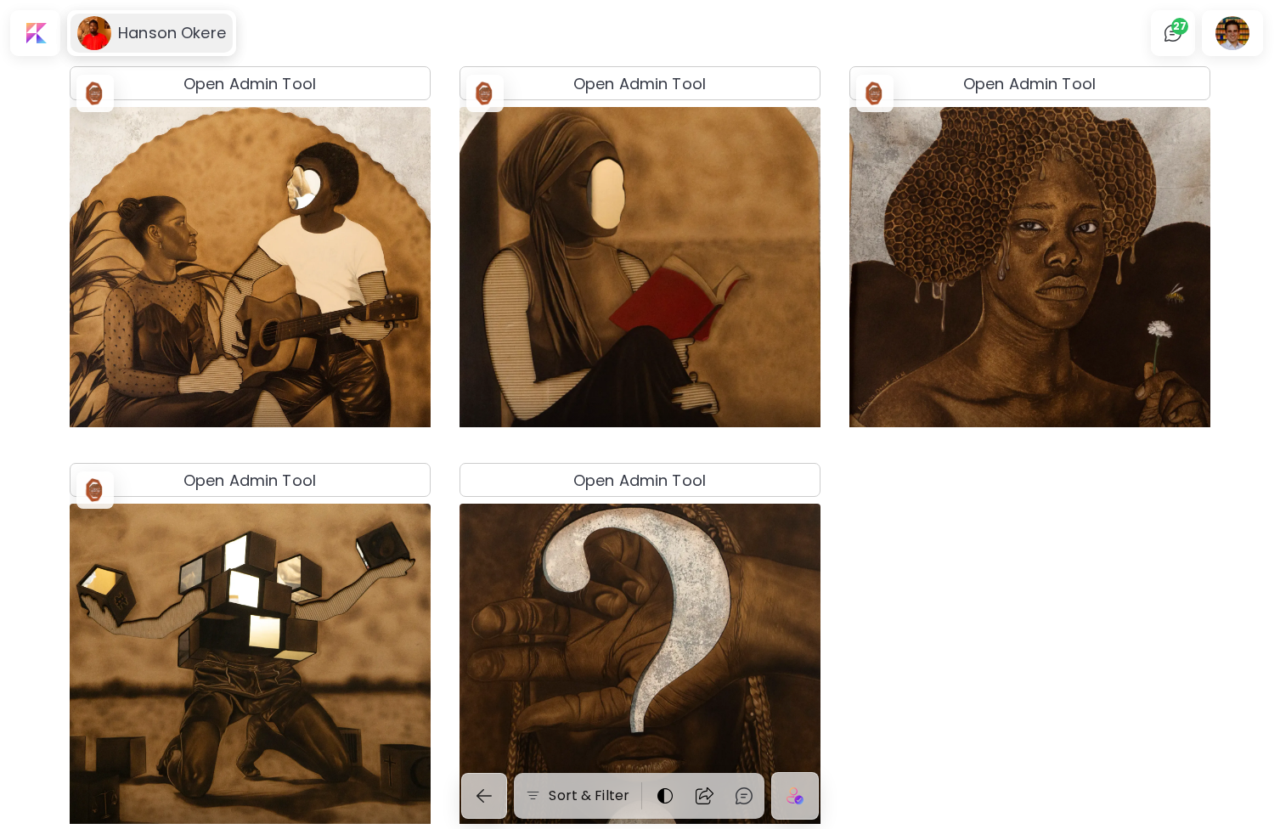
click at [120, 26] on h6 "Hanson Okere" at bounding box center [172, 33] width 108 height 20
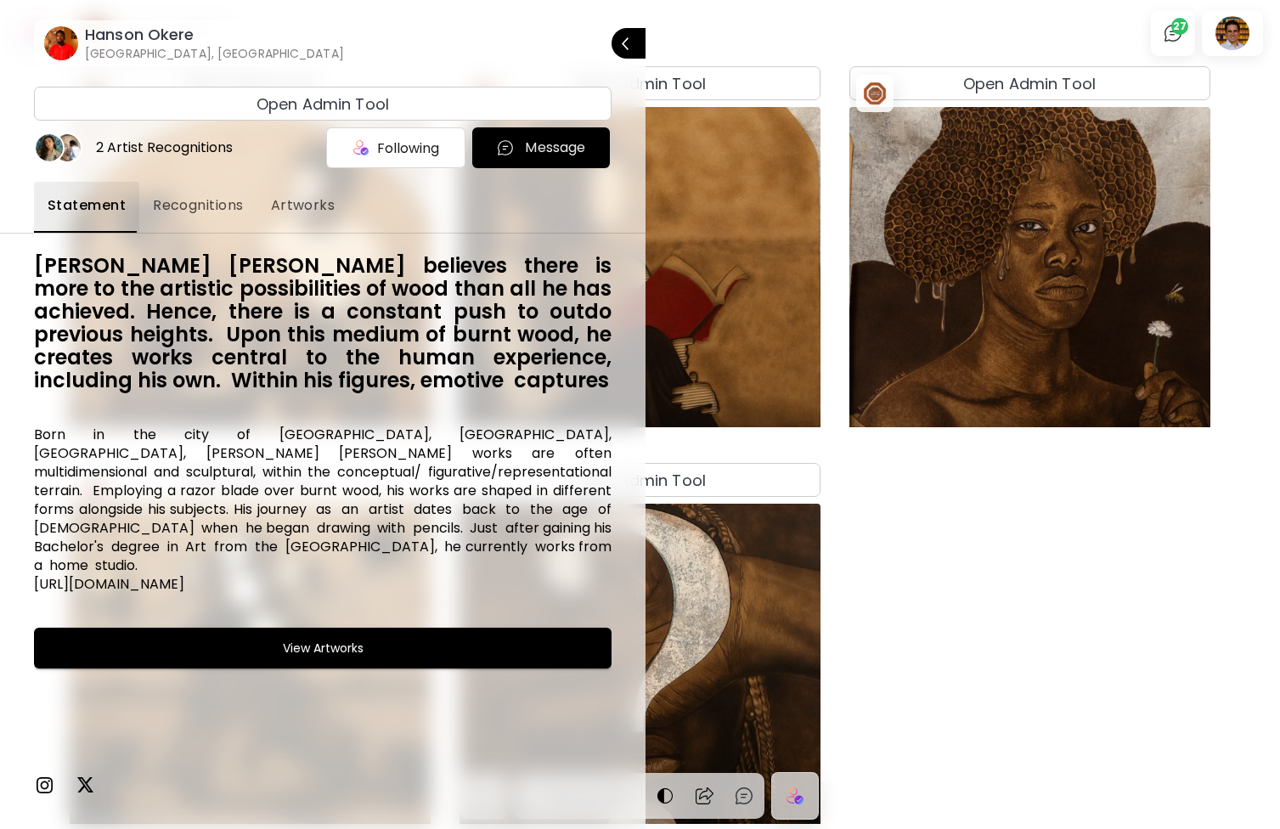
scroll to position [12, 0]
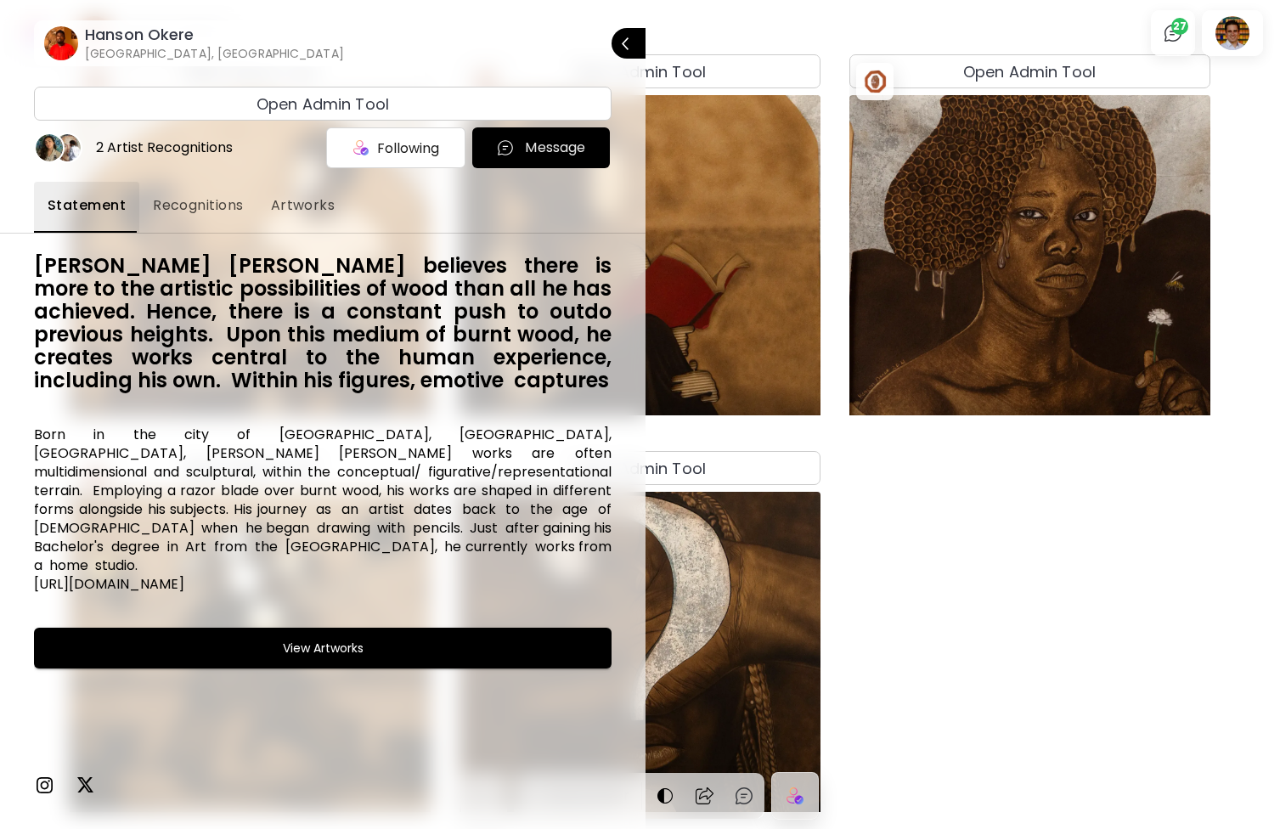
click at [44, 780] on img at bounding box center [44, 785] width 20 height 20
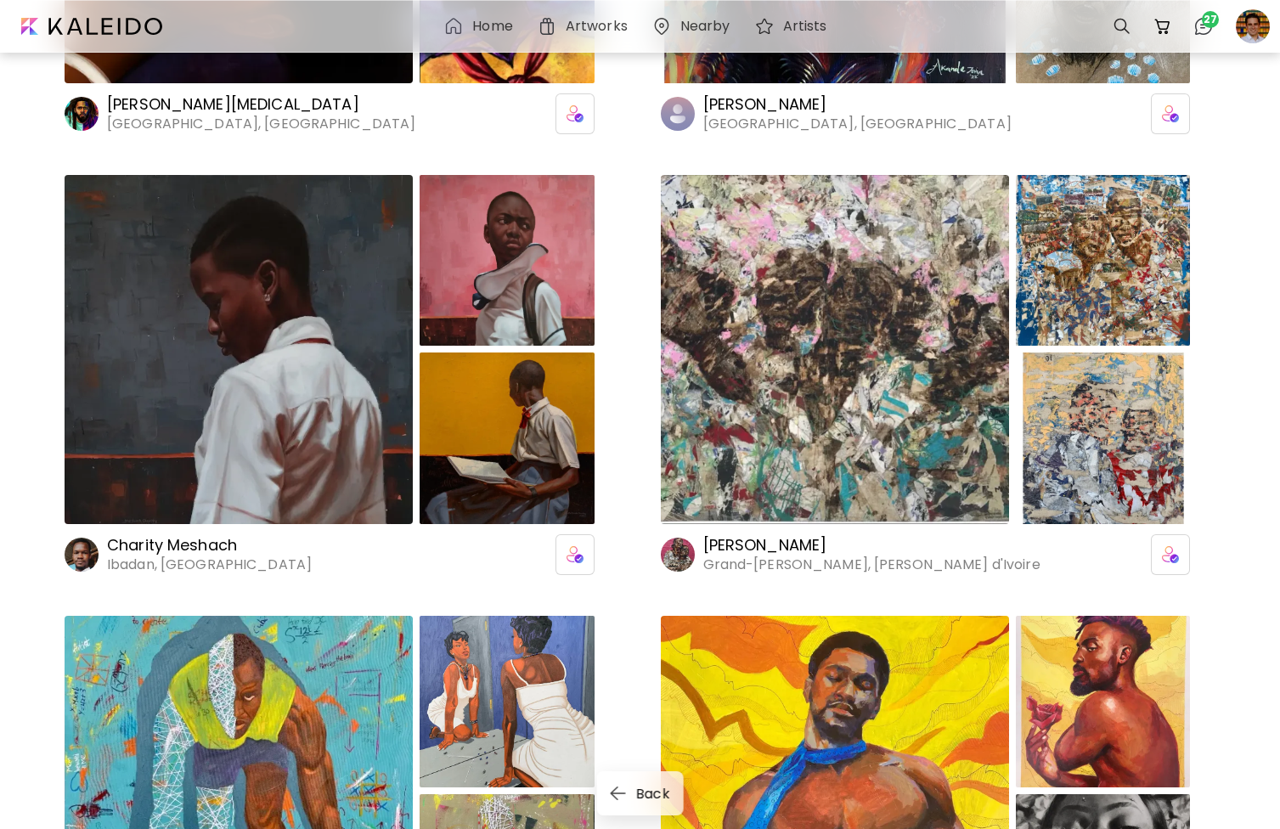
scroll to position [6959, 0]
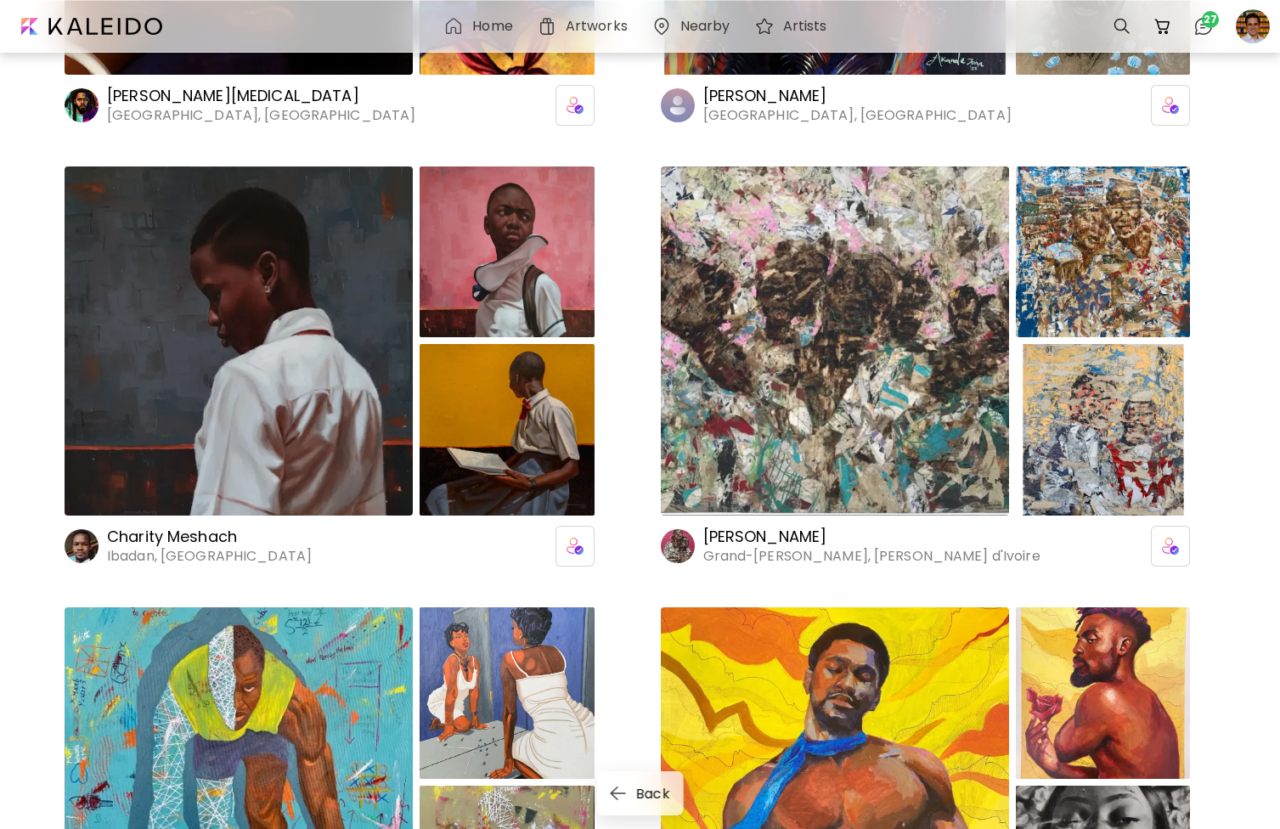
click at [182, 557] on h6 "Ibadan, [GEOGRAPHIC_DATA]" at bounding box center [209, 556] width 205 height 19
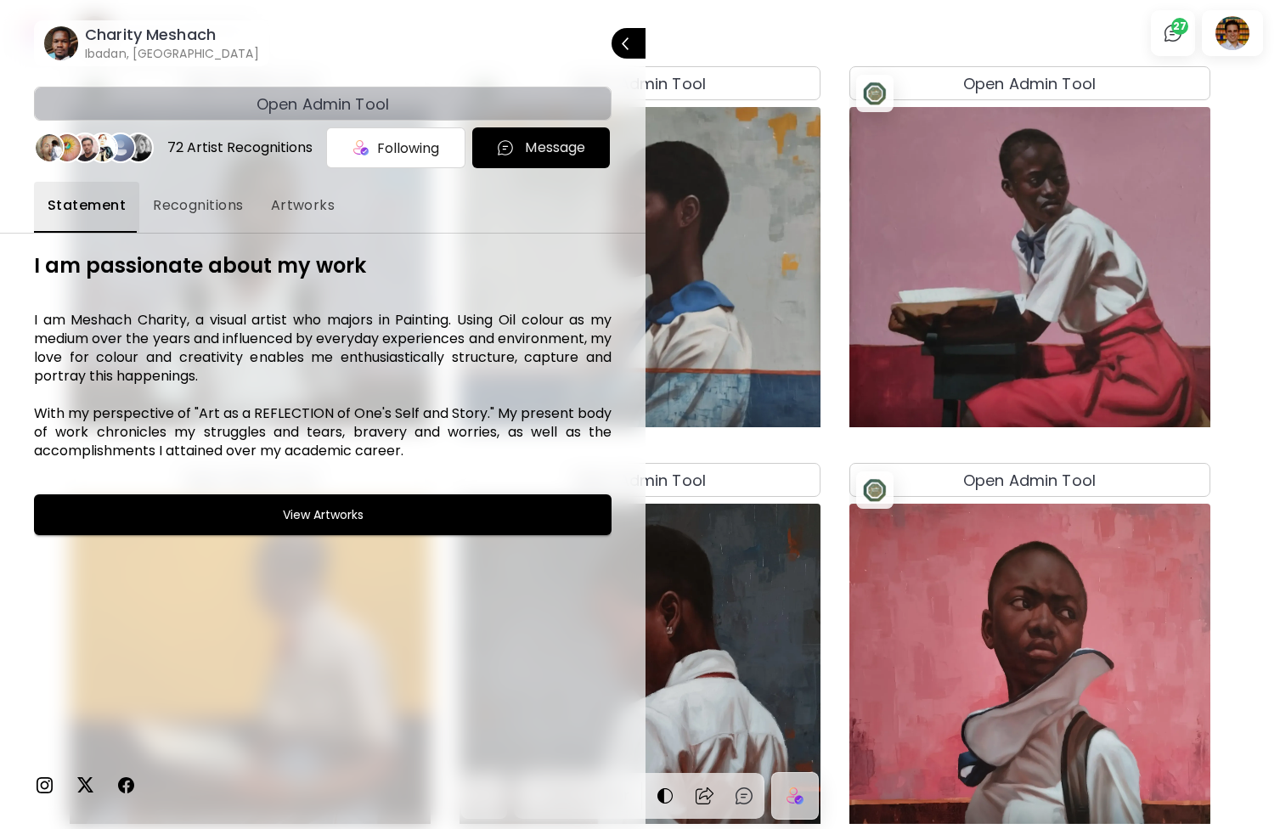
click at [326, 108] on h4 "Open Admin Tool" at bounding box center [323, 104] width 133 height 23
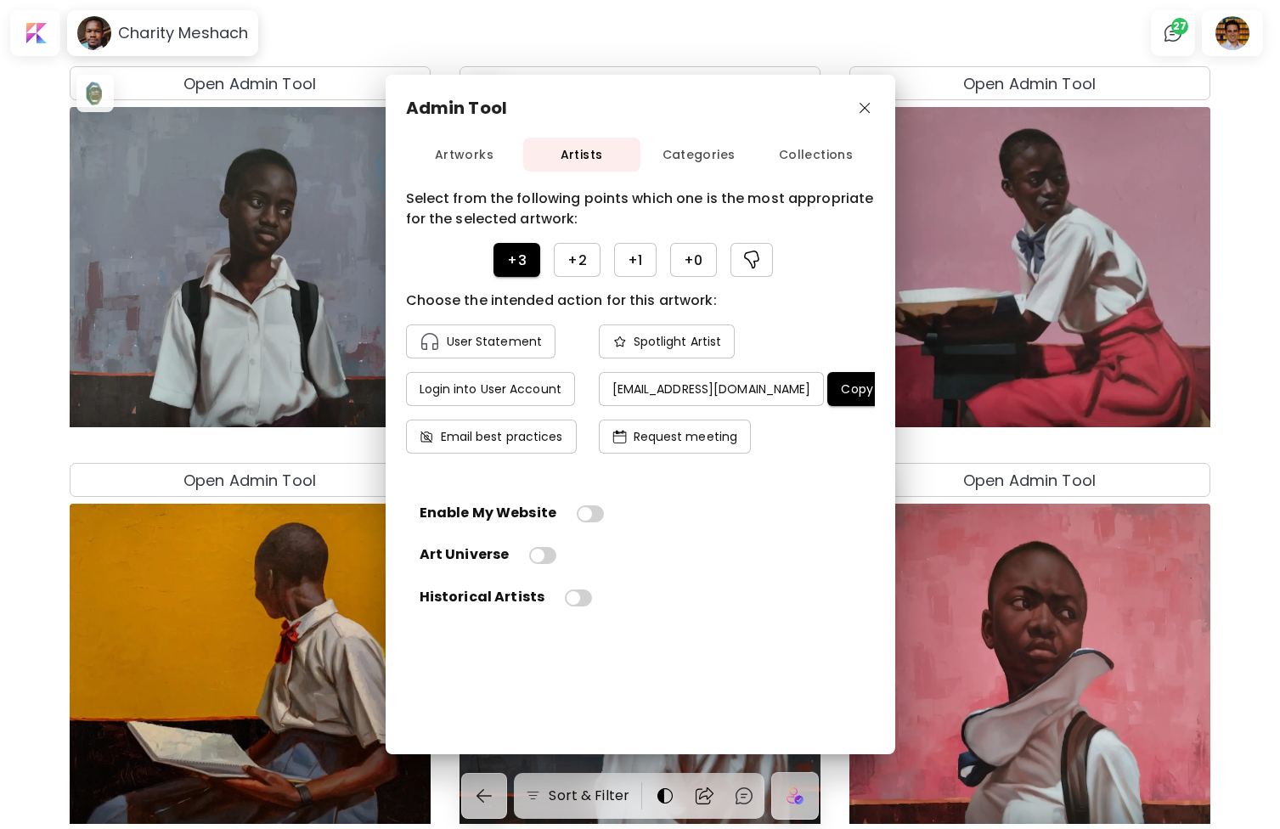
click at [851, 388] on h4 "Copy email" at bounding box center [875, 388] width 69 height 15
click at [168, 14] on div "Admin Tool Artworks Artists Categories Collections Choose the intended action f…" at bounding box center [640, 414] width 1280 height 829
click at [167, 31] on div "Admin Tool Artworks Artists Categories Collections Choose the intended action f…" at bounding box center [640, 414] width 1280 height 829
click at [203, 34] on div "Admin Tool Artworks Artists Categories Collections Choose the intended action f…" at bounding box center [640, 414] width 1280 height 829
click at [856, 103] on button "button" at bounding box center [866, 109] width 20 height 20
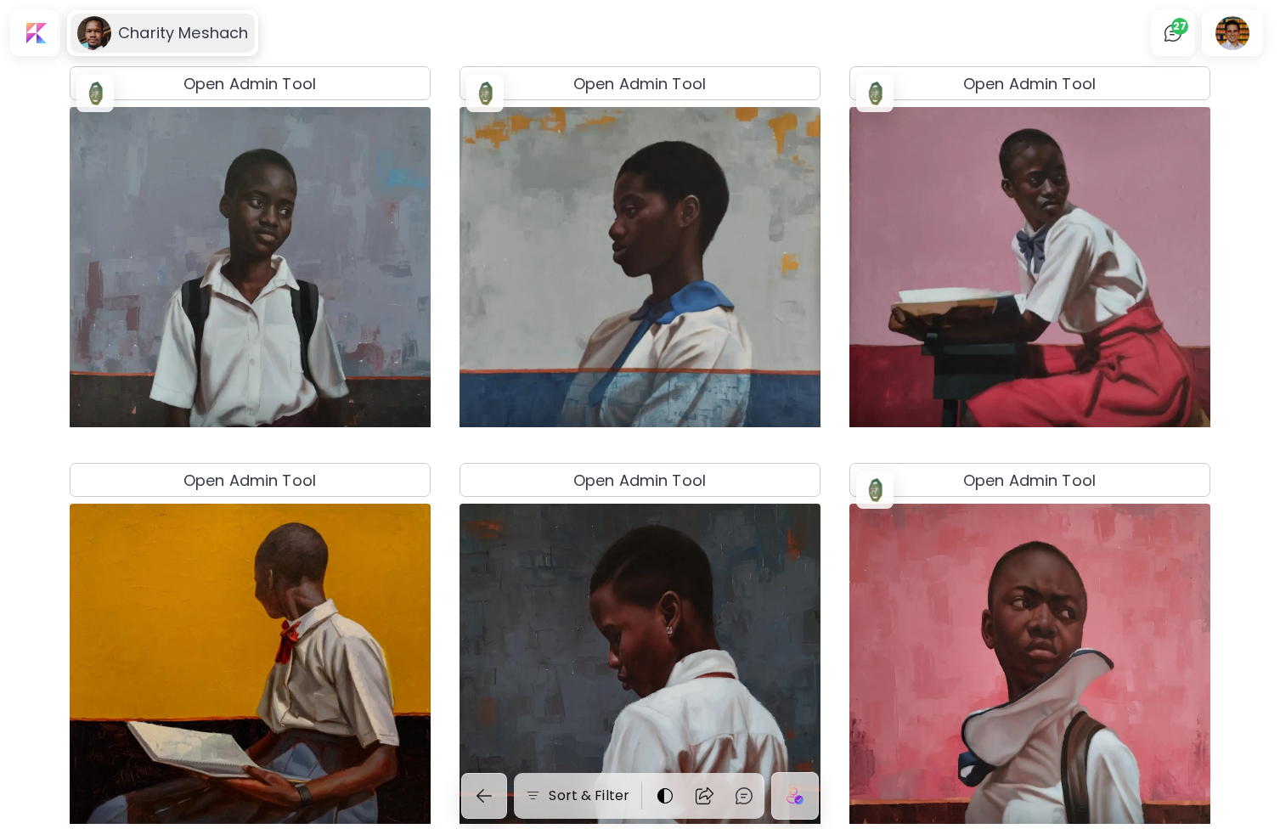
click at [184, 30] on h6 "Charity Meshach" at bounding box center [183, 33] width 130 height 20
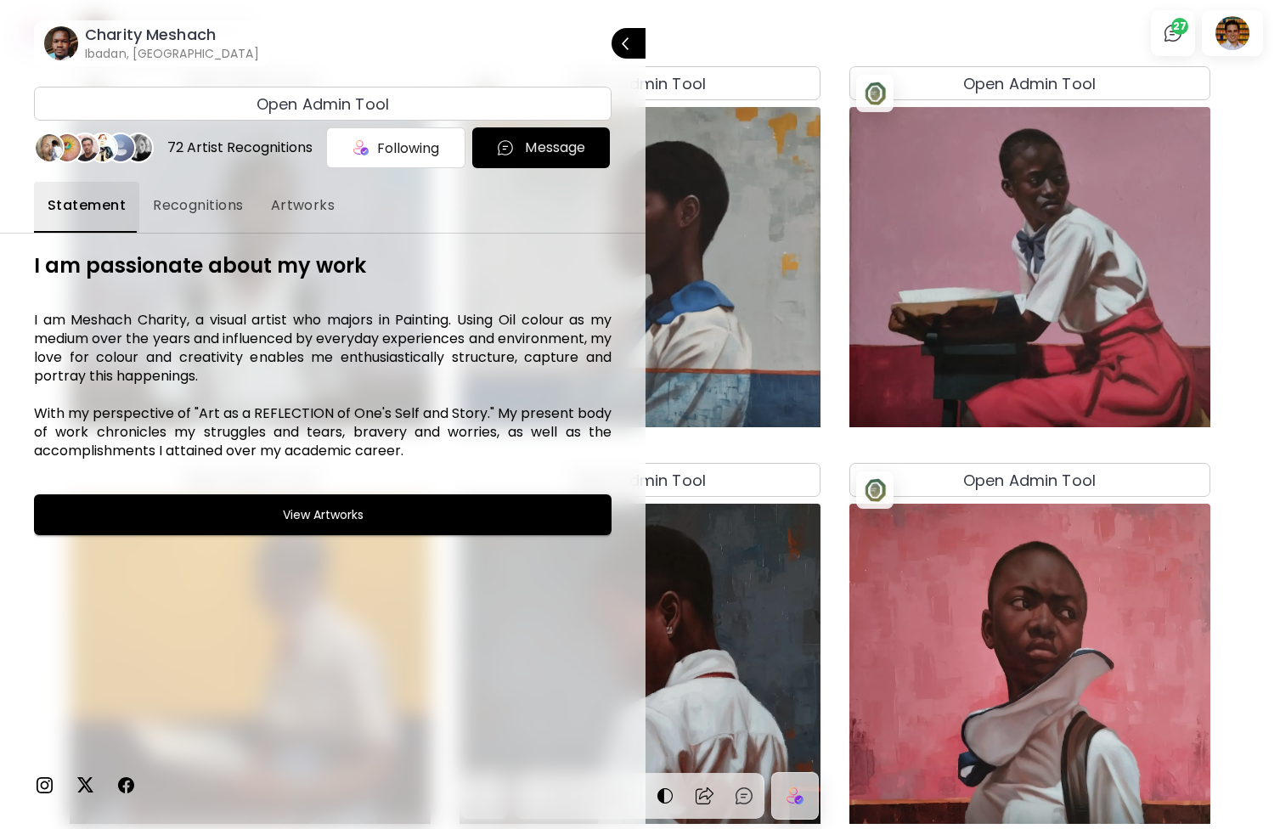
click at [44, 788] on img at bounding box center [44, 785] width 20 height 20
click at [0, 0] on div "[PERSON_NAME], [GEOGRAPHIC_DATA] Close Open Admin Tool 72 Artist Recognitions F…" at bounding box center [323, 414] width 646 height 829
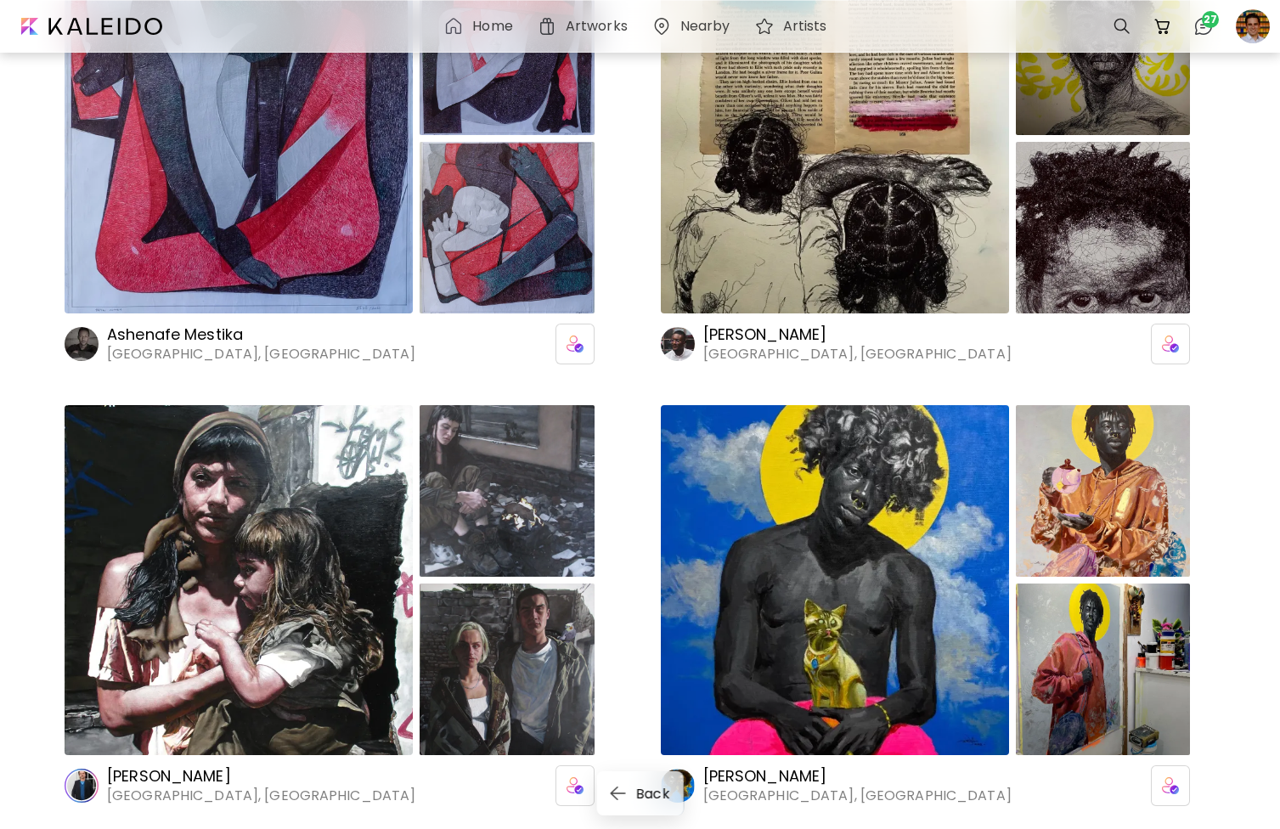
scroll to position [8049, 0]
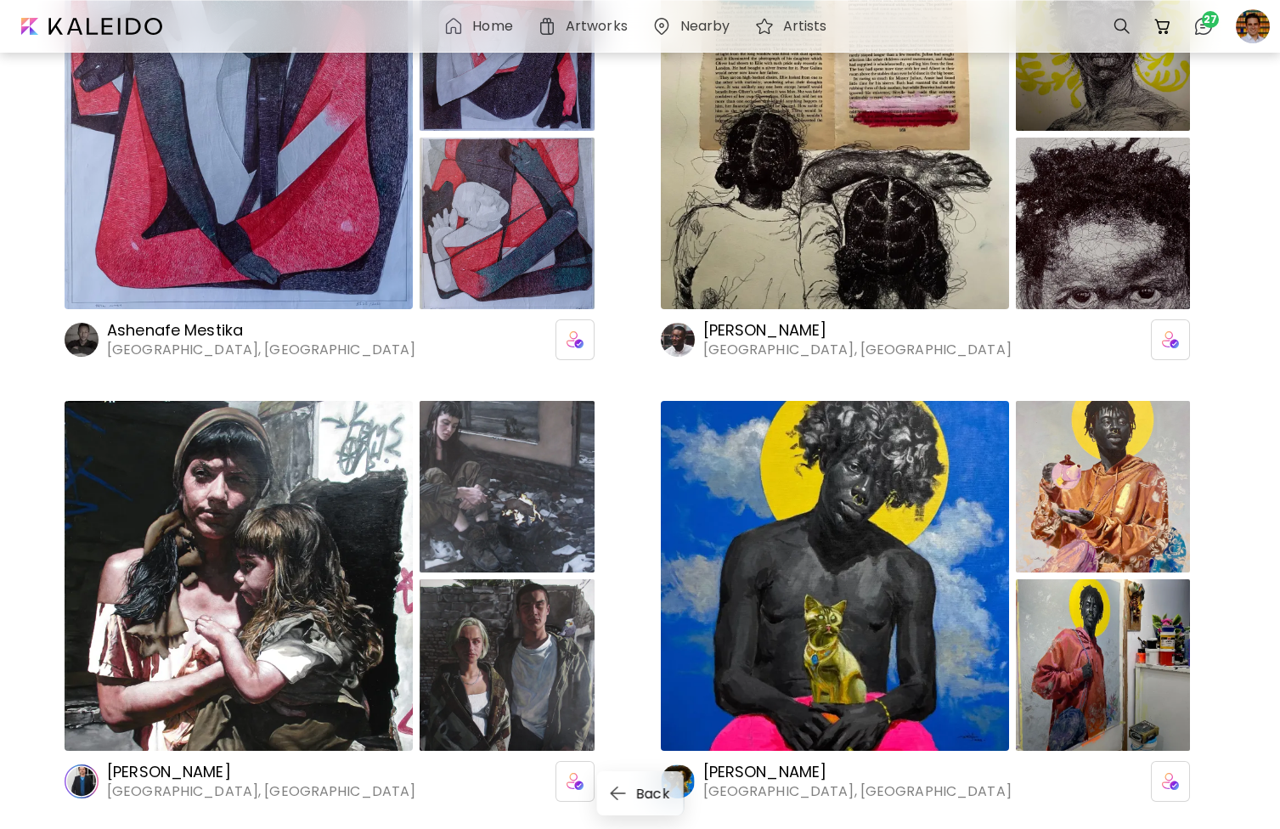
click at [709, 235] on div at bounding box center [835, 135] width 348 height 350
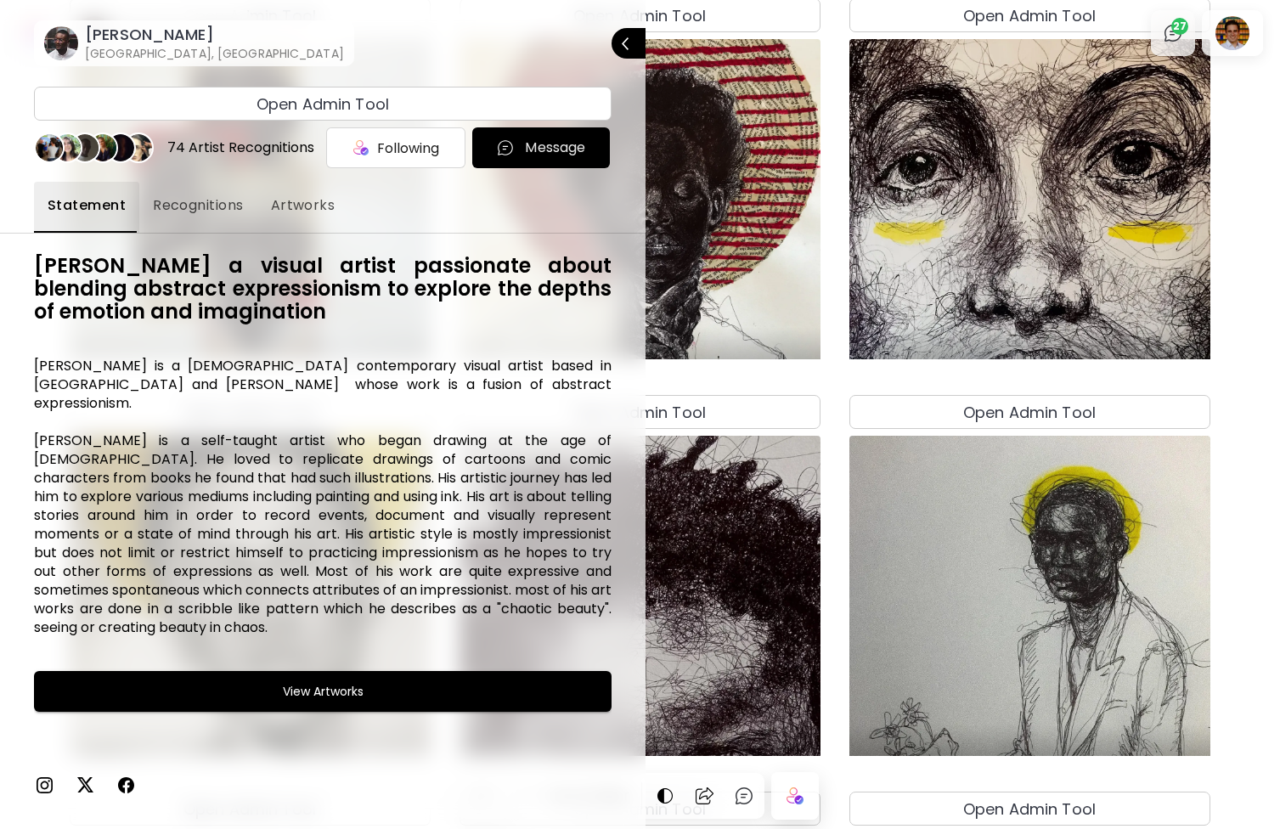
scroll to position [2135, 0]
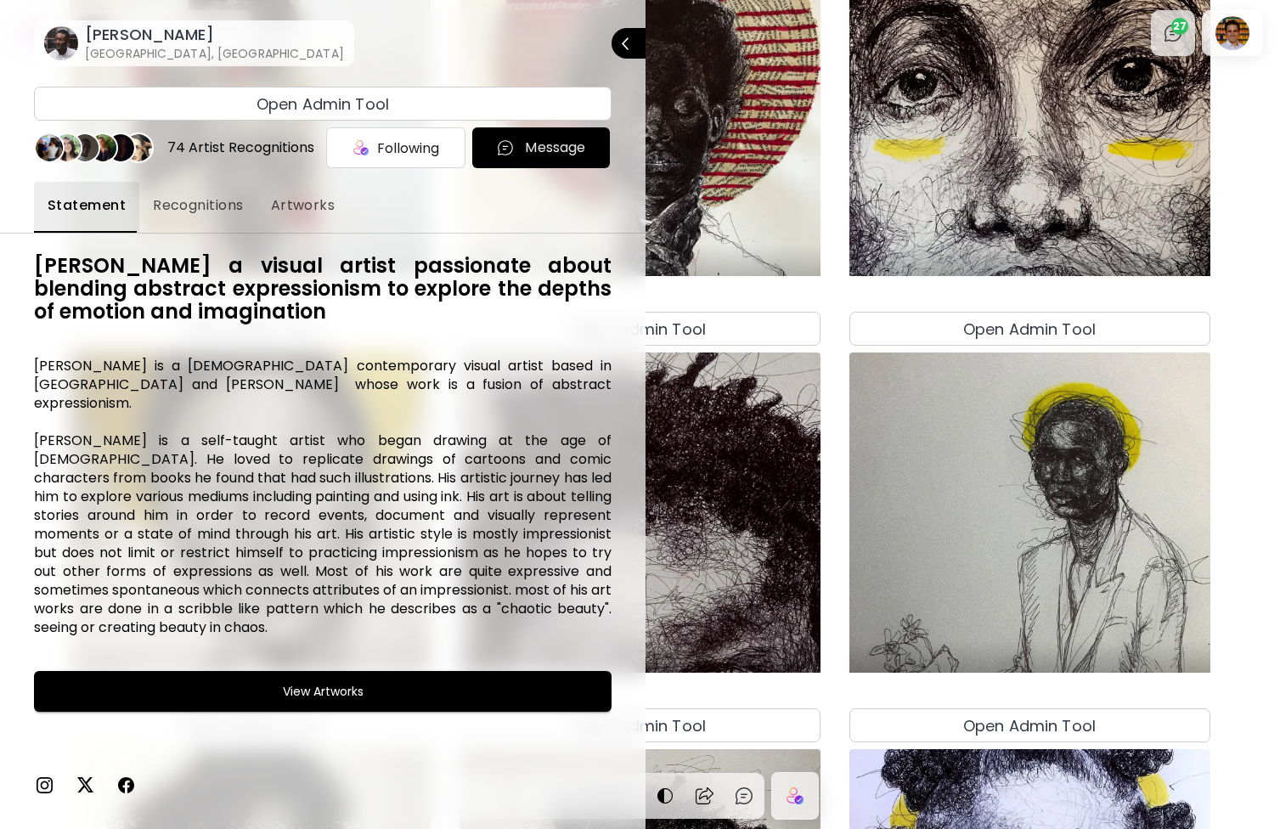
click at [41, 786] on img at bounding box center [44, 785] width 20 height 20
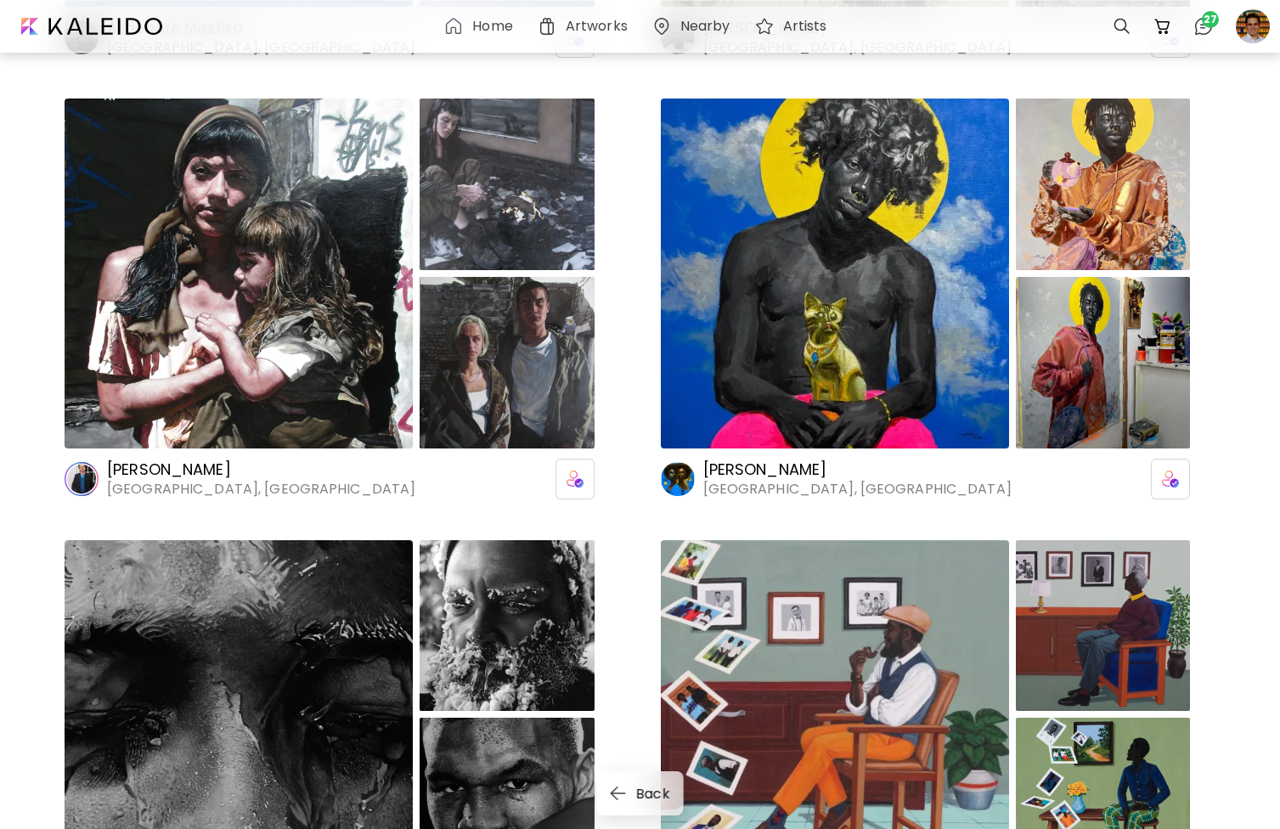
scroll to position [8343, 0]
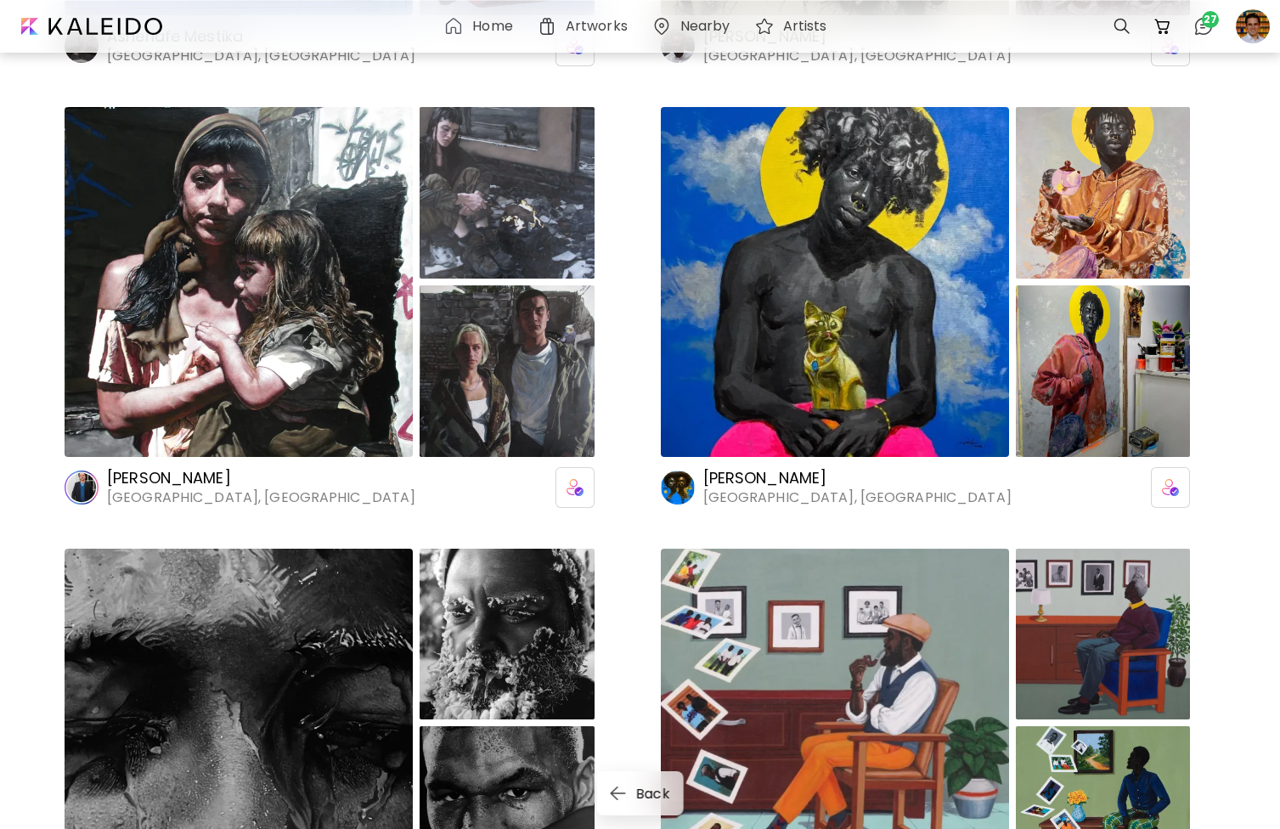
click at [748, 483] on h6 "[PERSON_NAME]" at bounding box center [858, 478] width 308 height 20
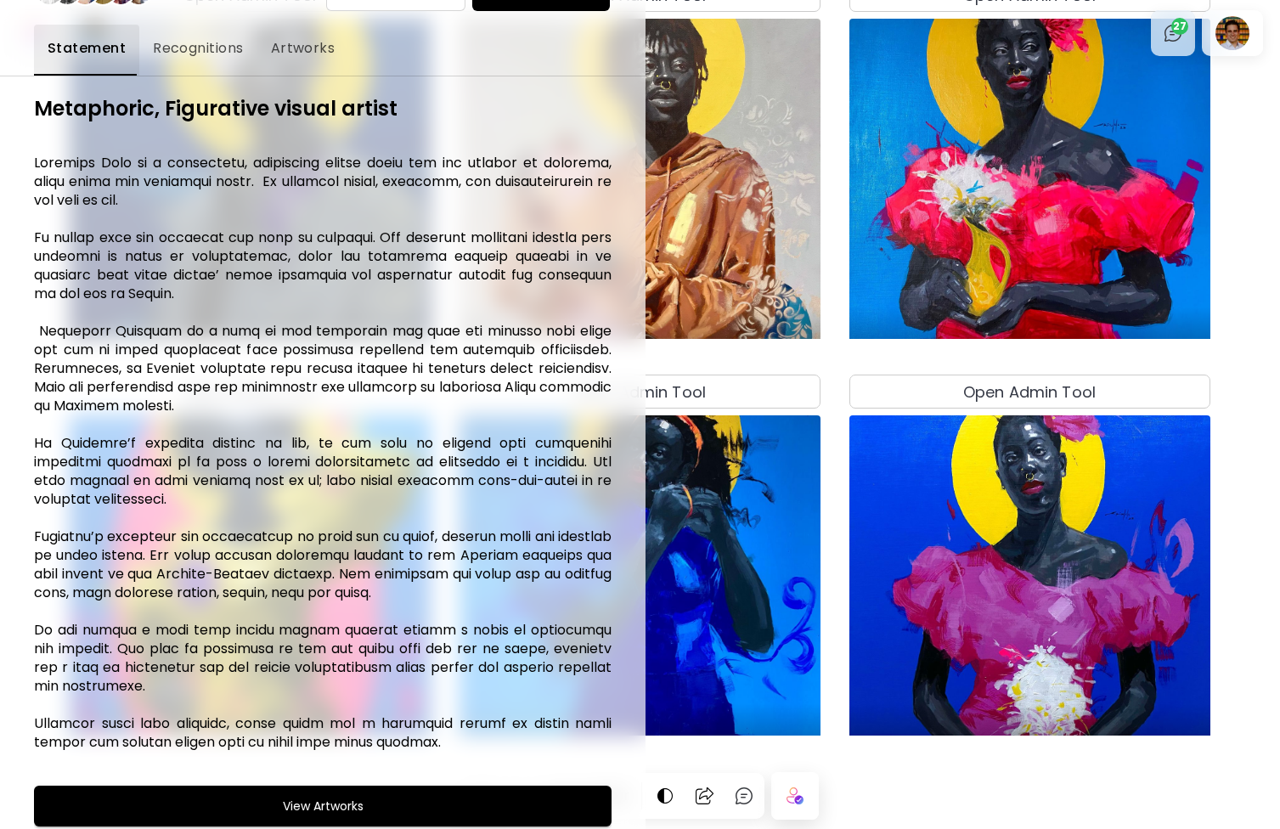
scroll to position [236, 0]
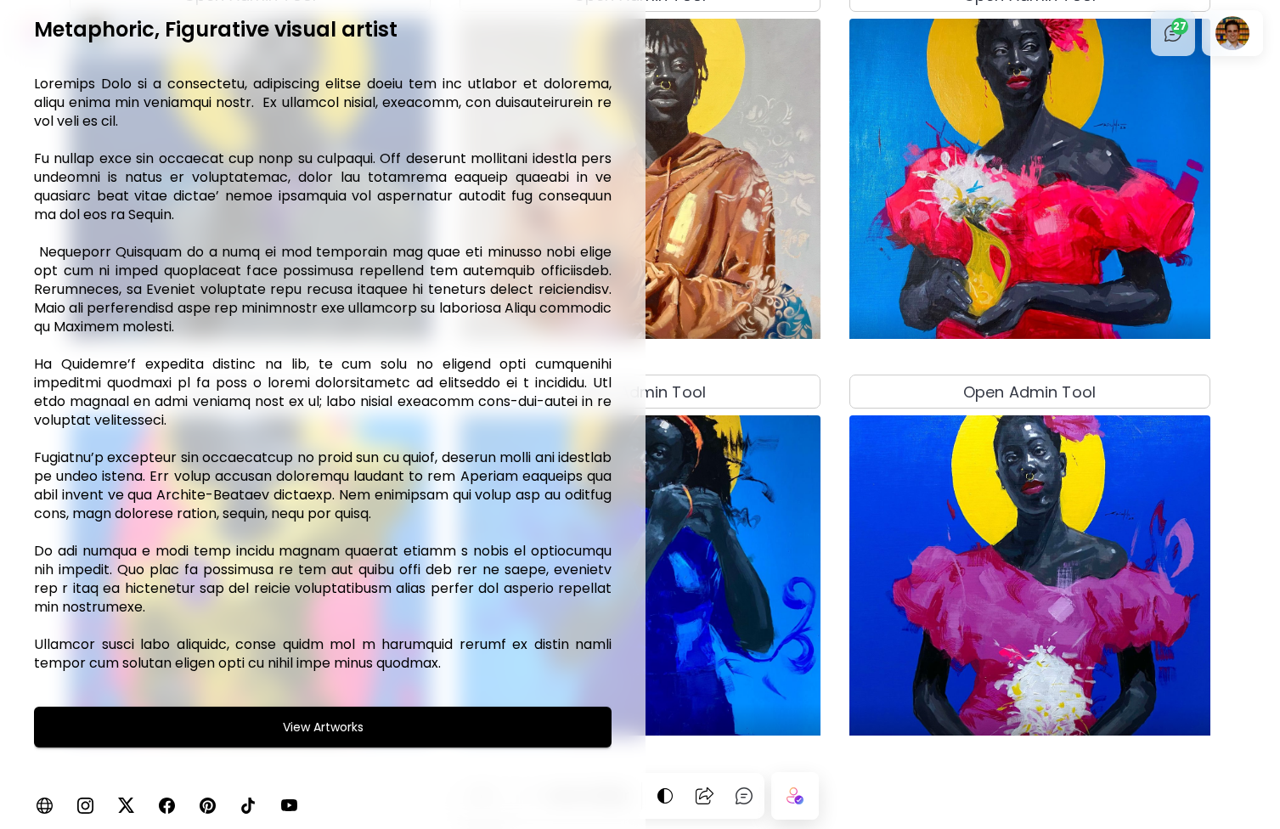
click at [84, 805] on img at bounding box center [85, 805] width 20 height 20
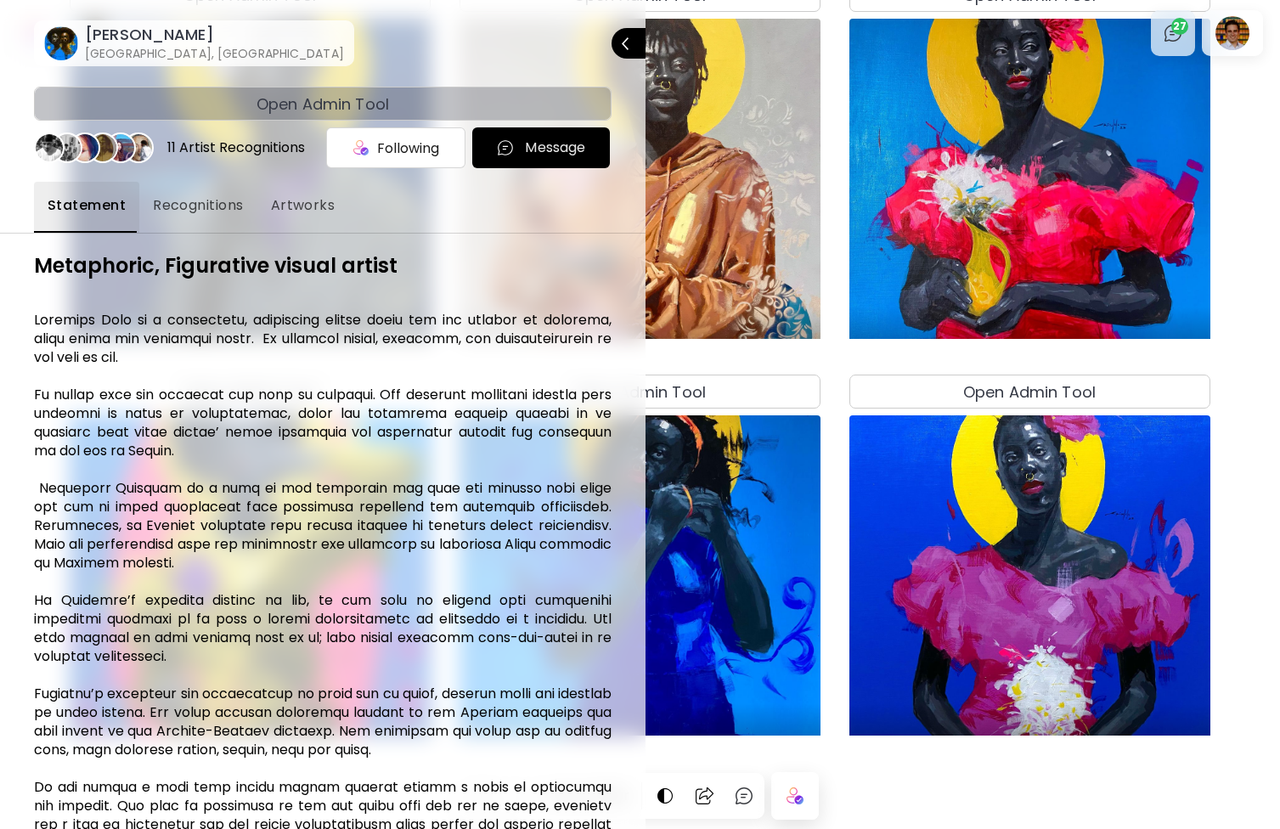
click at [226, 101] on span "Open Admin Tool" at bounding box center [323, 104] width 562 height 23
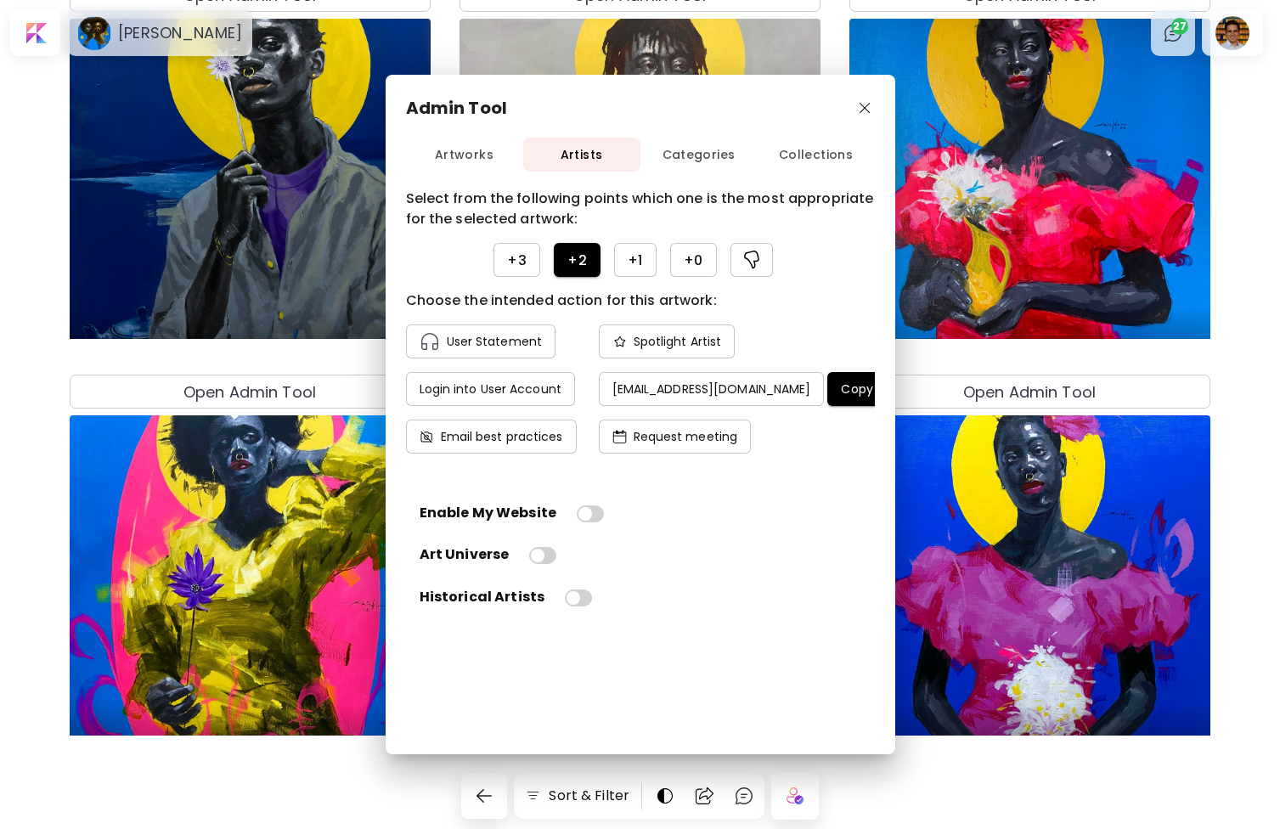
scroll to position [0, 80]
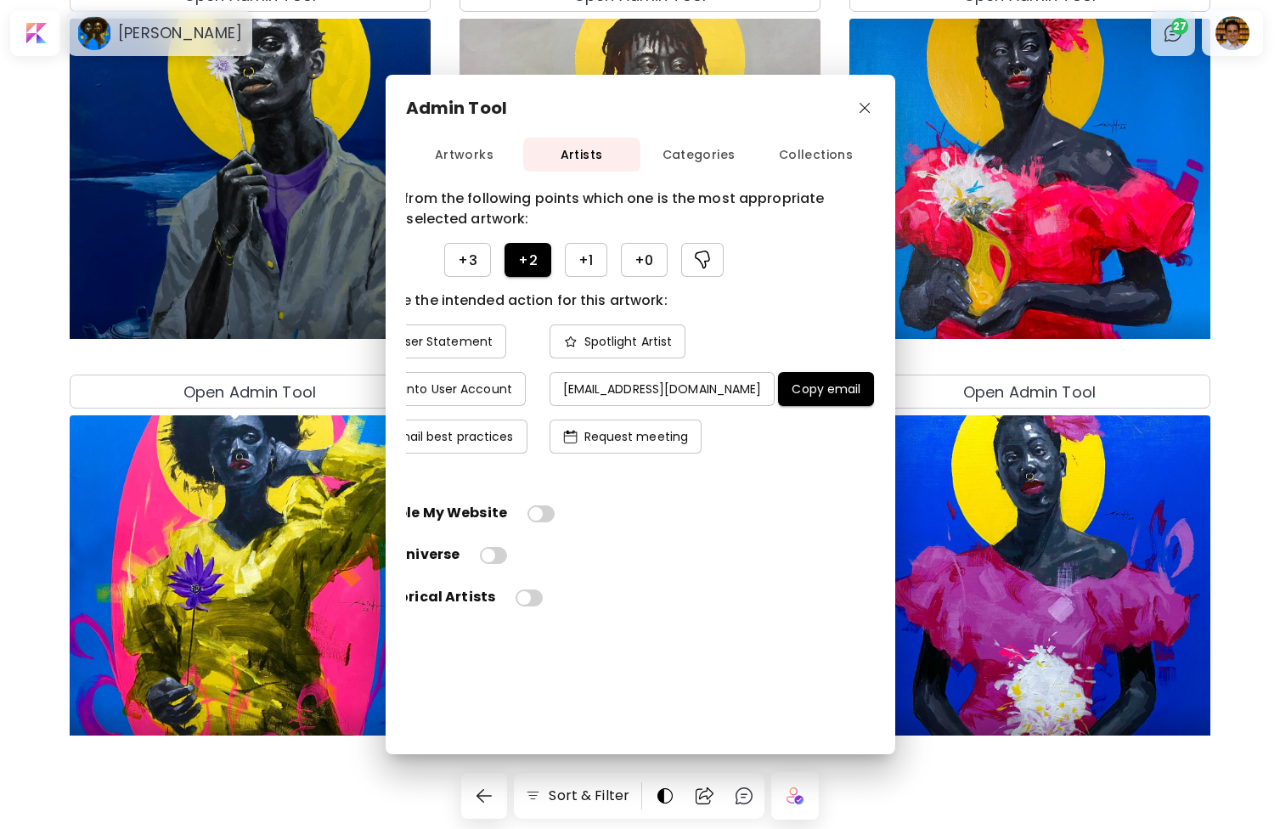
click at [832, 389] on h4 "Copy email" at bounding box center [826, 388] width 69 height 15
click at [867, 107] on img "button" at bounding box center [865, 108] width 11 height 11
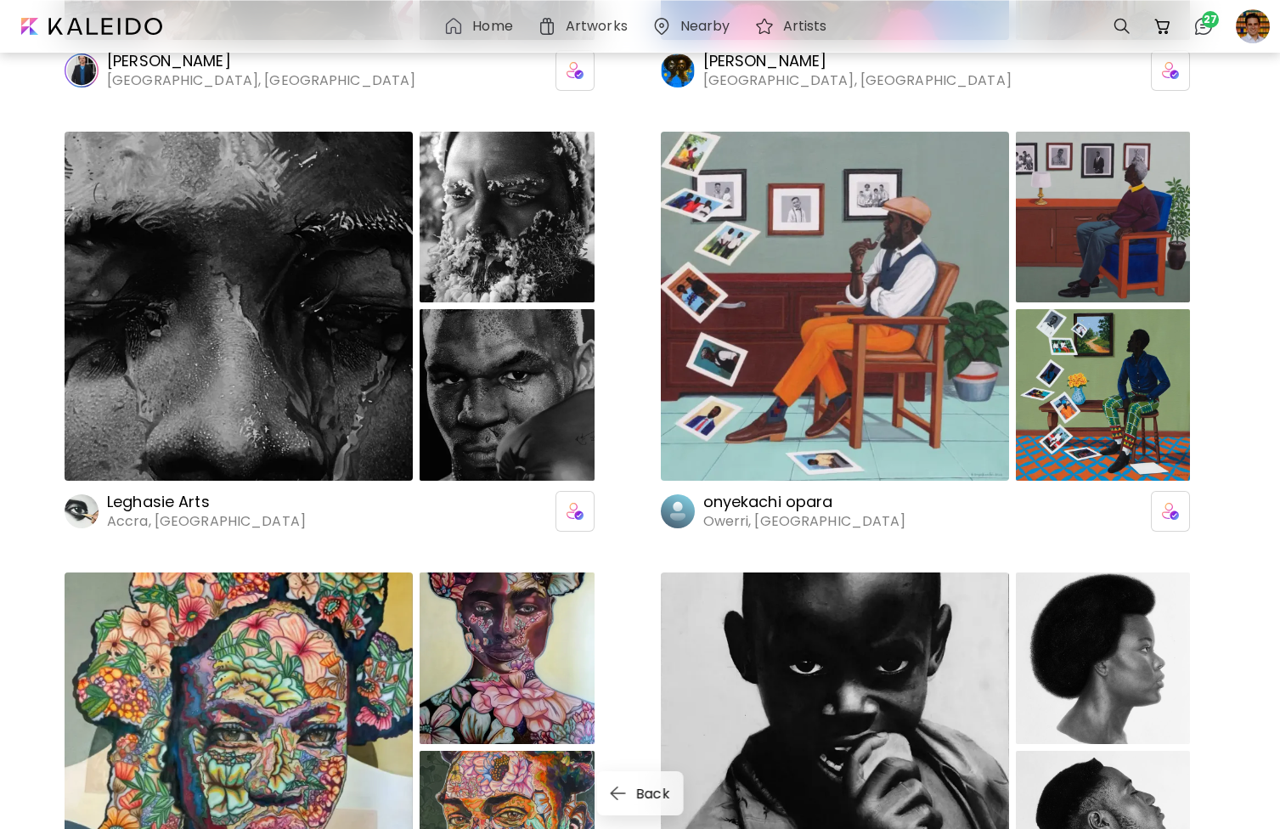
scroll to position [8773, 0]
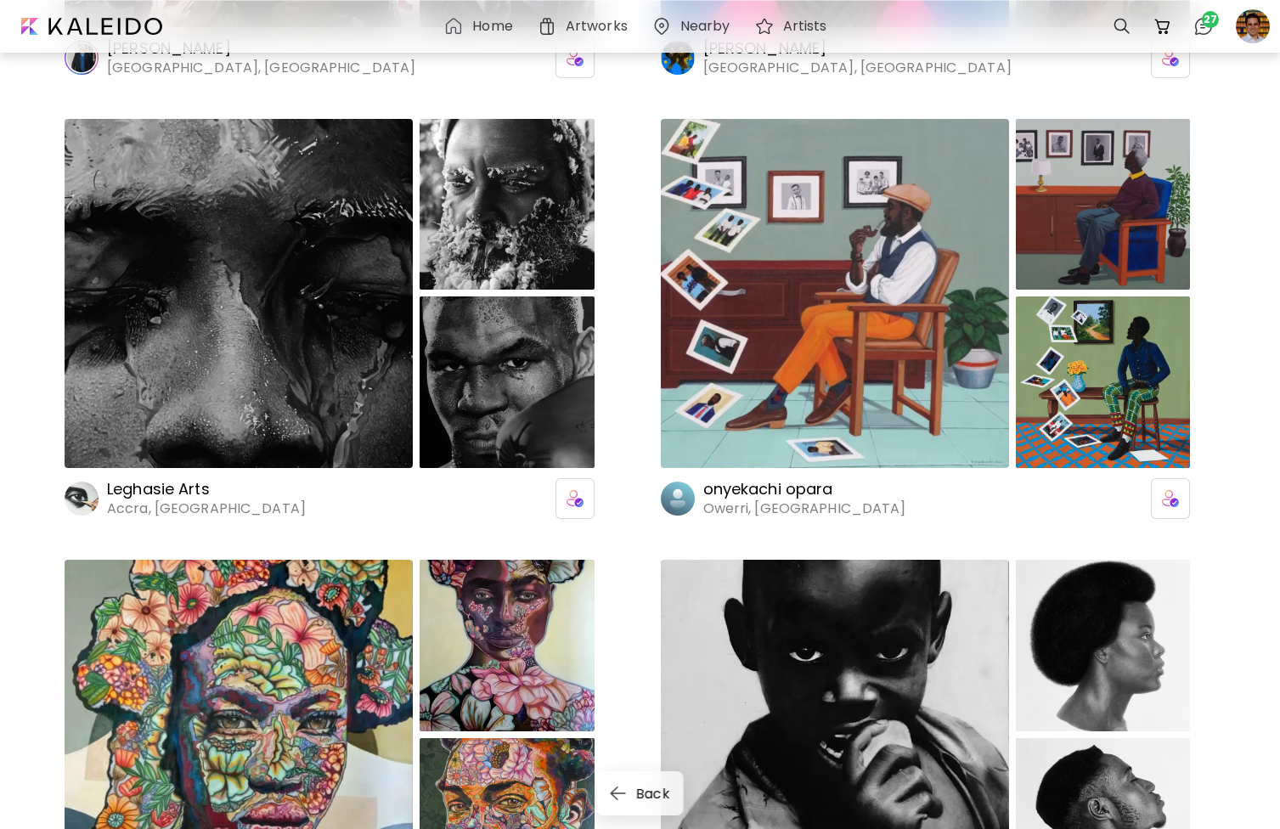
click at [285, 326] on div at bounding box center [239, 294] width 348 height 350
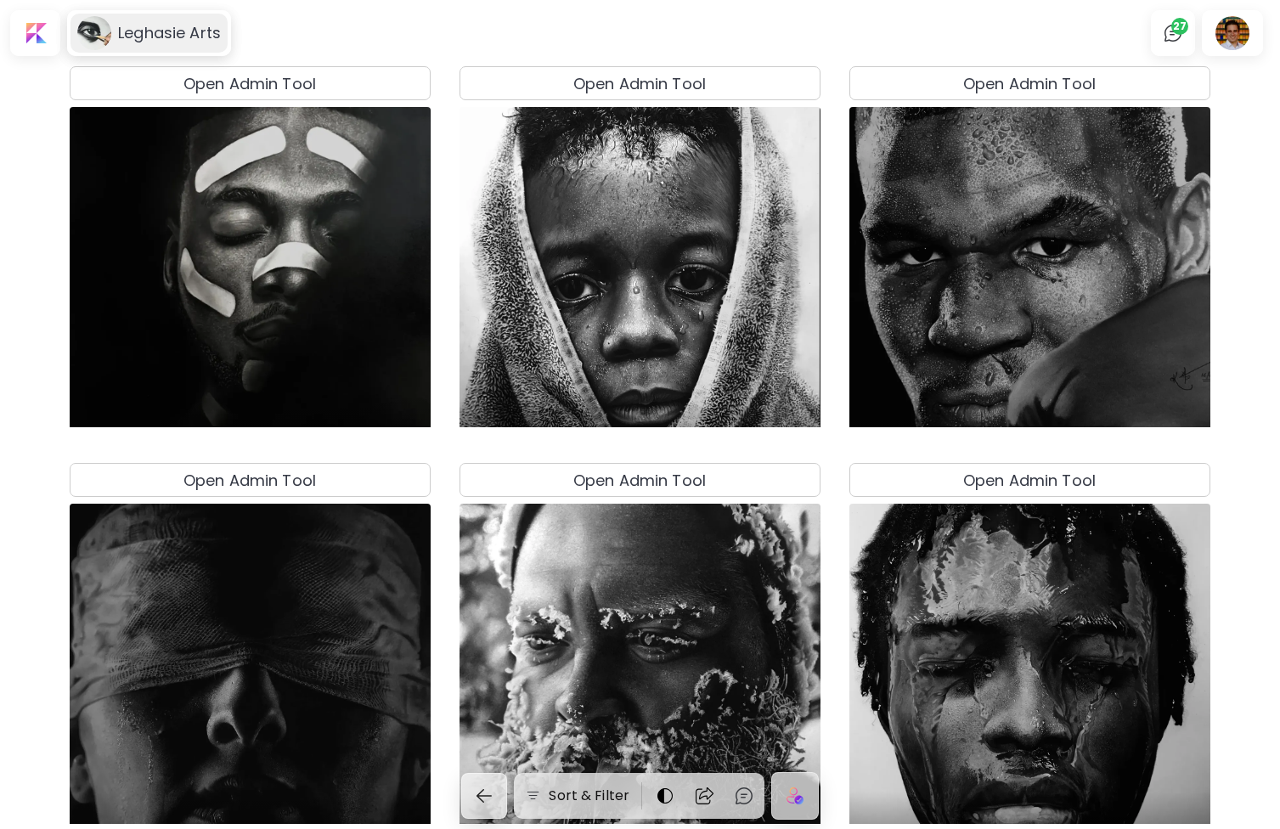
click at [145, 29] on h6 "Leghasie Arts" at bounding box center [169, 33] width 103 height 20
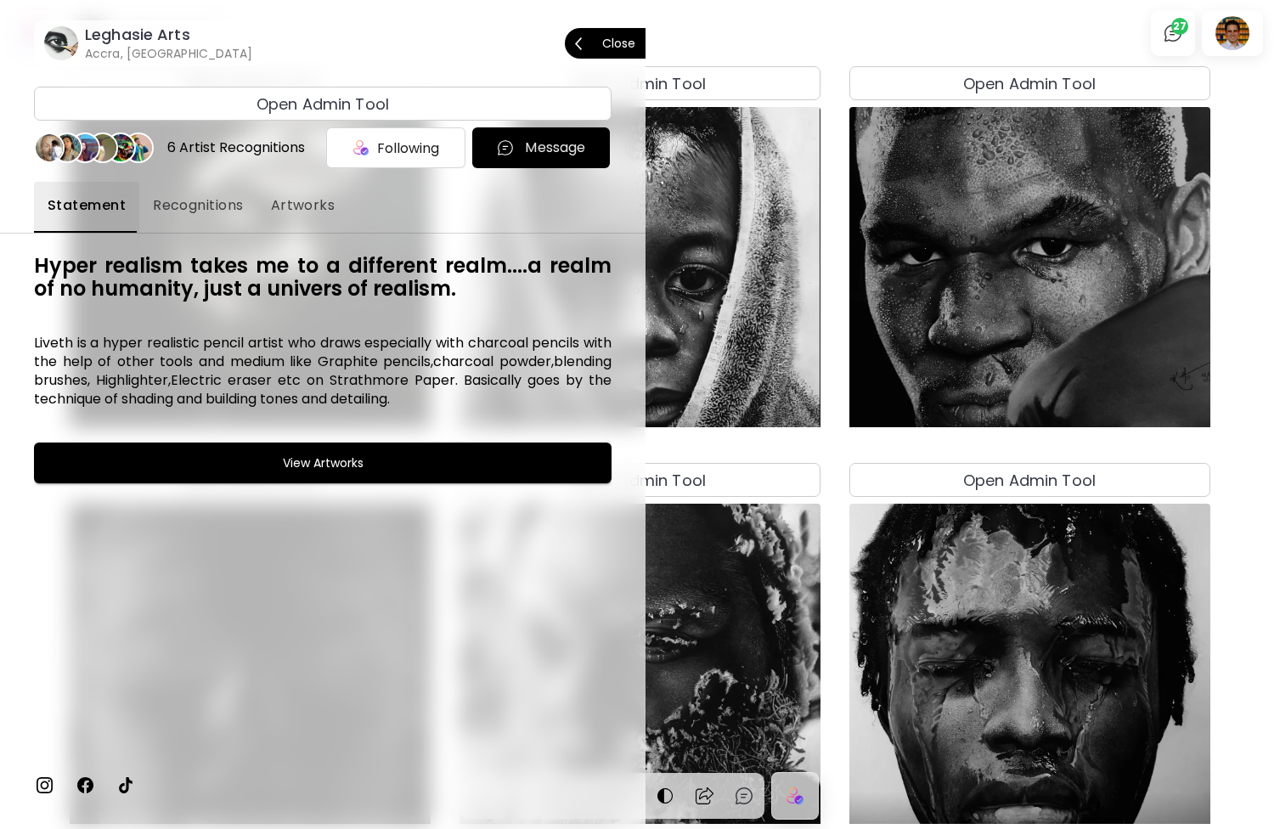
click at [602, 40] on p "Close" at bounding box center [618, 43] width 33 height 12
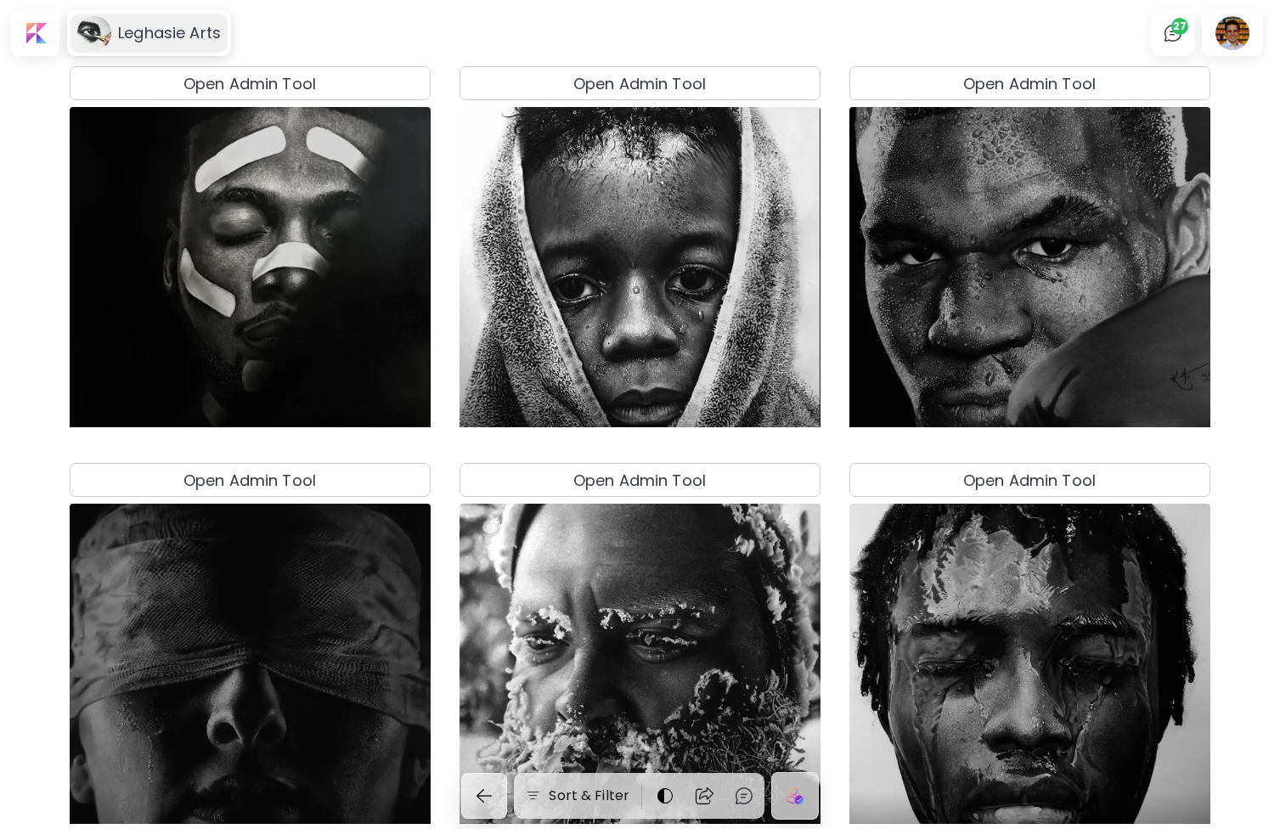
click at [147, 21] on div "Leghasie Arts" at bounding box center [149, 33] width 157 height 39
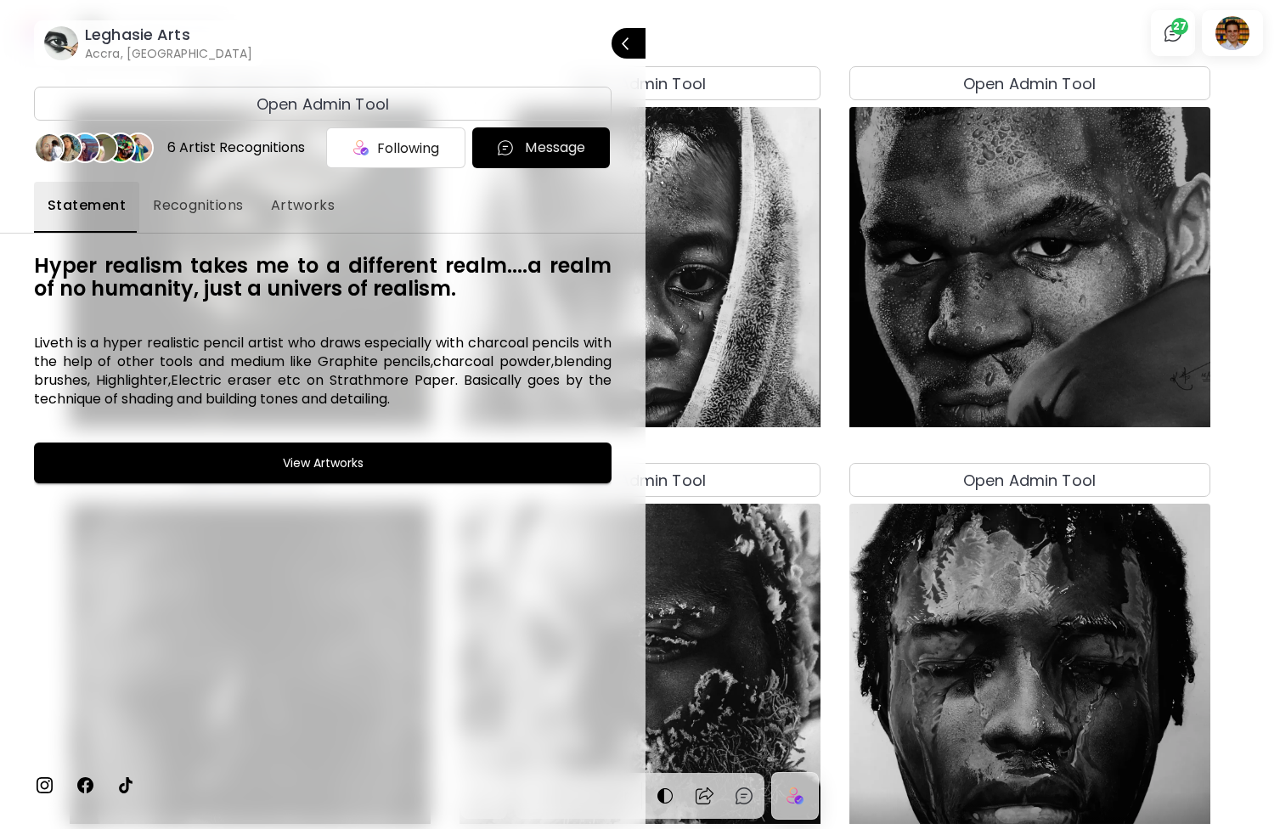
click at [464, 114] on span "Open Admin Tool" at bounding box center [323, 104] width 562 height 23
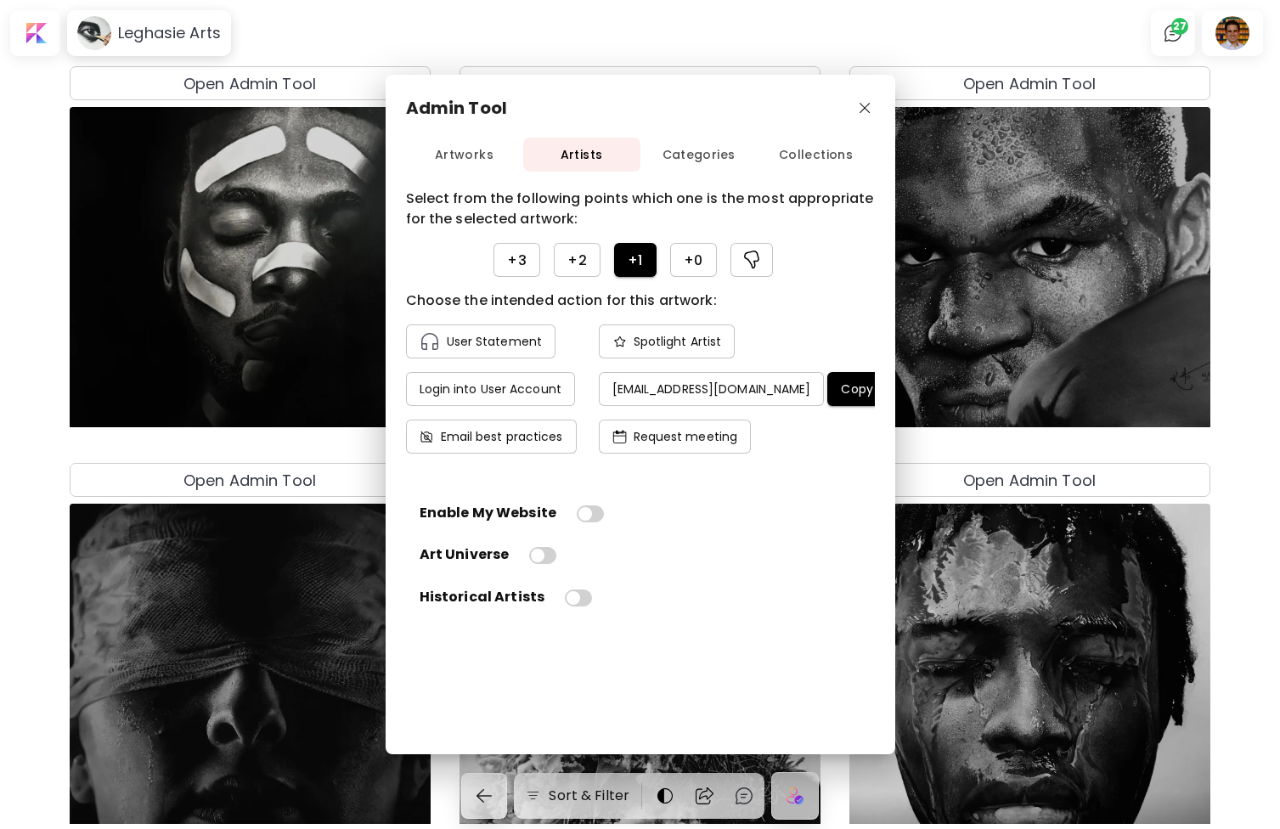
click at [841, 390] on h4 "Copy email" at bounding box center [875, 388] width 69 height 15
click at [862, 107] on img "button" at bounding box center [865, 108] width 11 height 11
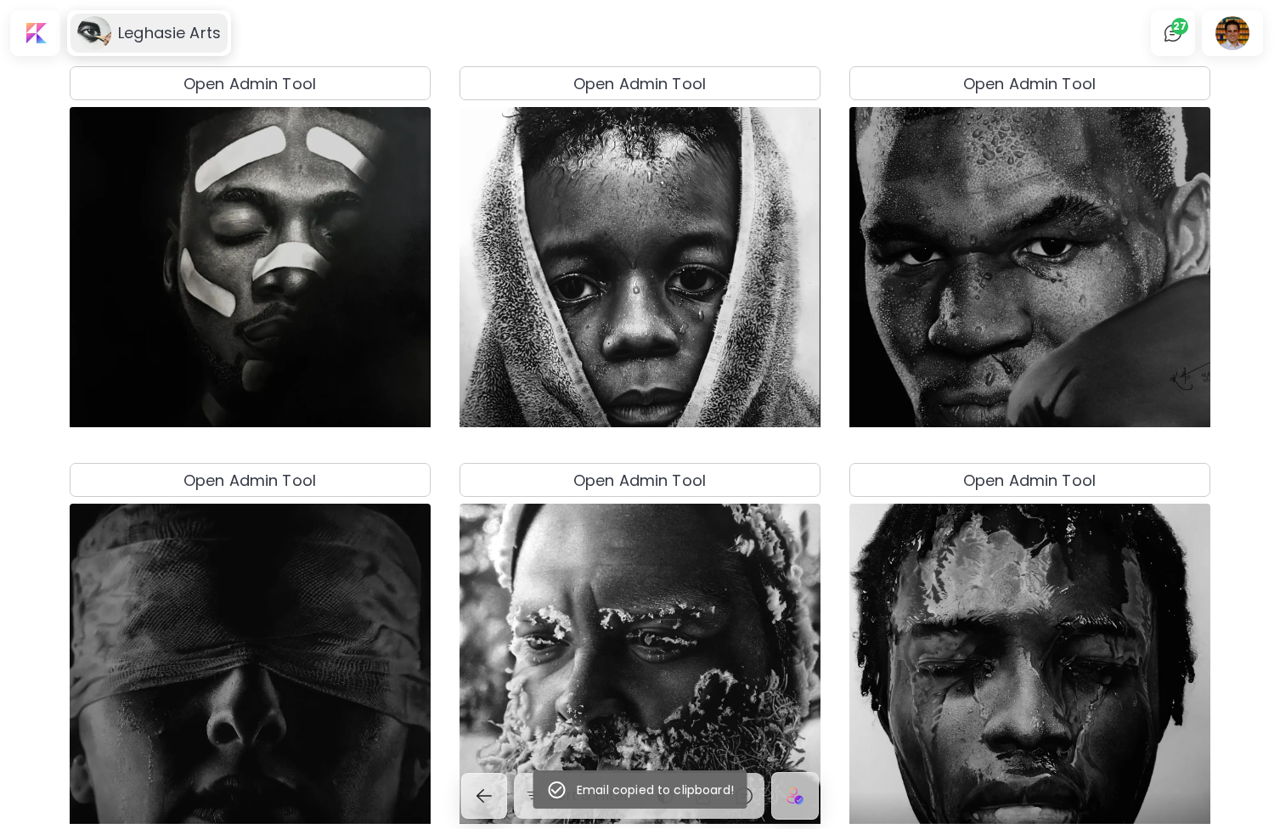
click at [172, 40] on h6 "Leghasie Arts" at bounding box center [169, 33] width 103 height 20
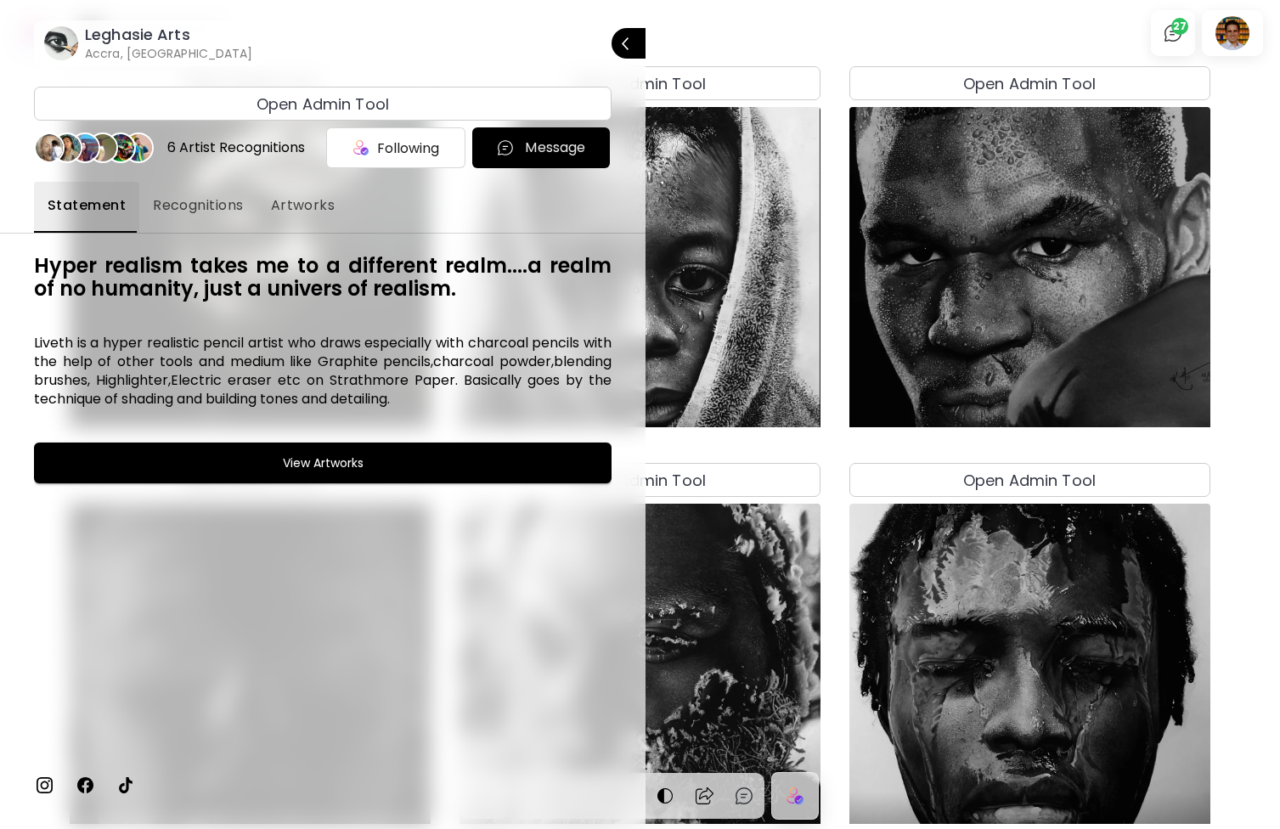
click at [44, 788] on img at bounding box center [44, 785] width 20 height 20
click at [623, 43] on p "Close" at bounding box center [618, 43] width 33 height 12
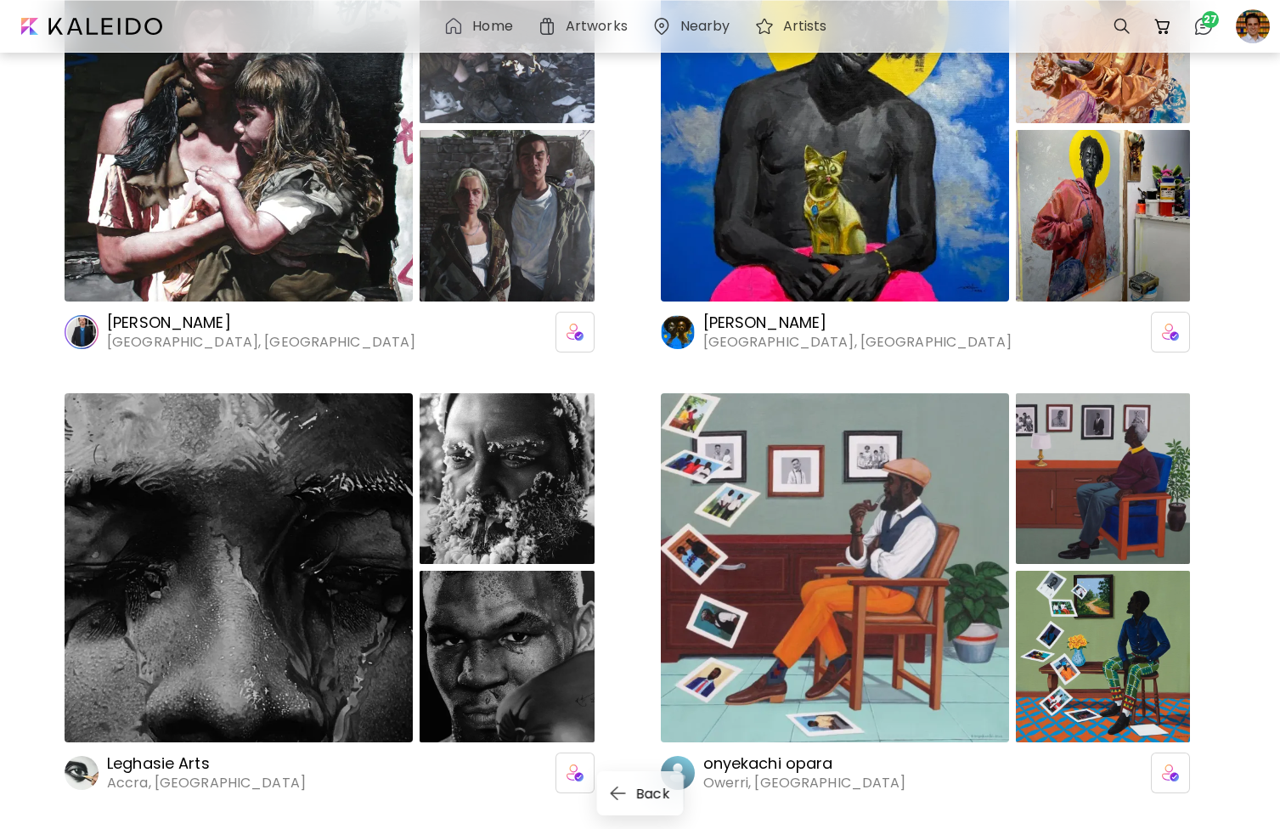
scroll to position [8481, 0]
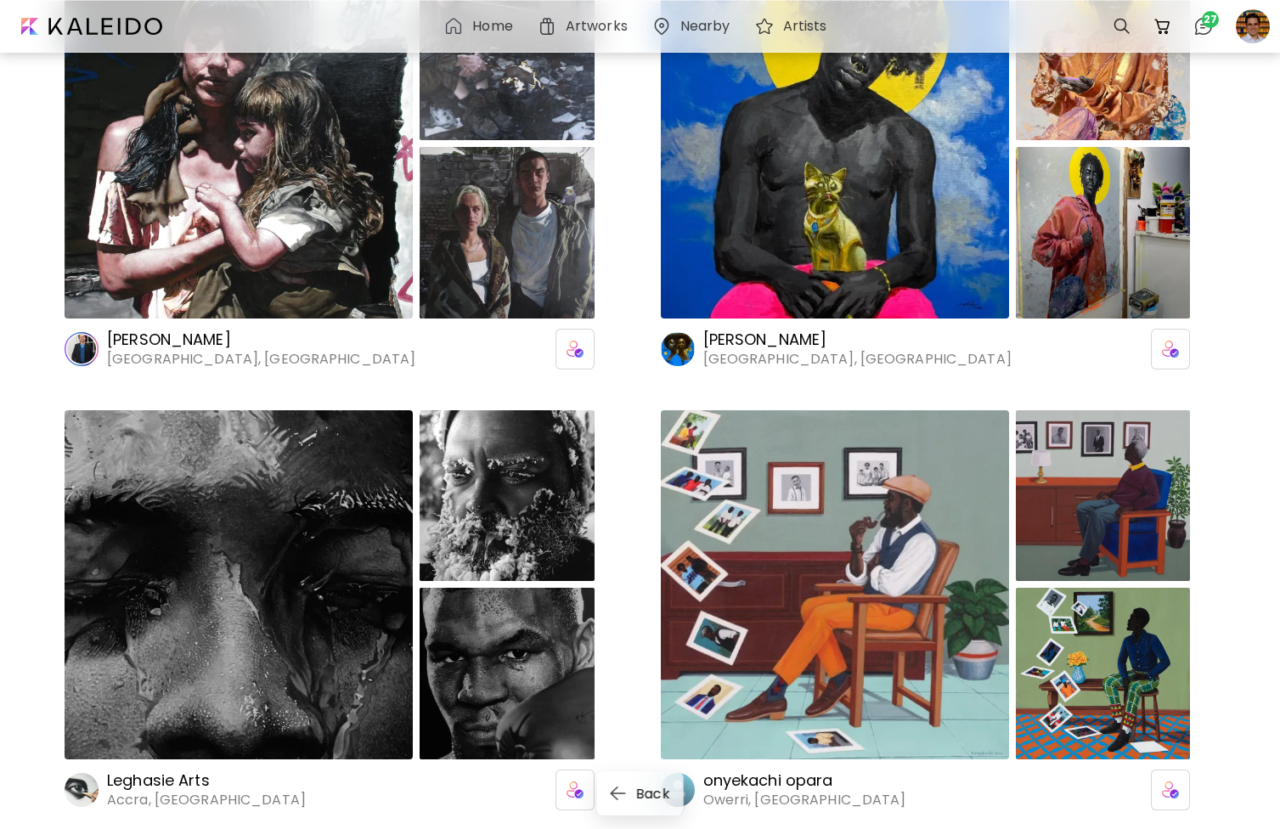
click at [808, 263] on div at bounding box center [835, 144] width 348 height 350
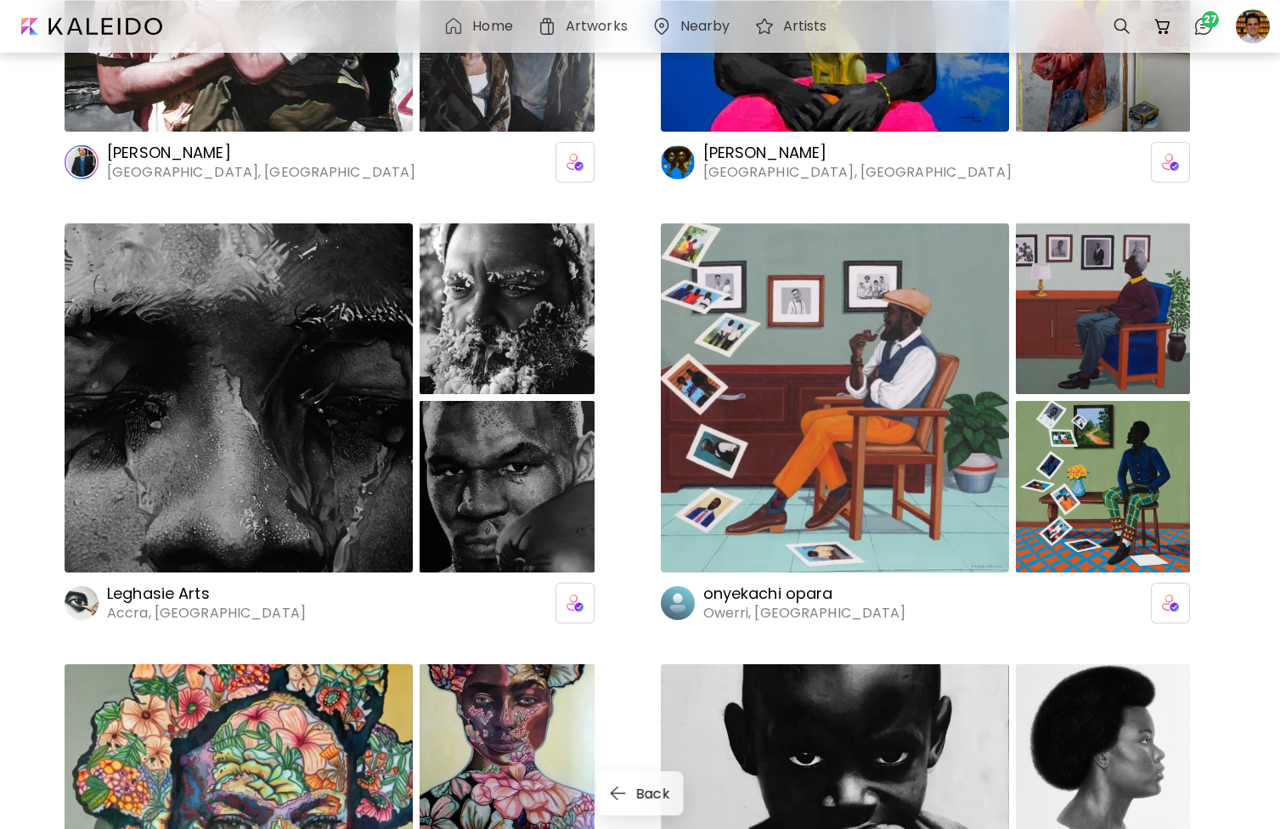
scroll to position [8699, 0]
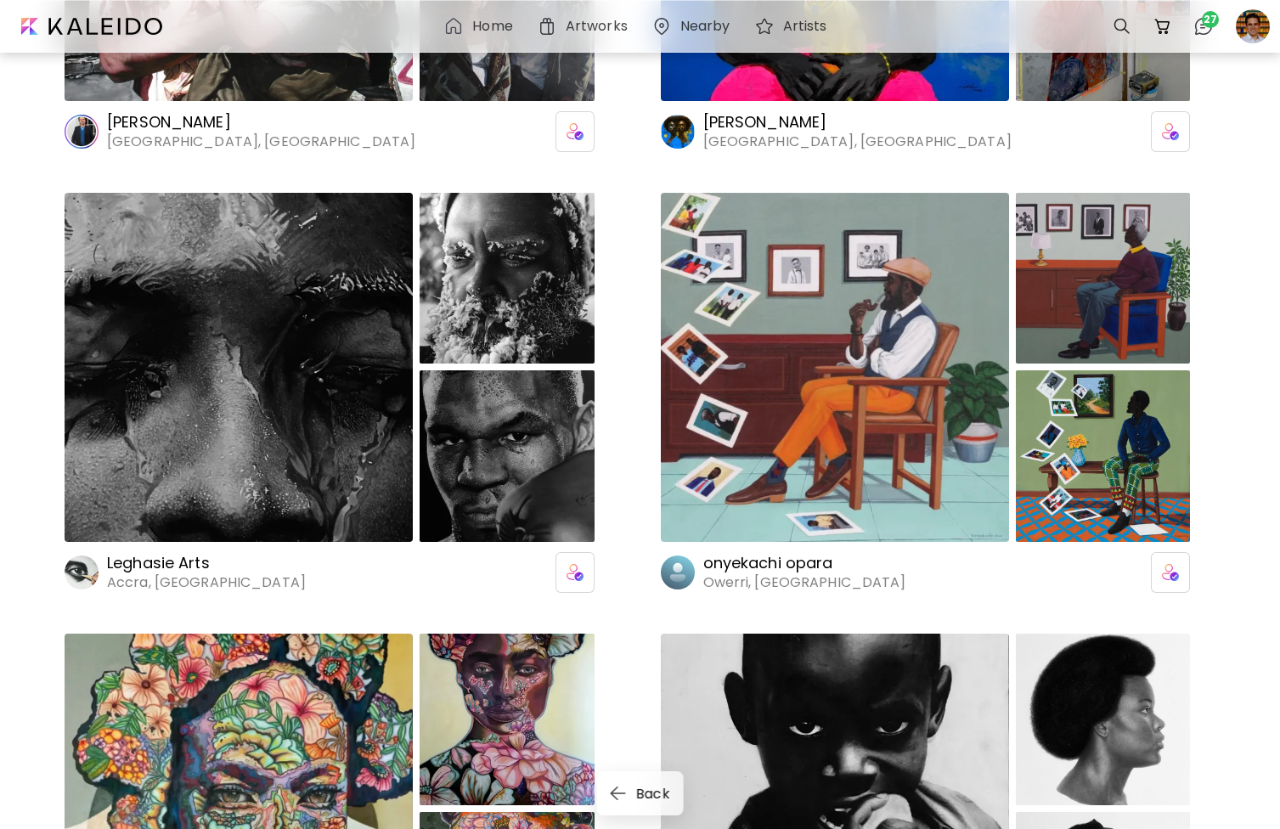
click at [825, 453] on div at bounding box center [835, 368] width 348 height 350
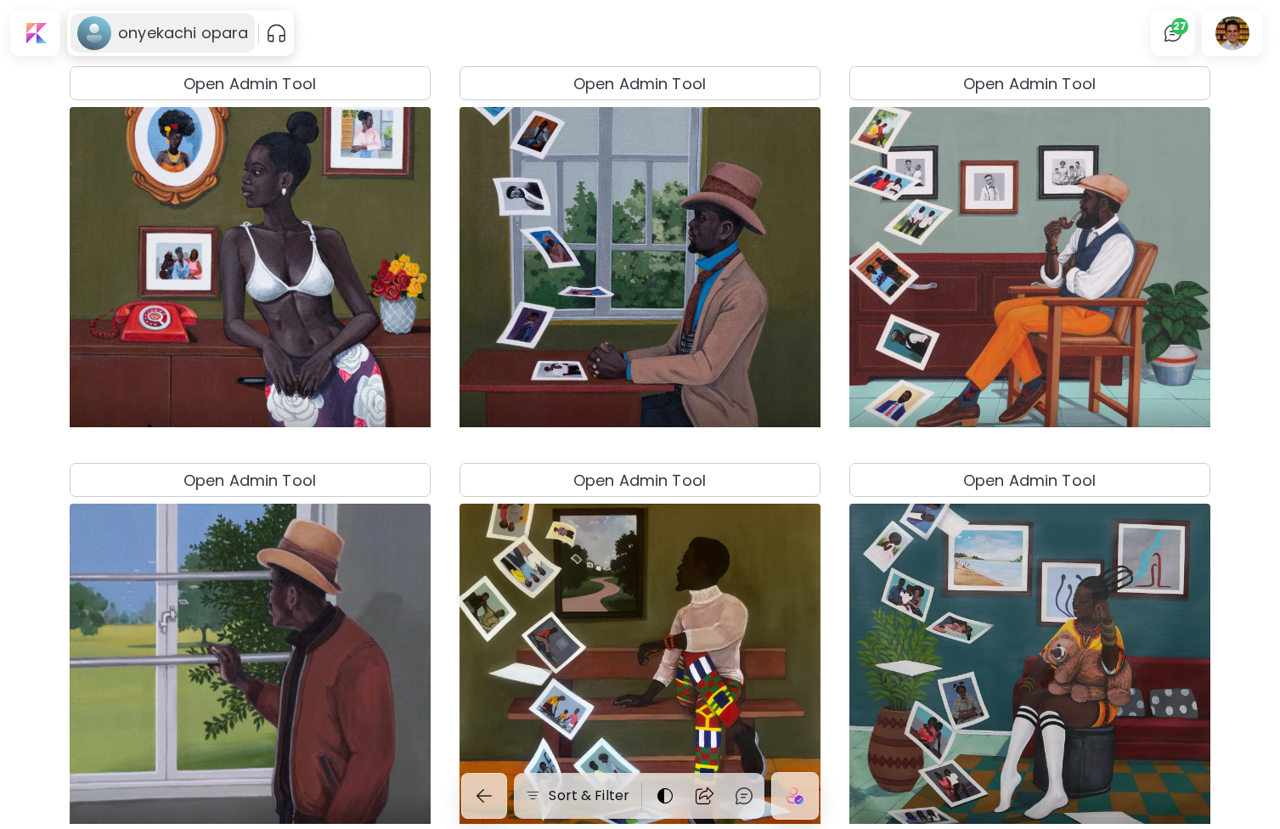
click at [189, 38] on h6 "onyekachi opara" at bounding box center [183, 33] width 130 height 20
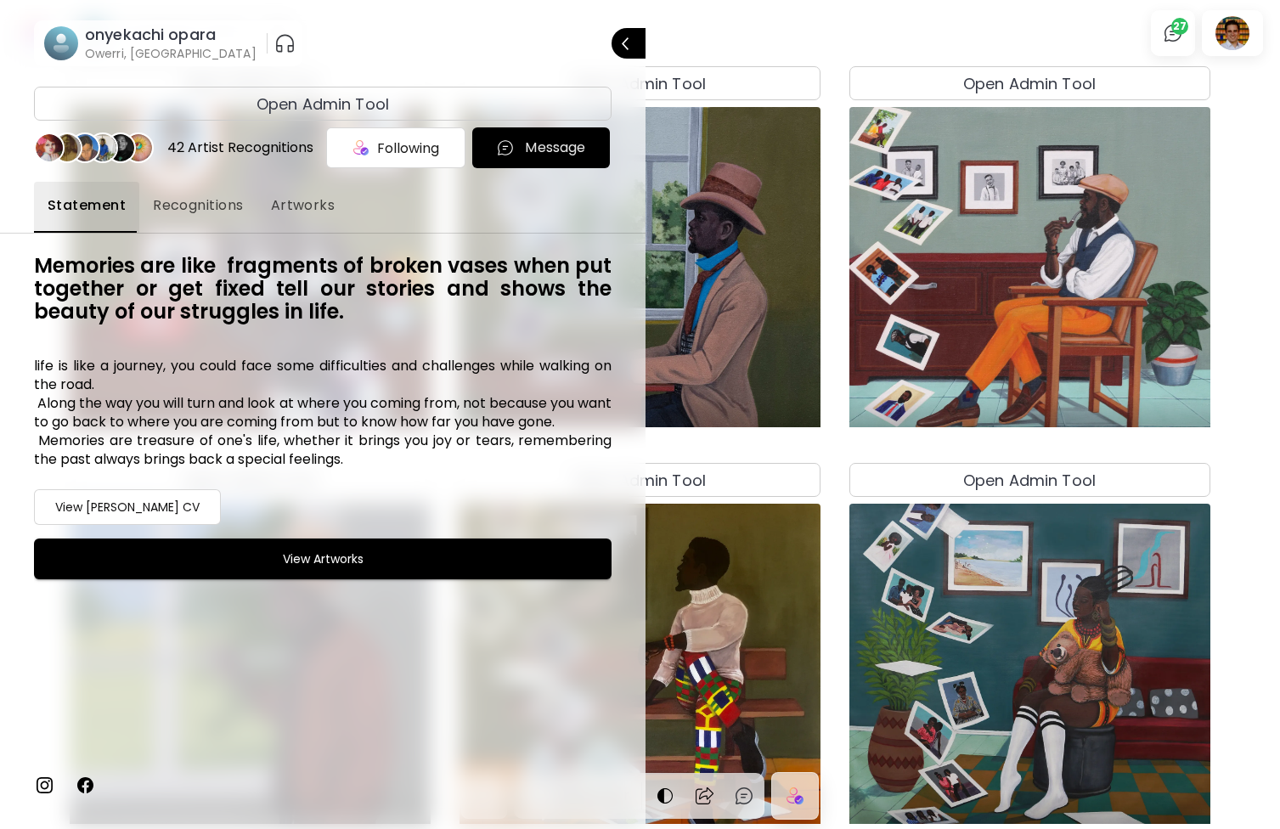
click at [293, 112] on h4 "Open Admin Tool" at bounding box center [323, 104] width 133 height 23
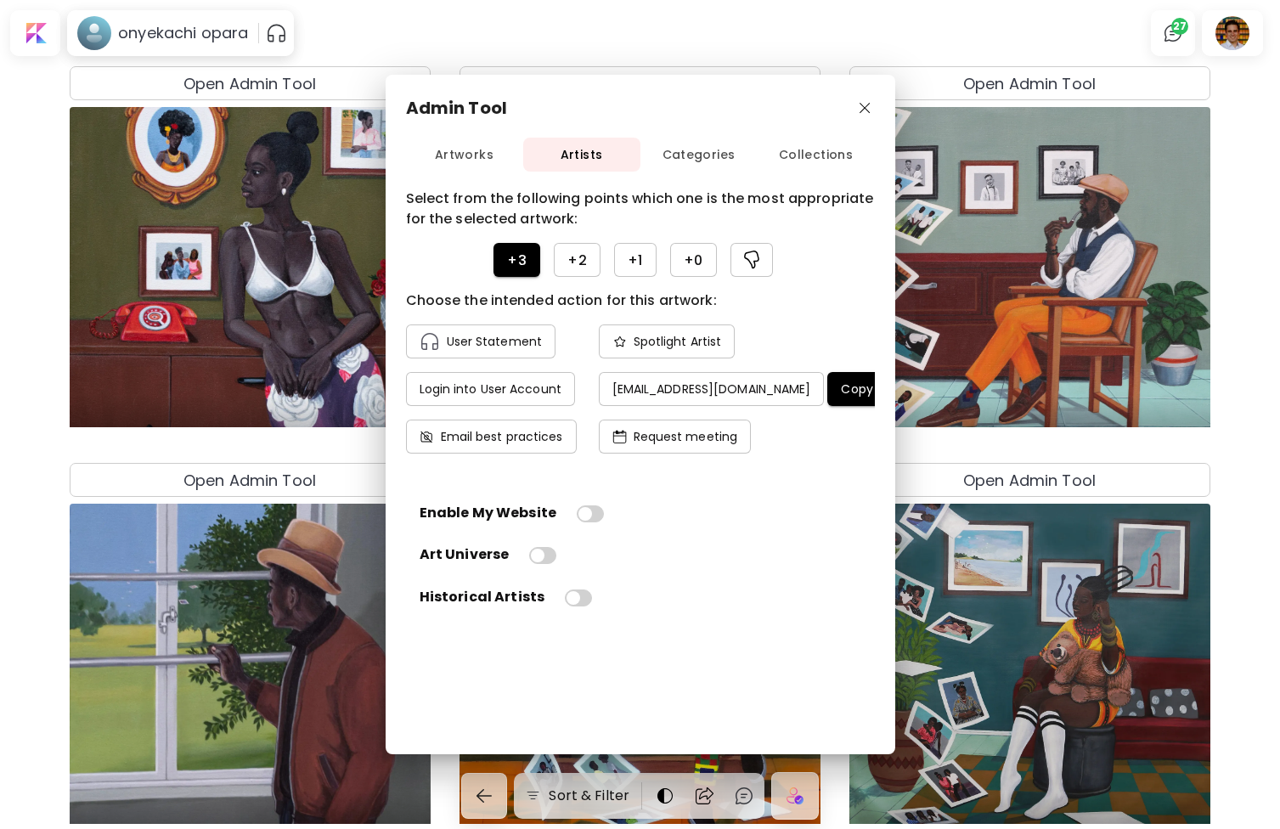
click at [841, 393] on h4 "Copy email" at bounding box center [875, 388] width 69 height 15
click at [868, 97] on div "Admin Tool" at bounding box center [640, 107] width 469 height 25
click at [867, 106] on img "button" at bounding box center [865, 108] width 11 height 11
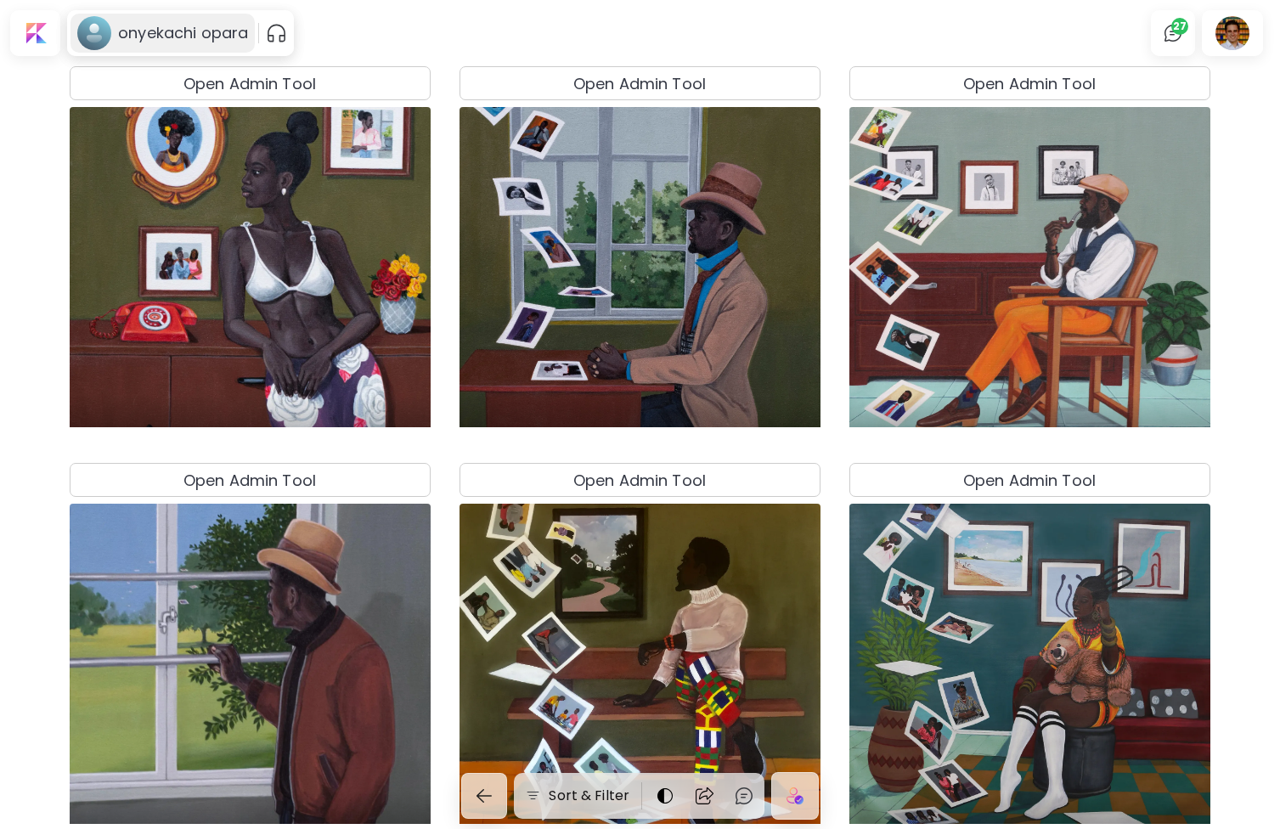
click at [158, 34] on h6 "onyekachi opara" at bounding box center [183, 33] width 130 height 20
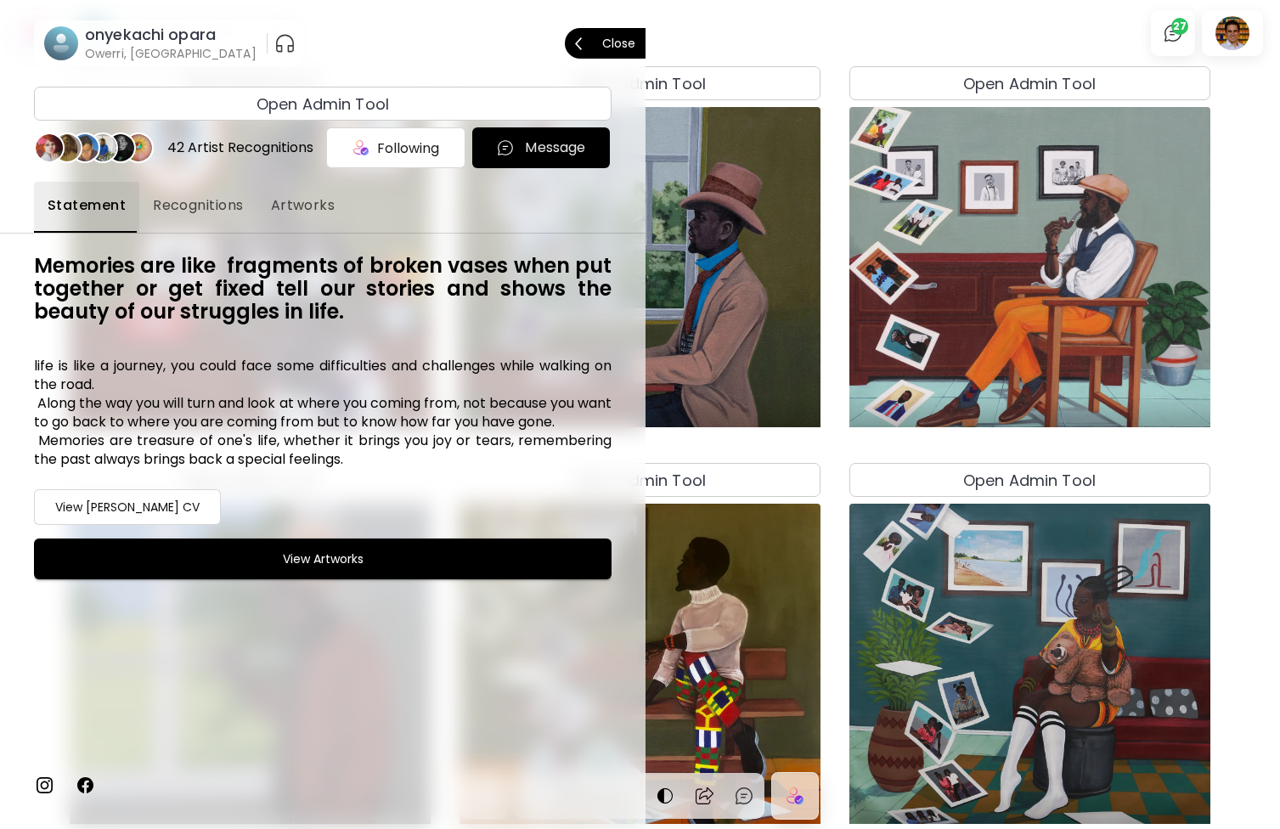
click at [48, 782] on img at bounding box center [44, 785] width 20 height 20
click at [639, 48] on button "Close" at bounding box center [605, 43] width 81 height 31
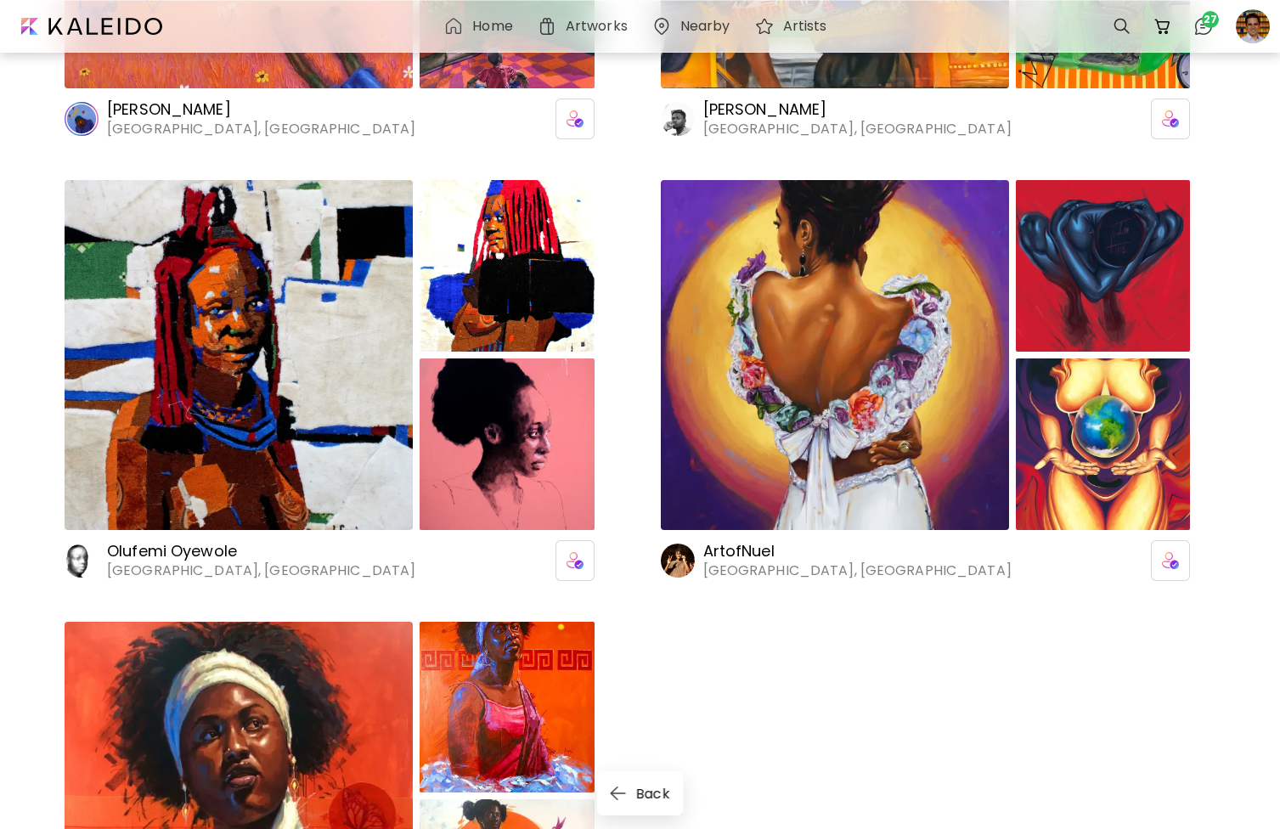
scroll to position [9942, 0]
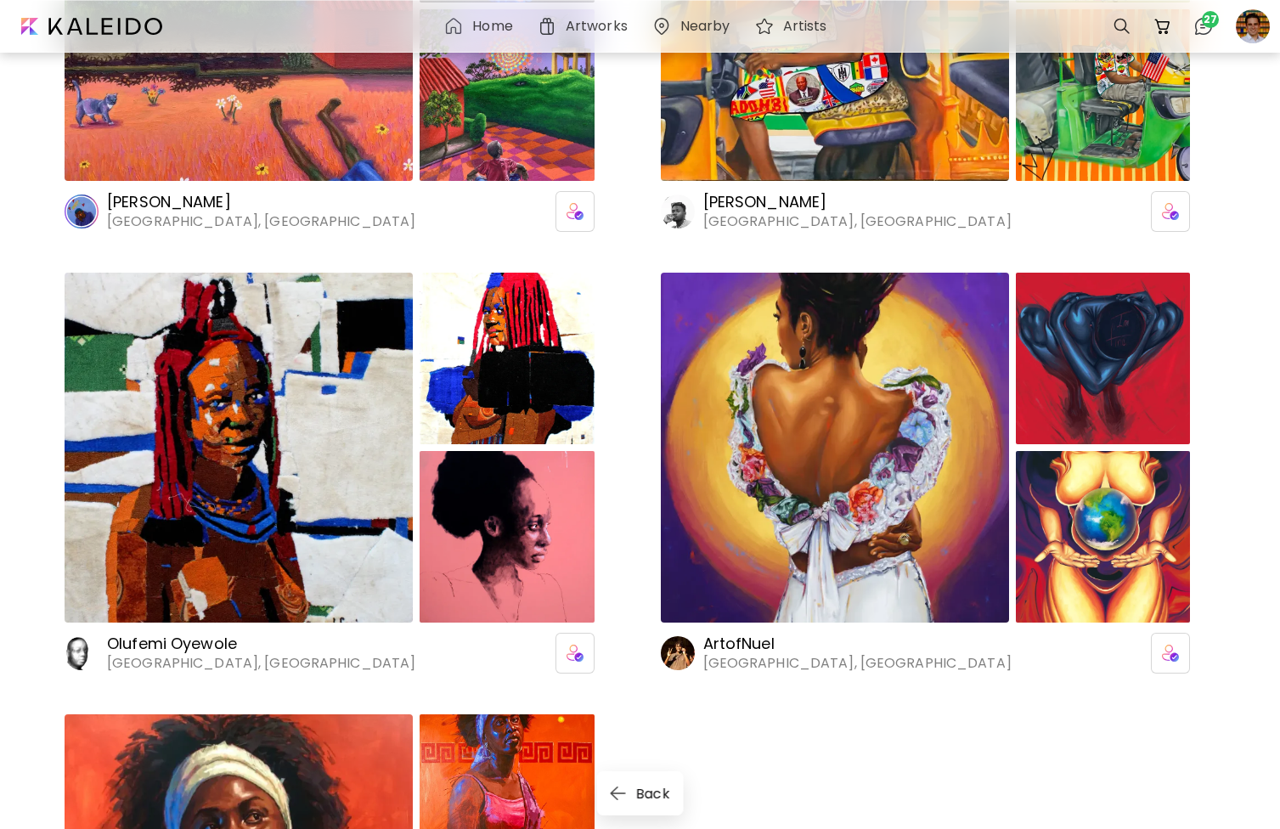
click at [732, 202] on h6 "[PERSON_NAME]" at bounding box center [858, 202] width 308 height 20
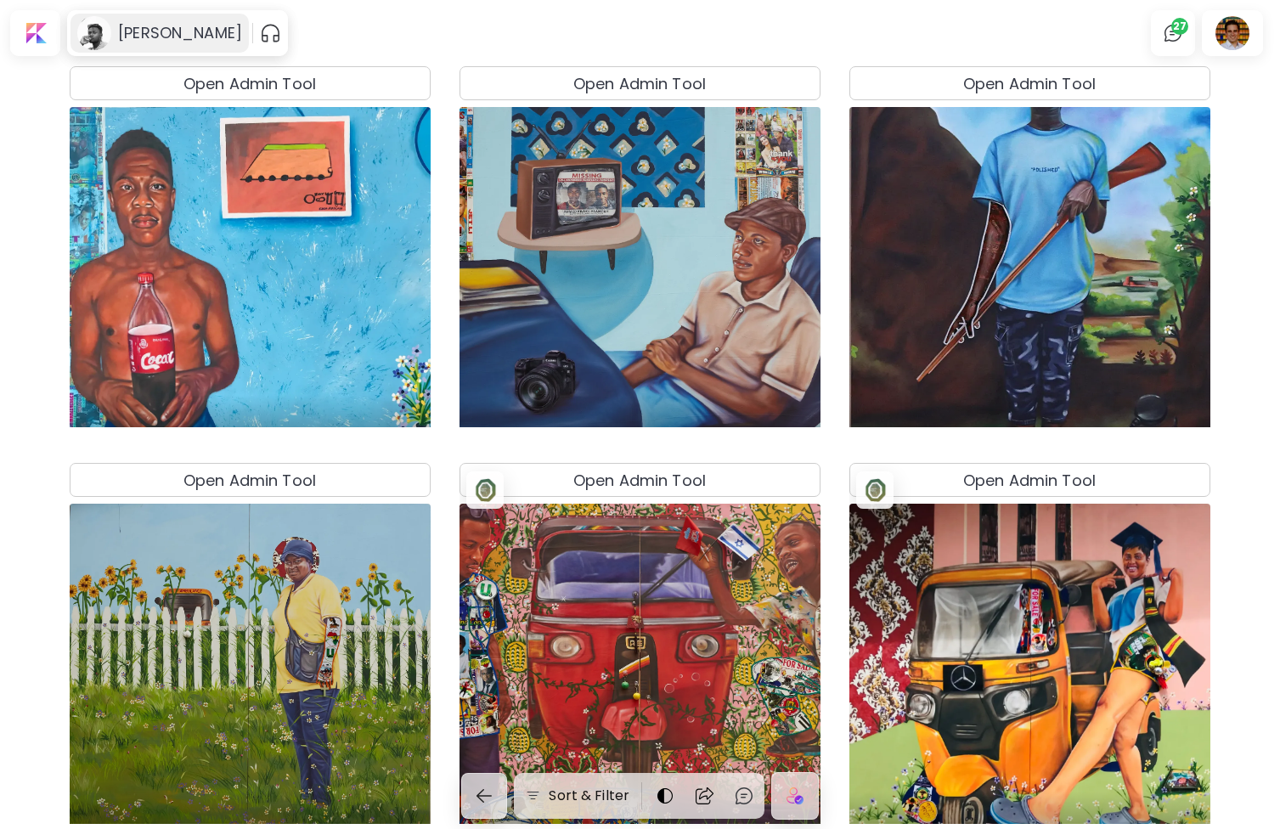
click at [162, 37] on h6 "[PERSON_NAME]" at bounding box center [180, 33] width 124 height 20
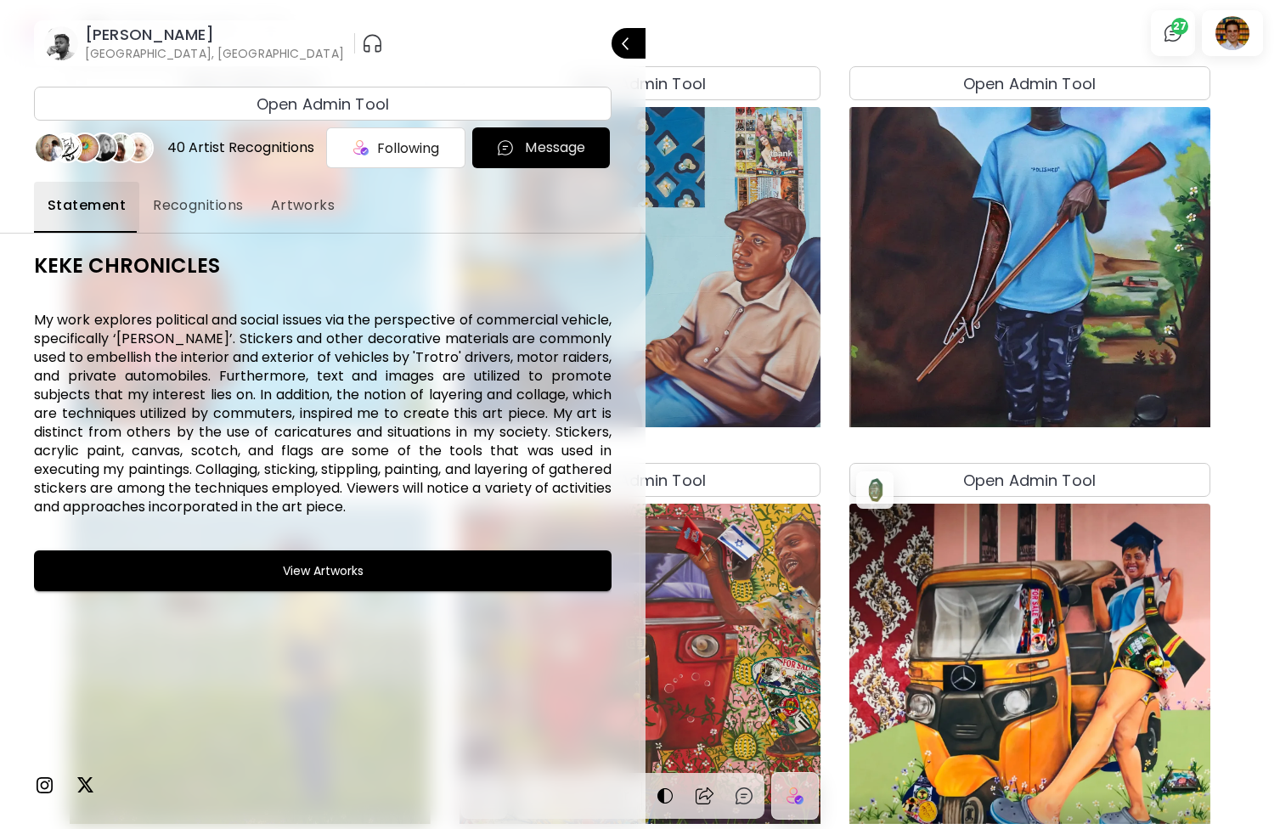
click at [45, 788] on img at bounding box center [44, 785] width 20 height 20
click at [314, 103] on h4 "Open Admin Tool" at bounding box center [323, 104] width 133 height 23
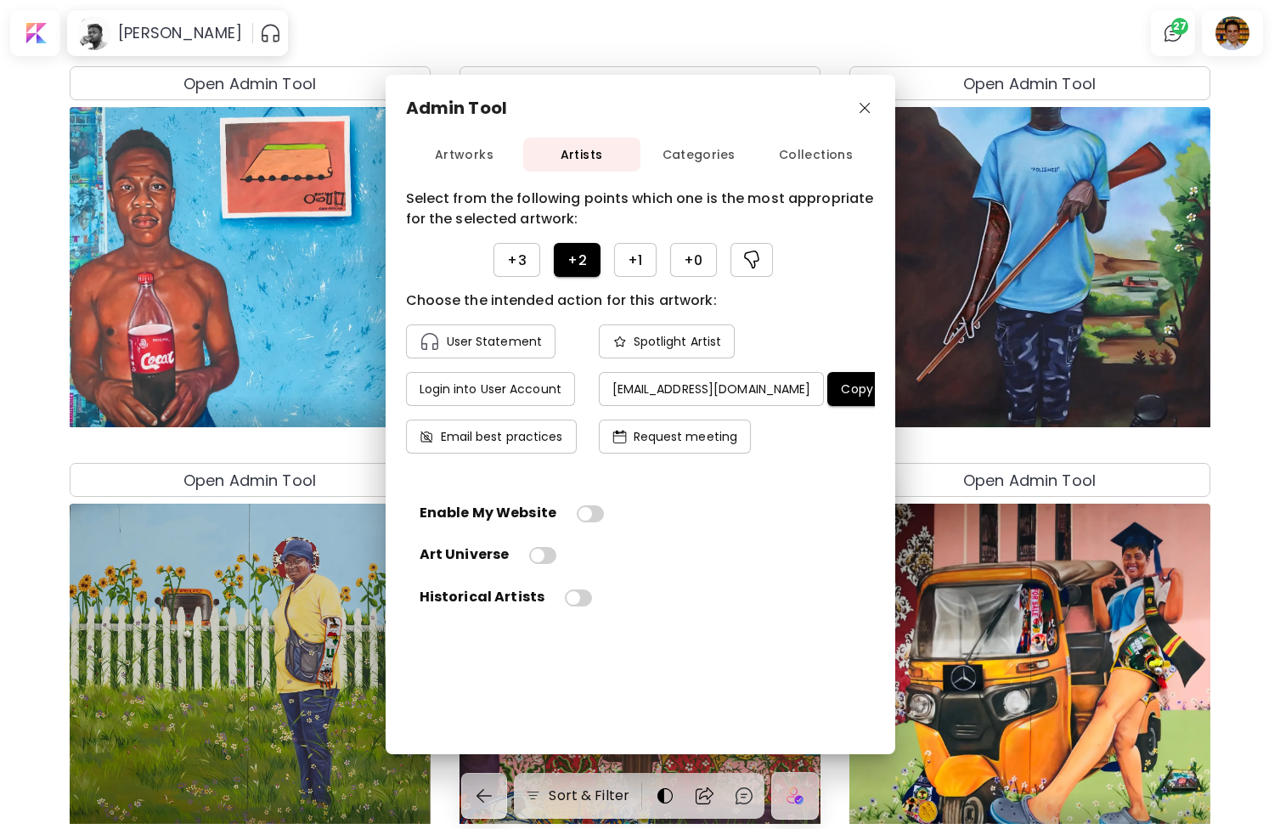
click at [841, 389] on h4 "Copy email" at bounding box center [875, 388] width 69 height 15
click at [862, 106] on img "button" at bounding box center [865, 108] width 11 height 11
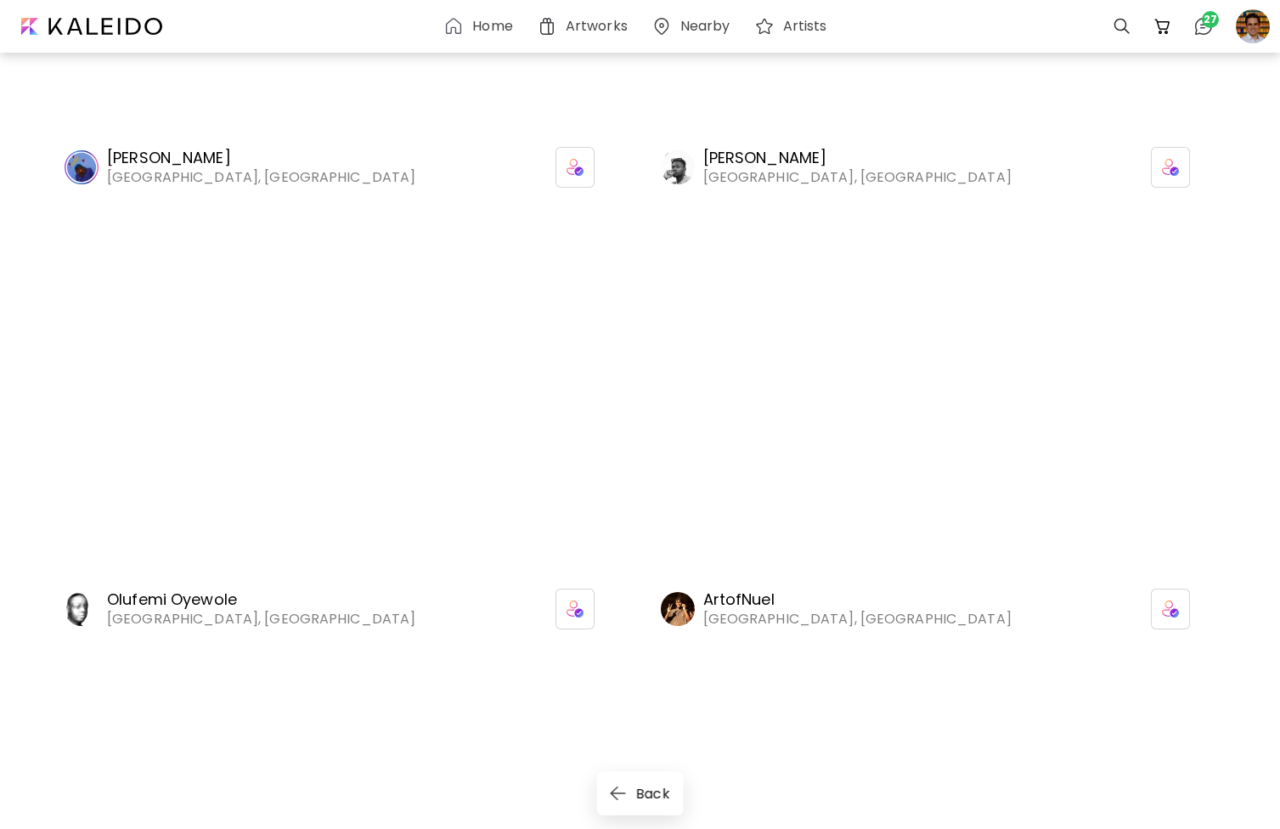
scroll to position [9987, 0]
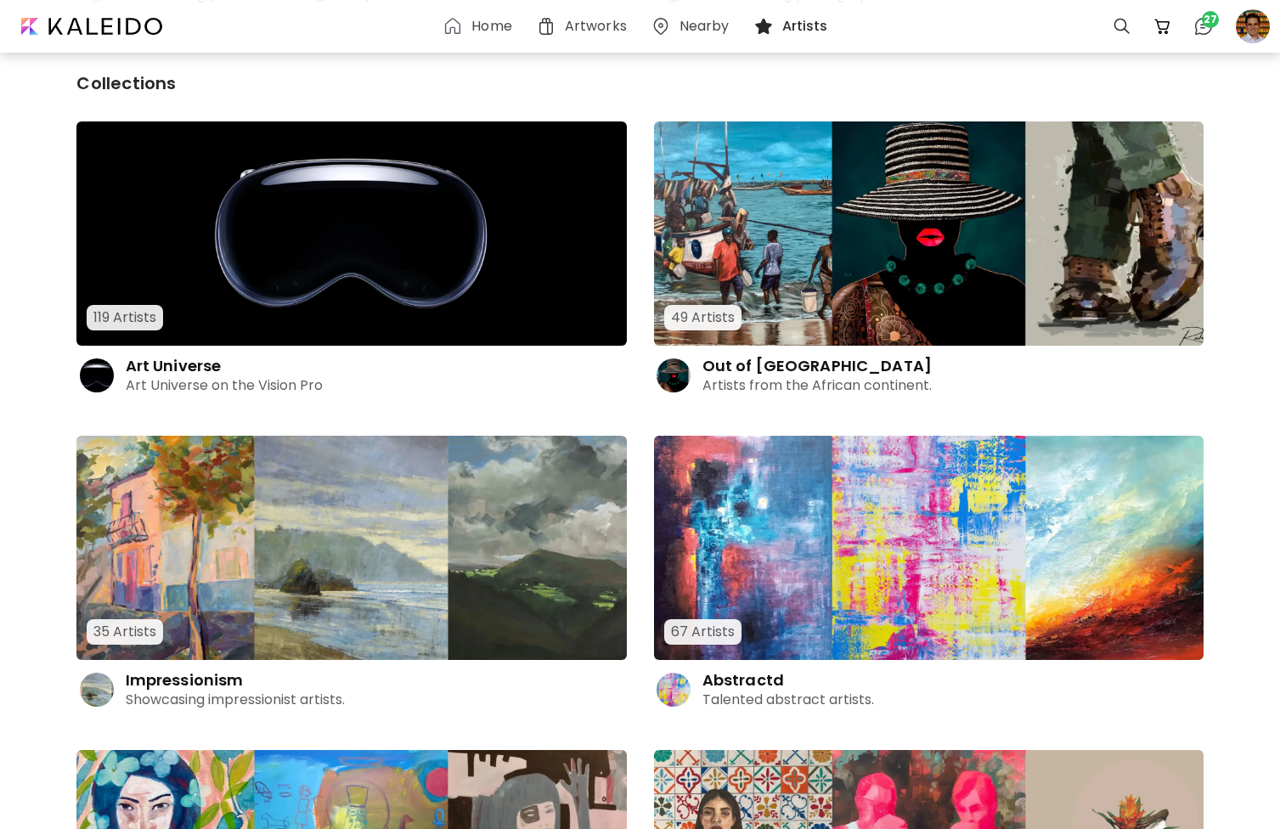
scroll to position [465, 0]
